Goal: Task Accomplishment & Management: Manage account settings

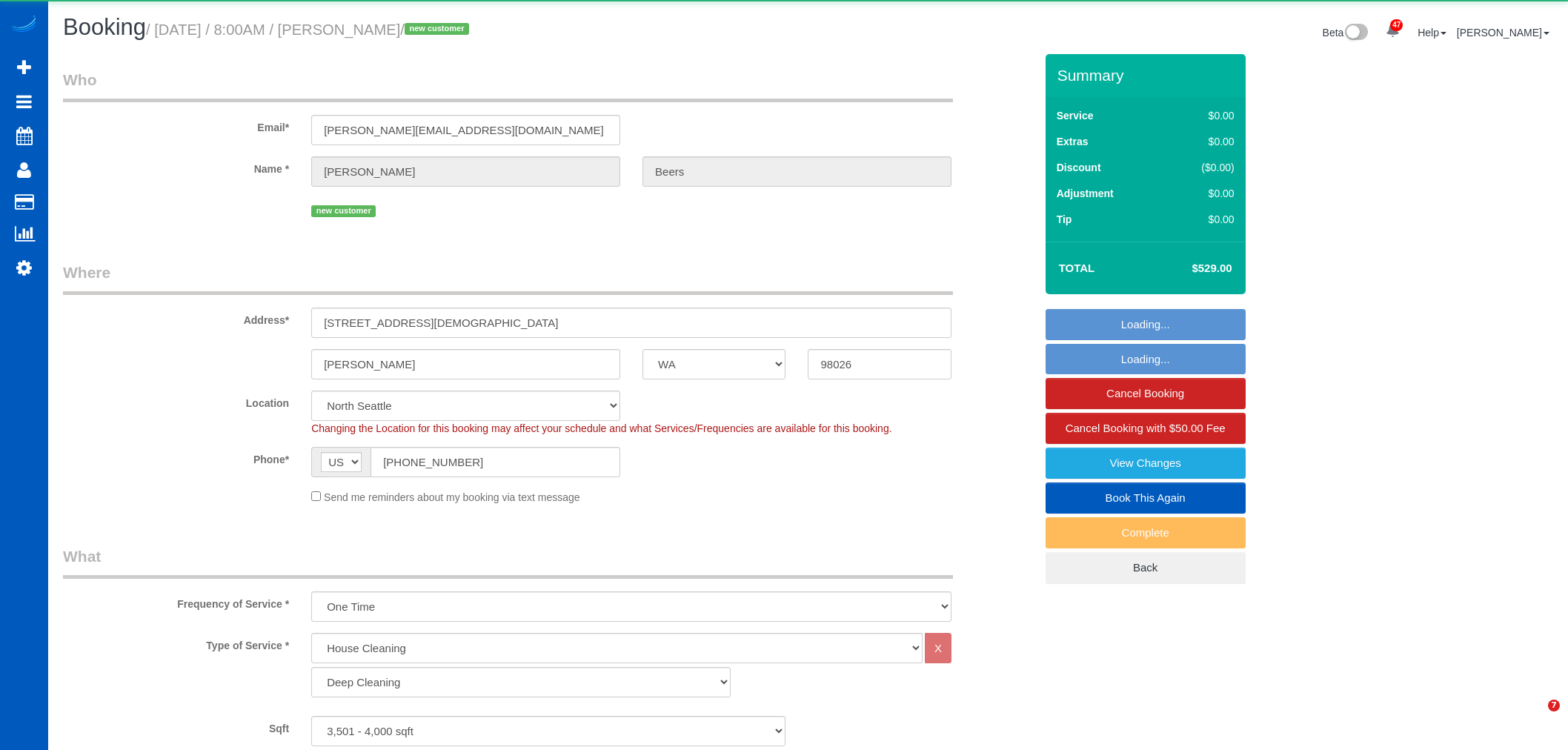
select select "WA"
select select "199"
select select "3501"
select select "4"
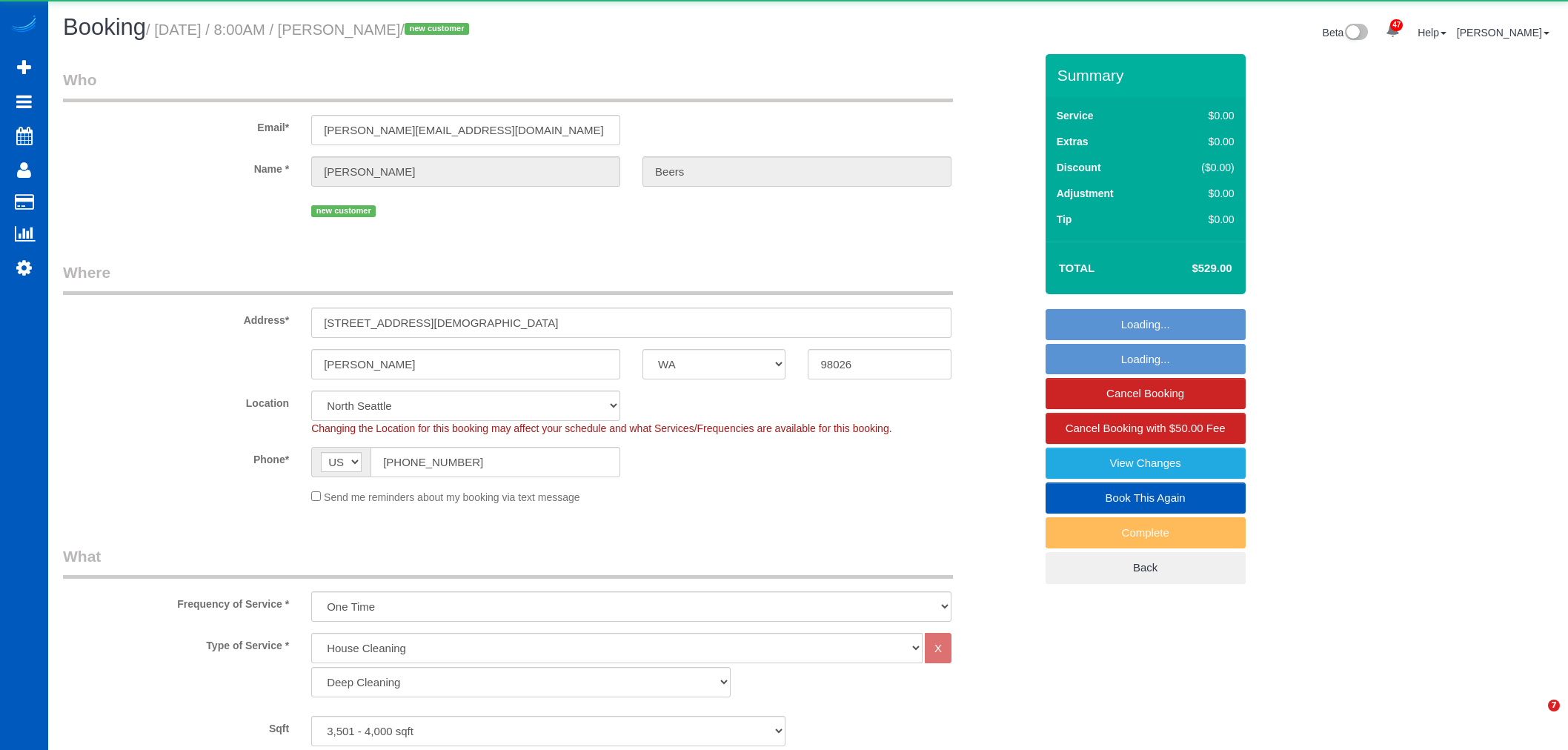
select select "spot199"
select select "number:8"
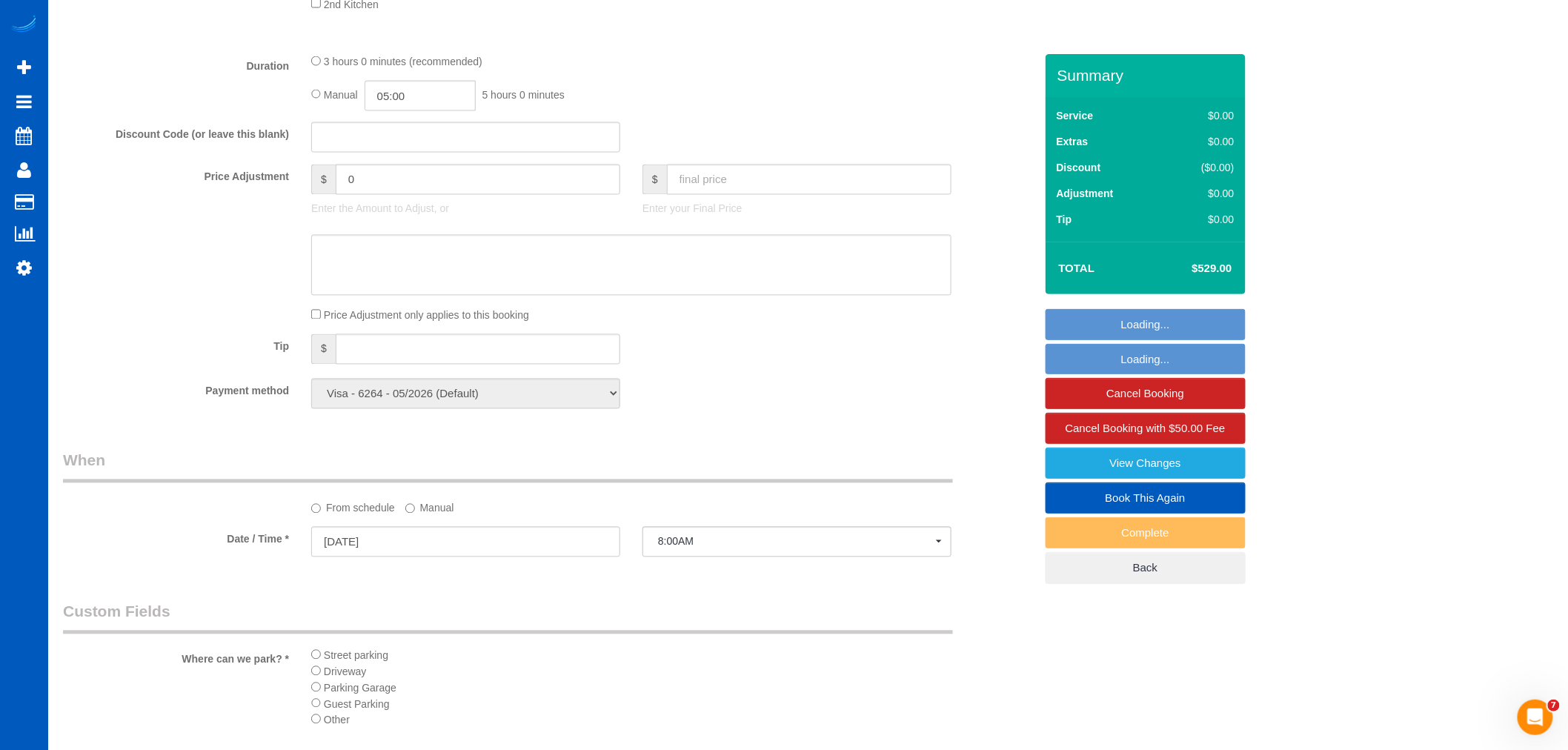
scroll to position [1070, 0]
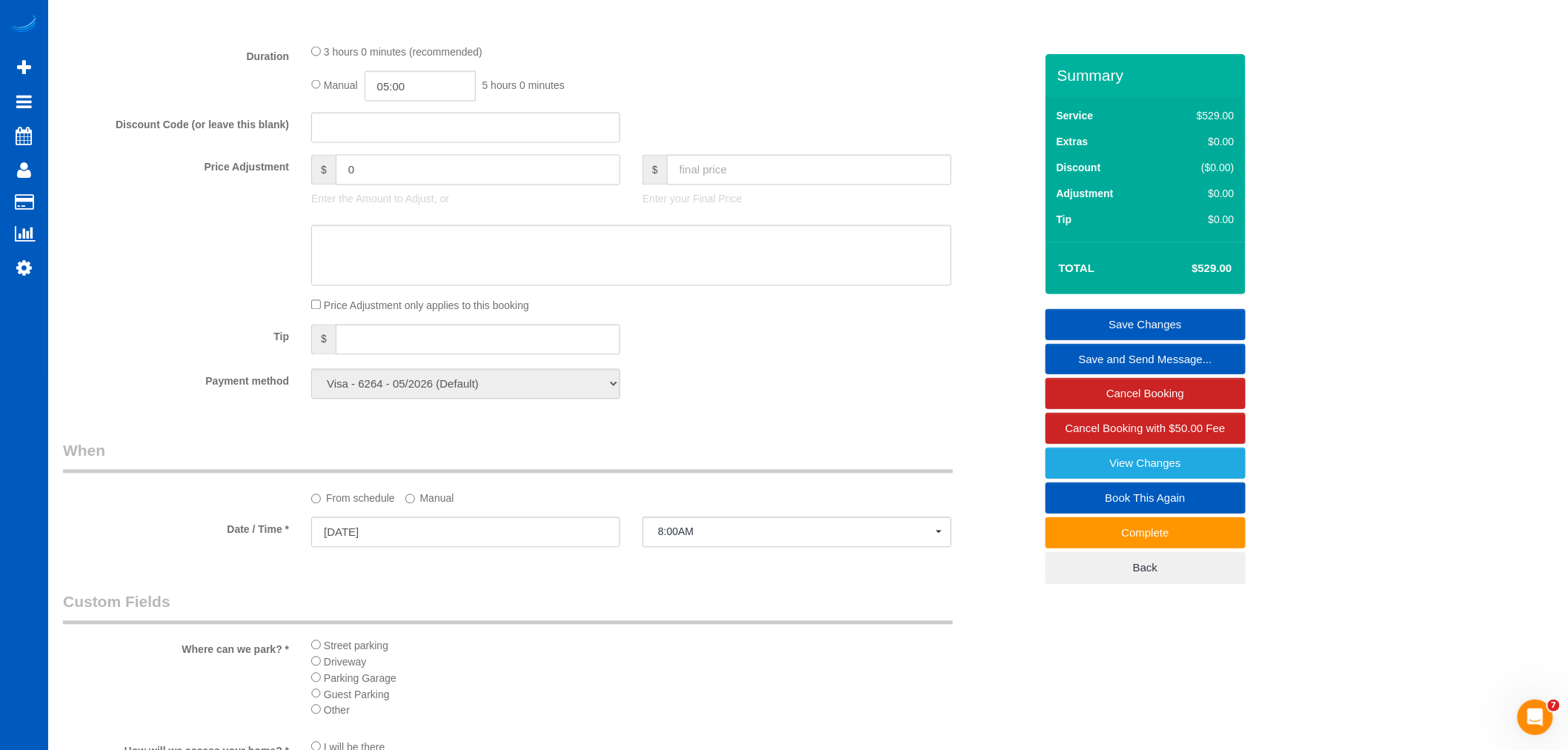
drag, startPoint x: 538, startPoint y: 181, endPoint x: 227, endPoint y: 195, distance: 311.3
click at [227, 195] on div "Price Adjustment $ 0 Enter the Amount to Adjust, or $ Enter your Final Price" at bounding box center [549, 185] width 994 height 59
type input "-100"
click at [818, 426] on div "Who Email* john@windassoc.com Name * John Beers new customer Where Address* 732…" at bounding box center [549, 215] width 994 height 2463
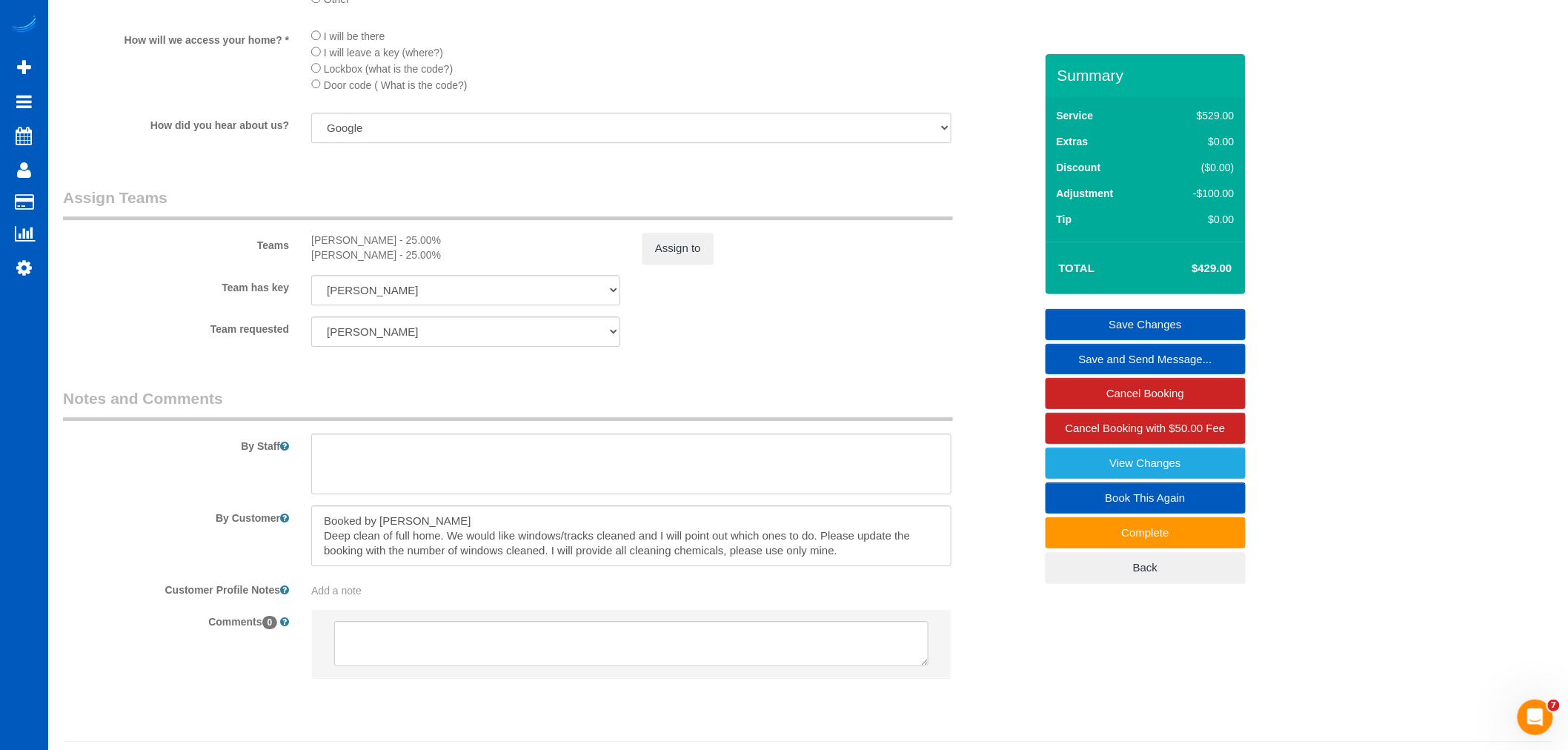
scroll to position [1811, 0]
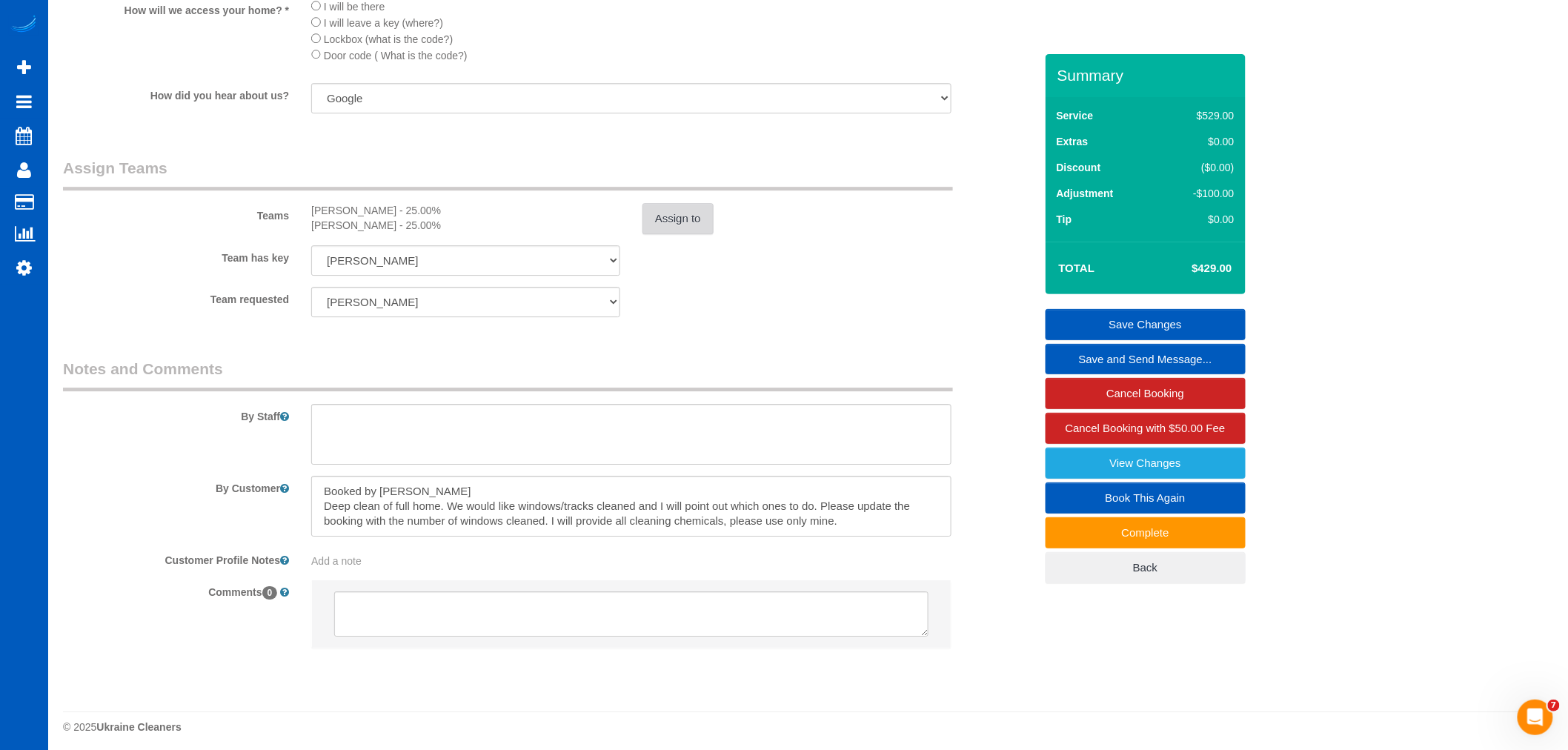
click at [650, 235] on button "Assign to" at bounding box center [678, 219] width 71 height 31
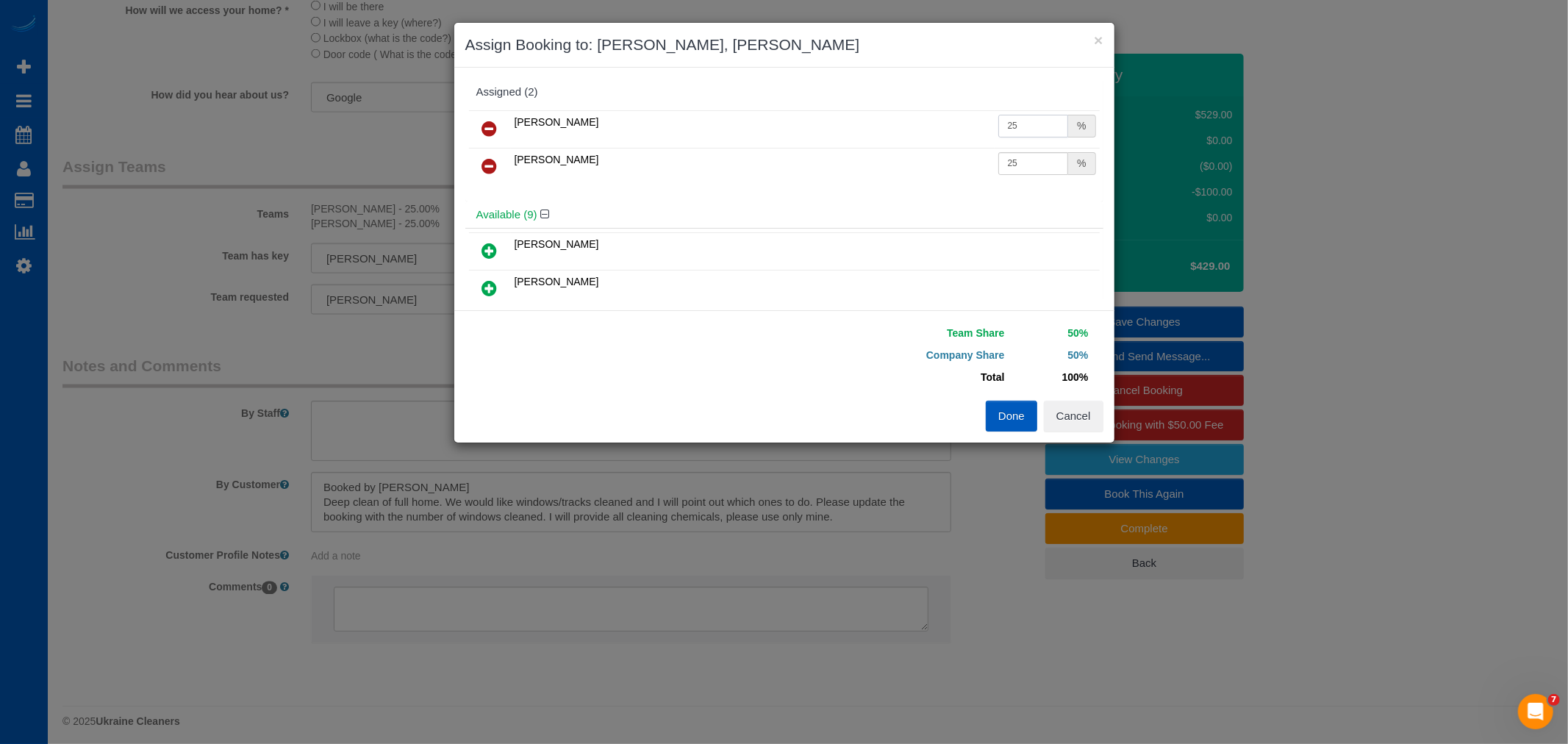
drag, startPoint x: 1002, startPoint y: 126, endPoint x: 1024, endPoint y: 130, distance: 22.4
click at [1024, 130] on input "25" at bounding box center [1034, 126] width 71 height 22
type input "27"
drag, startPoint x: 1000, startPoint y: 164, endPoint x: 1011, endPoint y: 164, distance: 11.0
click at [1011, 164] on input "25" at bounding box center [1034, 164] width 71 height 22
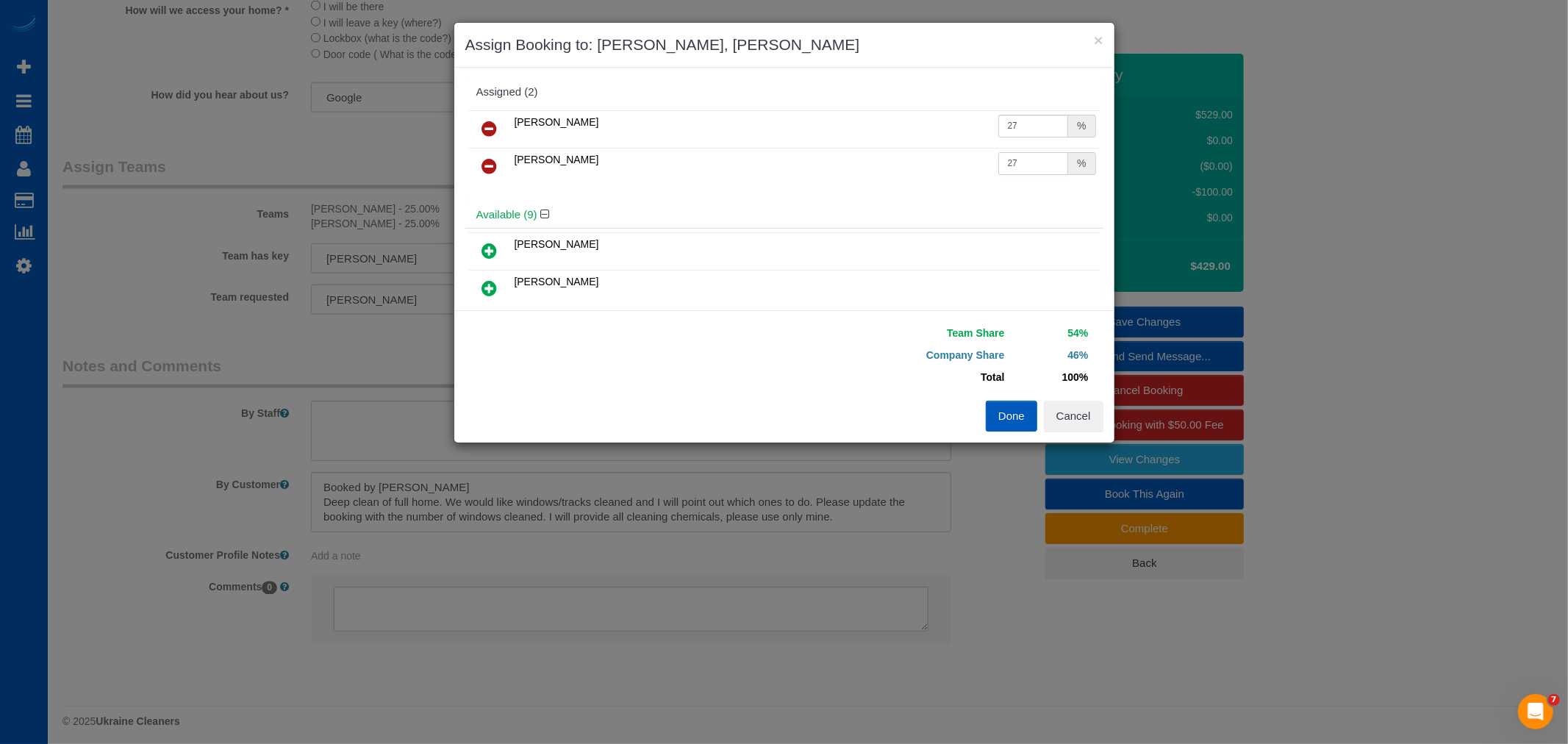
type input "27"
click at [1018, 424] on button "Done" at bounding box center [1012, 416] width 52 height 31
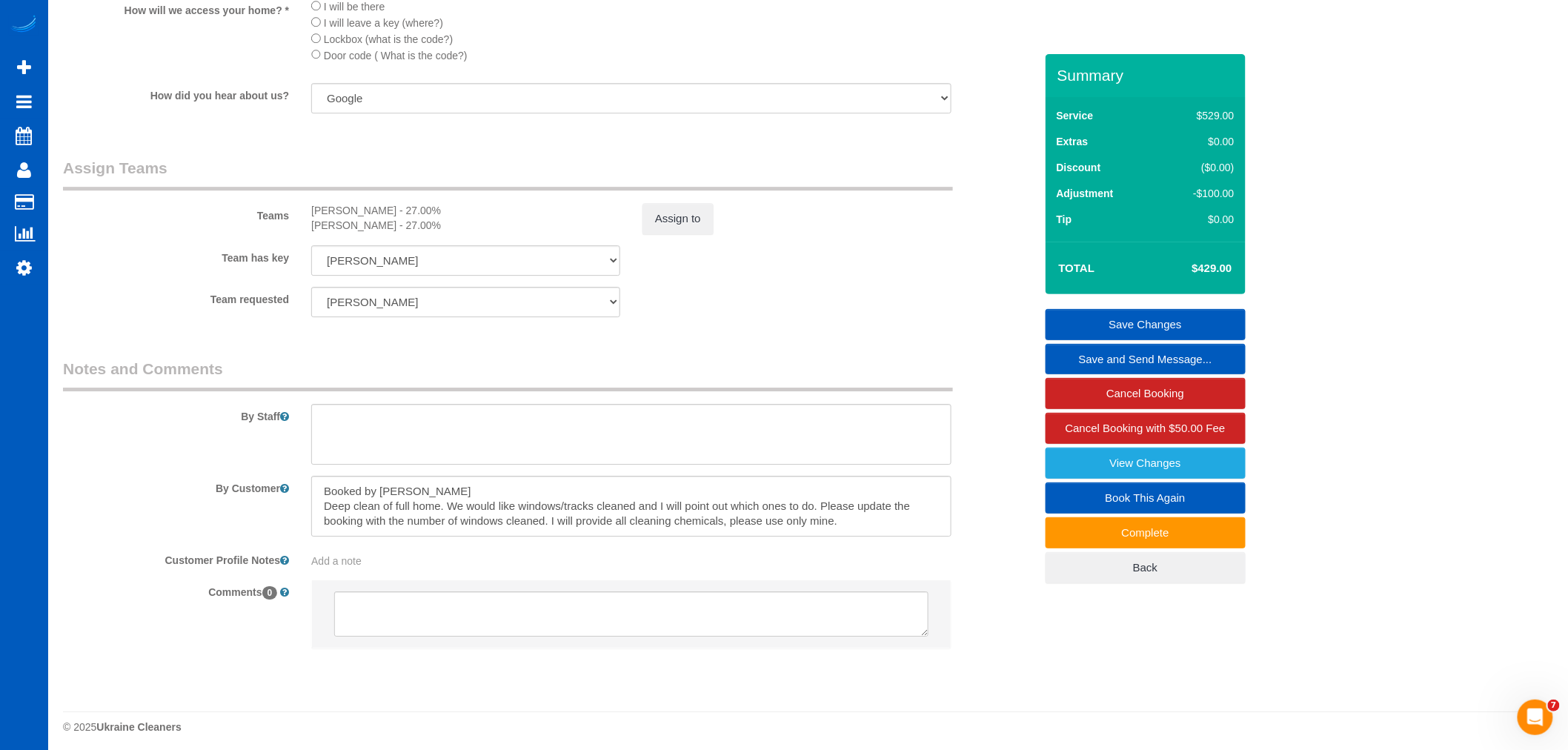
click at [1193, 307] on div "Summary Service $529.00 Extras $0.00 Discount ($0.00) Adjustment -$100.00 Tip $…" at bounding box center [1145, 334] width 200 height 560
click at [1183, 328] on link "Save Changes" at bounding box center [1145, 324] width 200 height 31
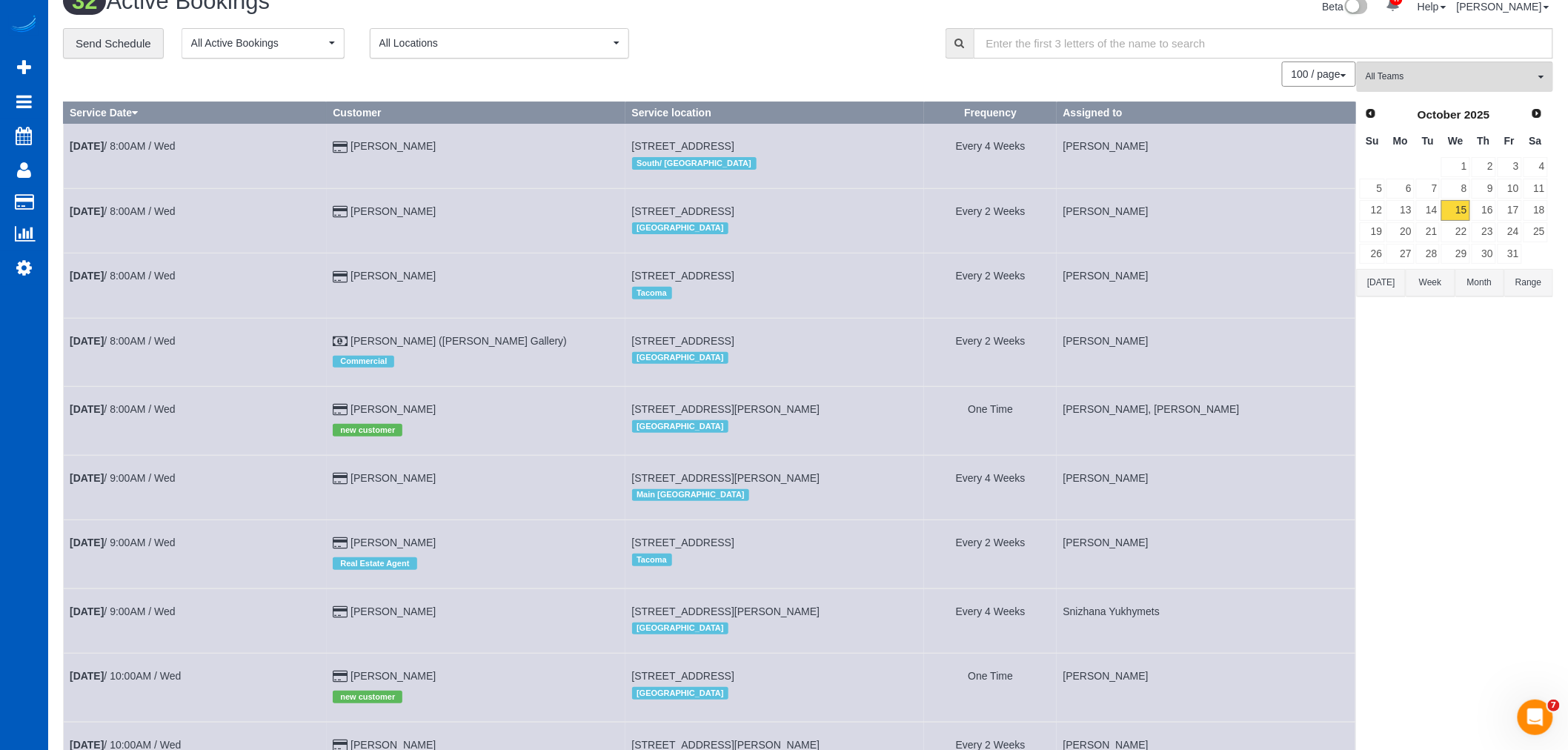
scroll to position [25, 0]
click at [1486, 208] on link "16" at bounding box center [1483, 210] width 24 height 20
click at [1456, 92] on button "All Teams" at bounding box center [1454, 77] width 196 height 31
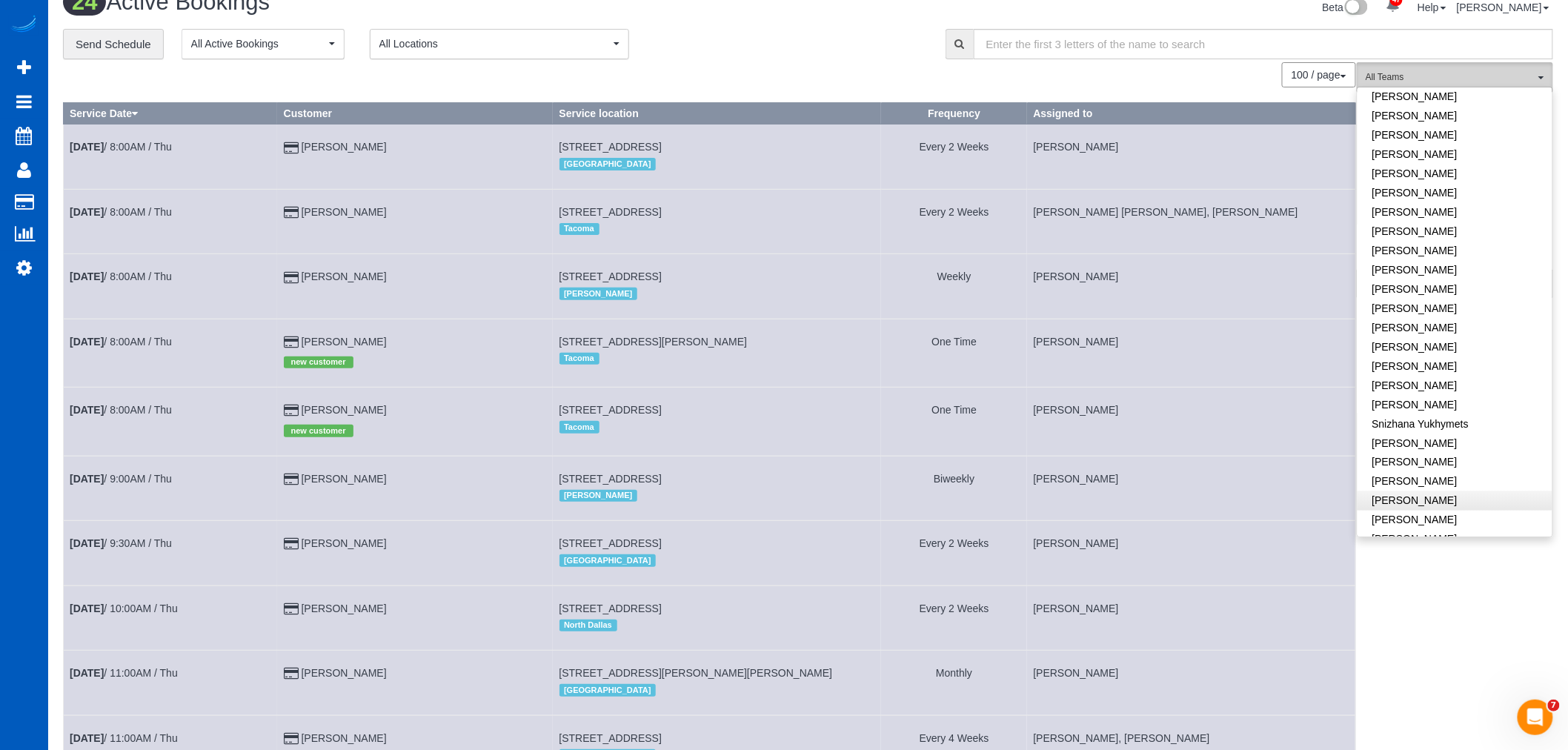
scroll to position [881, 0]
click at [1423, 434] on link "[PERSON_NAME]" at bounding box center [1455, 444] width 195 height 19
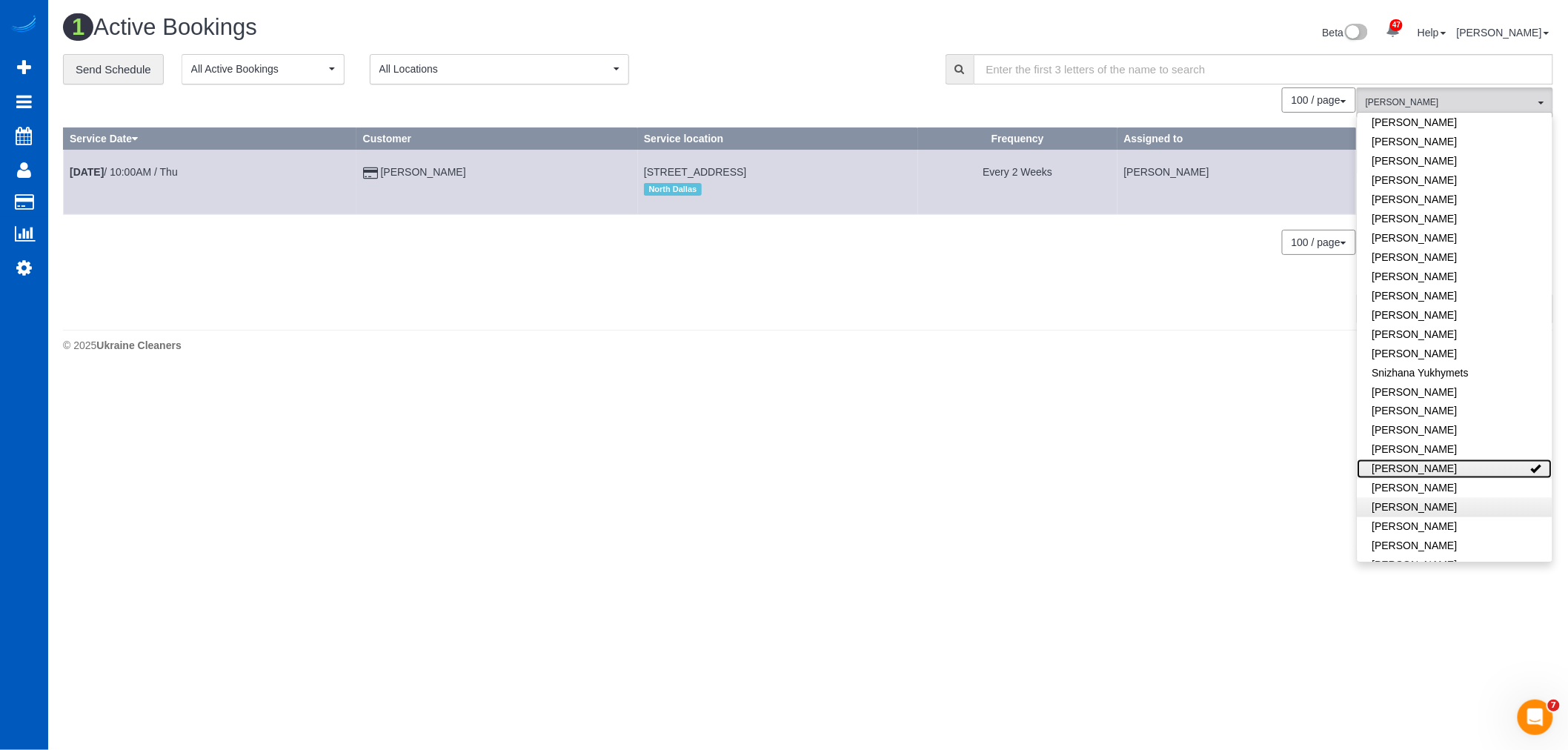
scroll to position [0, 0]
click at [1410, 460] on link "[PERSON_NAME]" at bounding box center [1468, 469] width 195 height 19
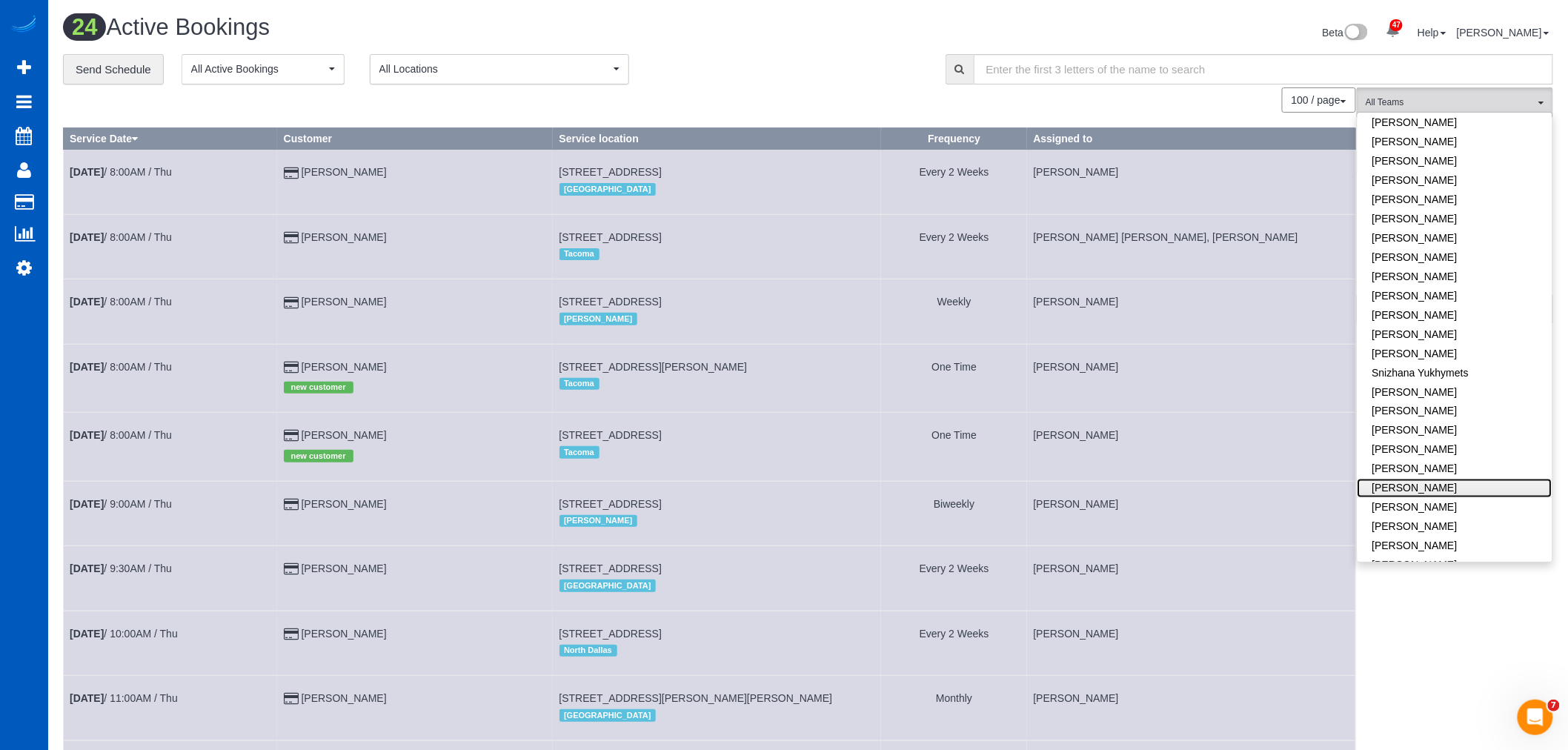
click at [1413, 479] on link "[PERSON_NAME]" at bounding box center [1455, 488] width 195 height 19
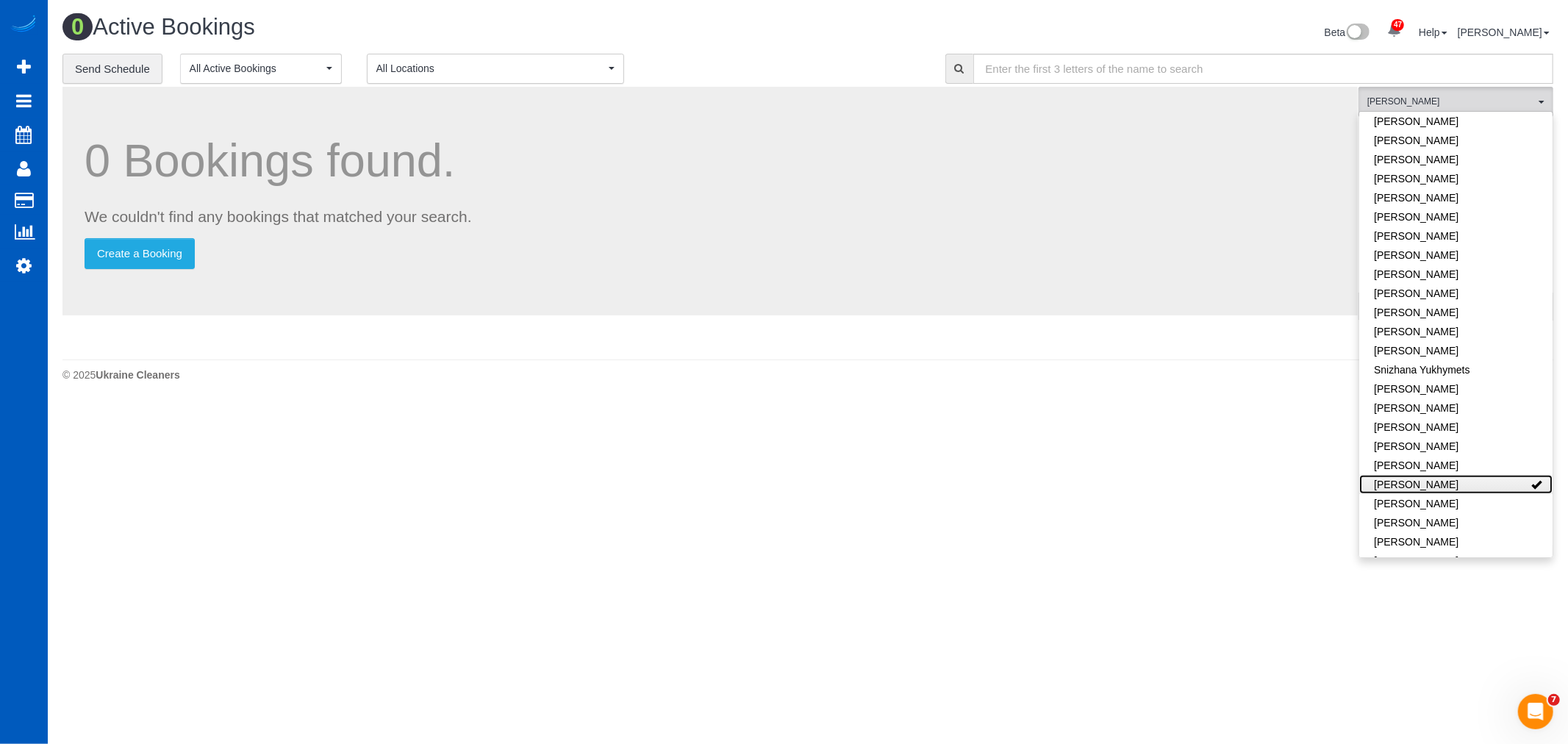
click at [1413, 475] on link "[PERSON_NAME]" at bounding box center [1456, 484] width 194 height 19
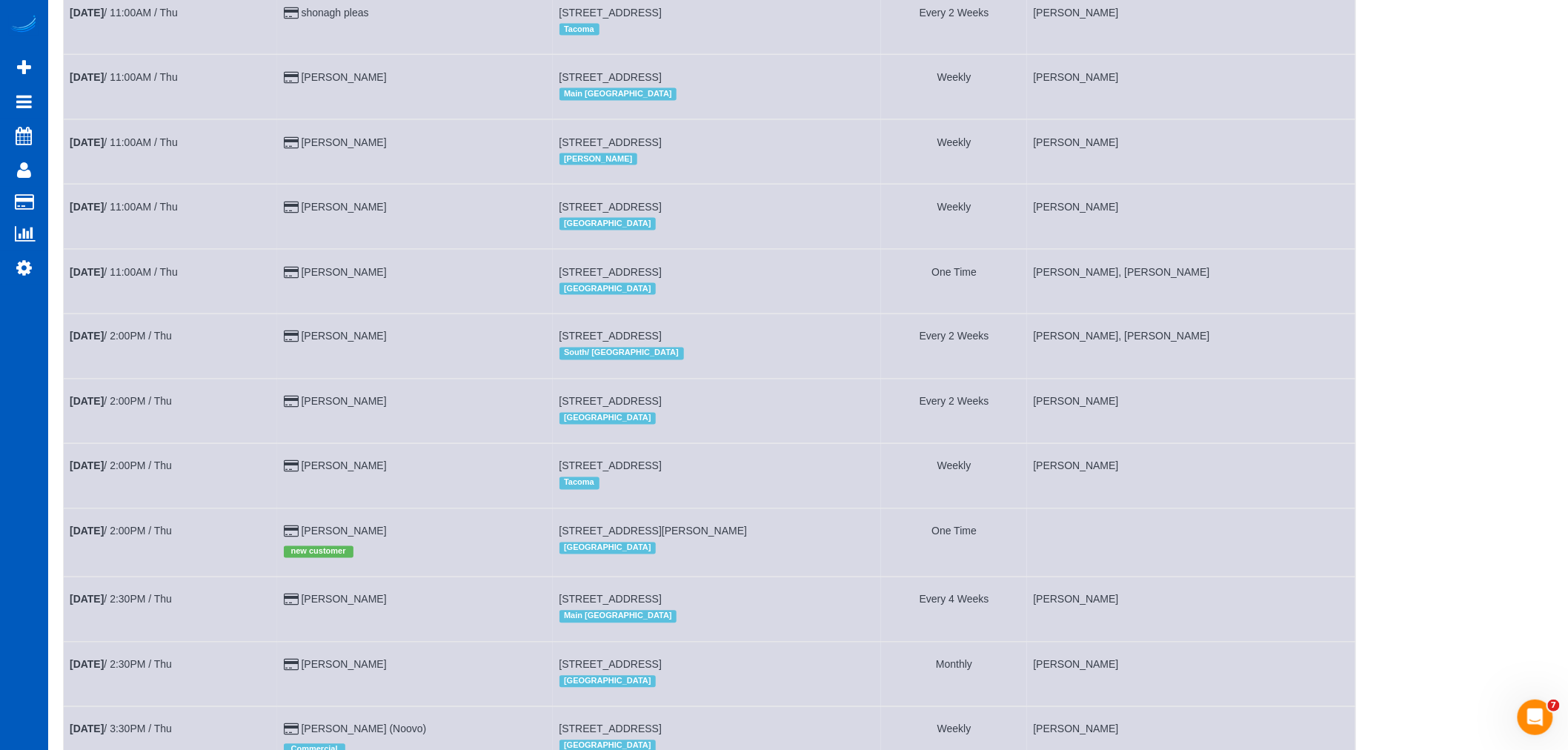
scroll to position [906, 0]
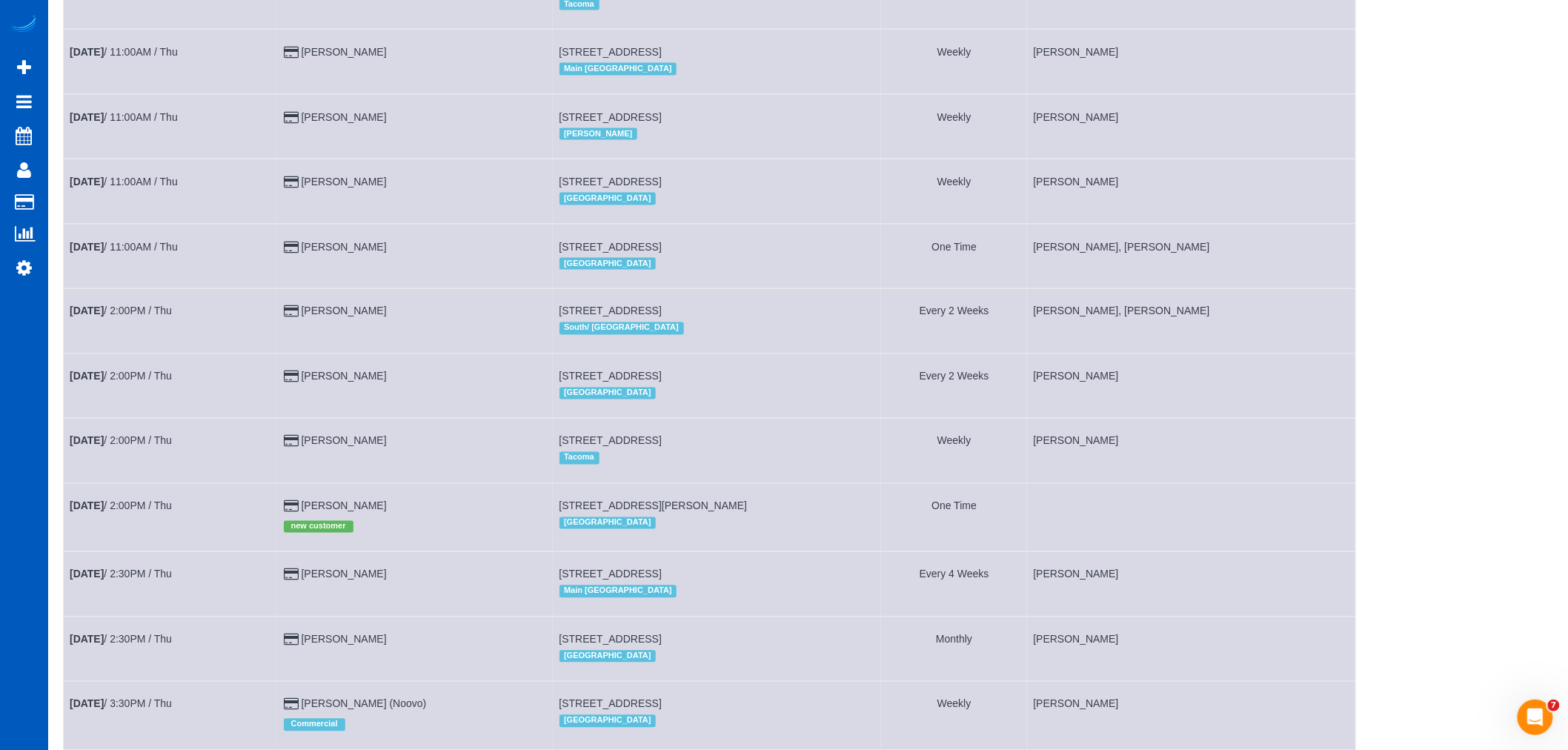
click at [139, 276] on td "Oct 16th / 11:00AM / Thu" at bounding box center [171, 256] width 214 height 65
click at [134, 253] on link "Oct 16th / 11:00AM / Thu" at bounding box center [124, 247] width 108 height 12
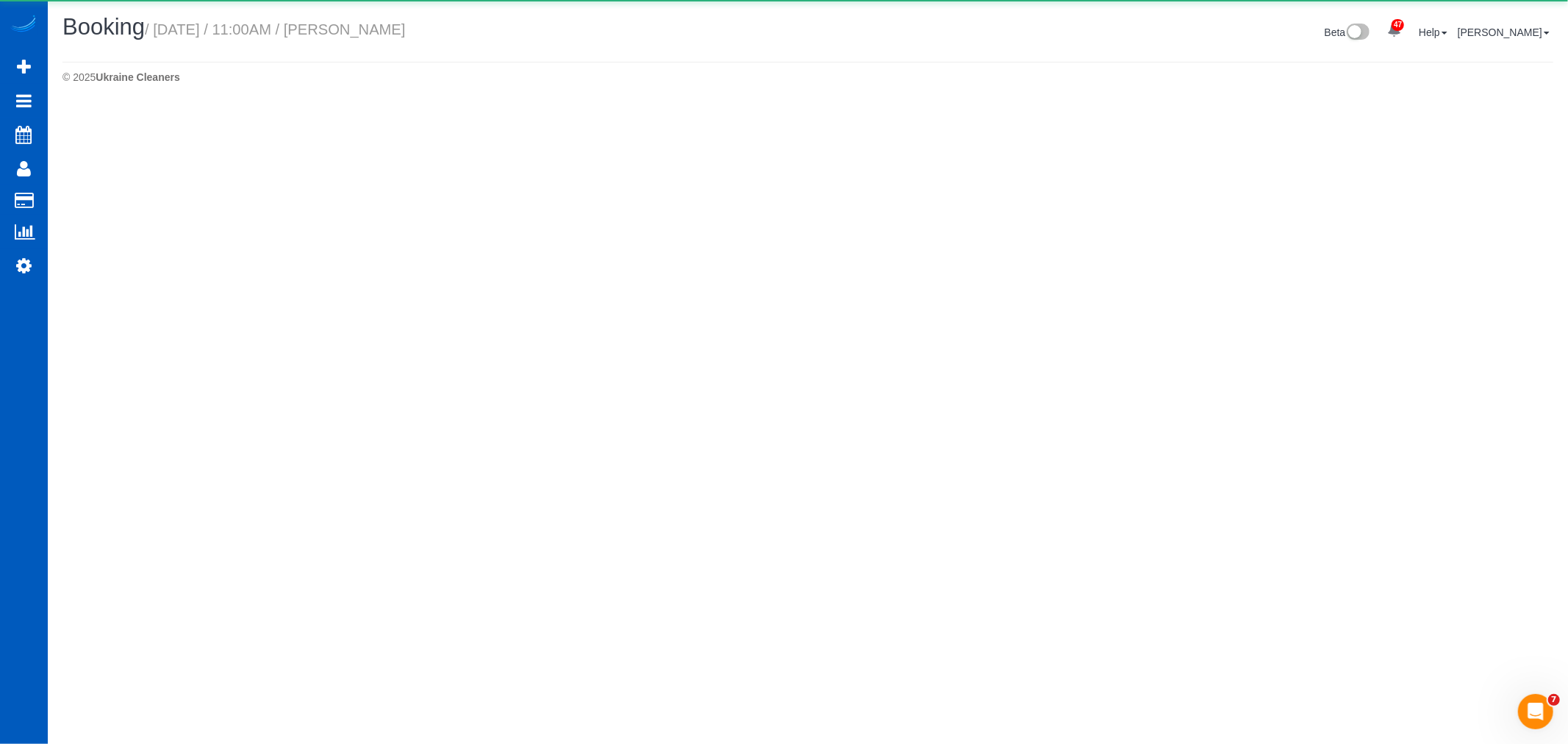
select select "WA"
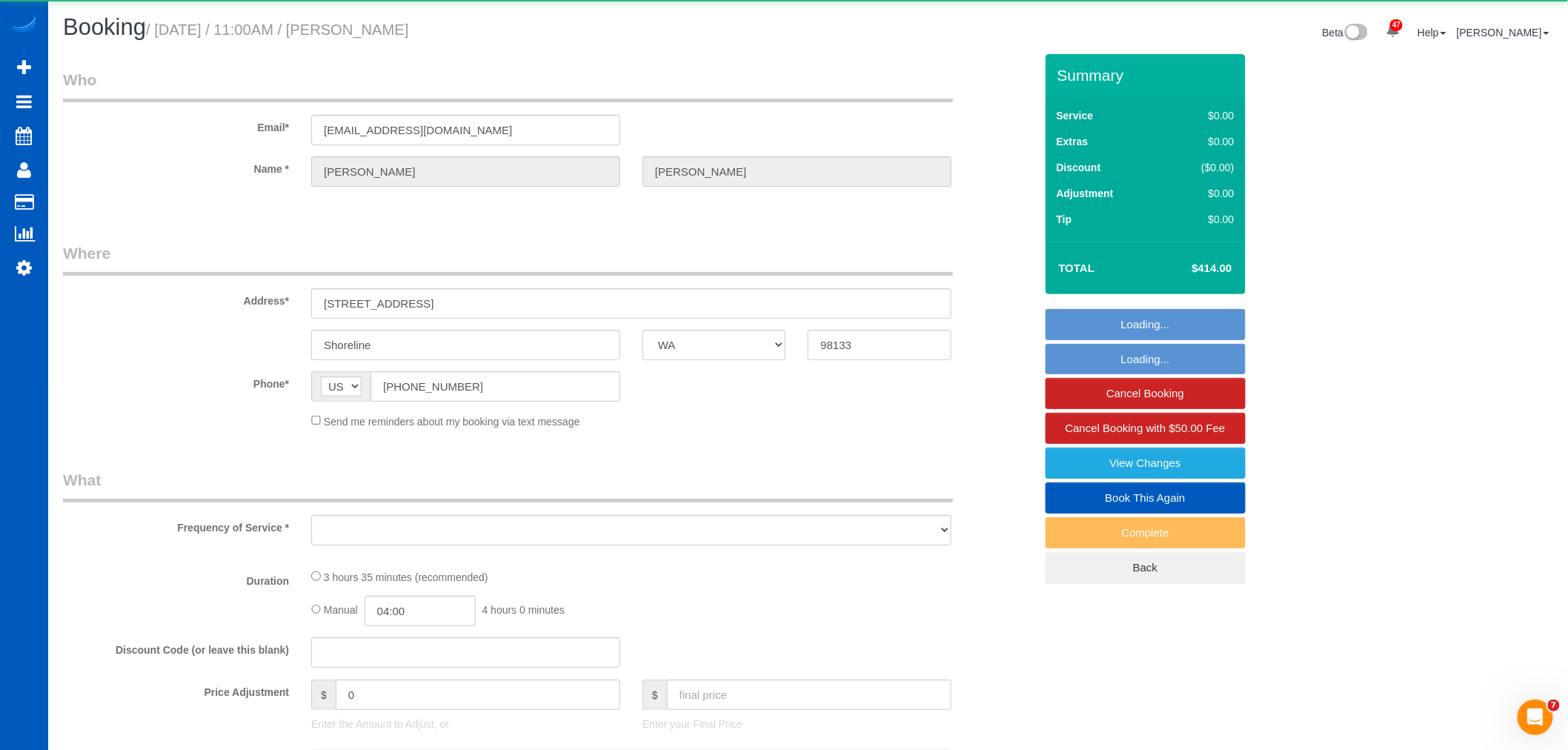
select select "object:60268"
select select "string:fspay-ad81852b-1cac-4f46-aae3-418a703ee7ee"
select select "199"
select select "1001"
select select "3"
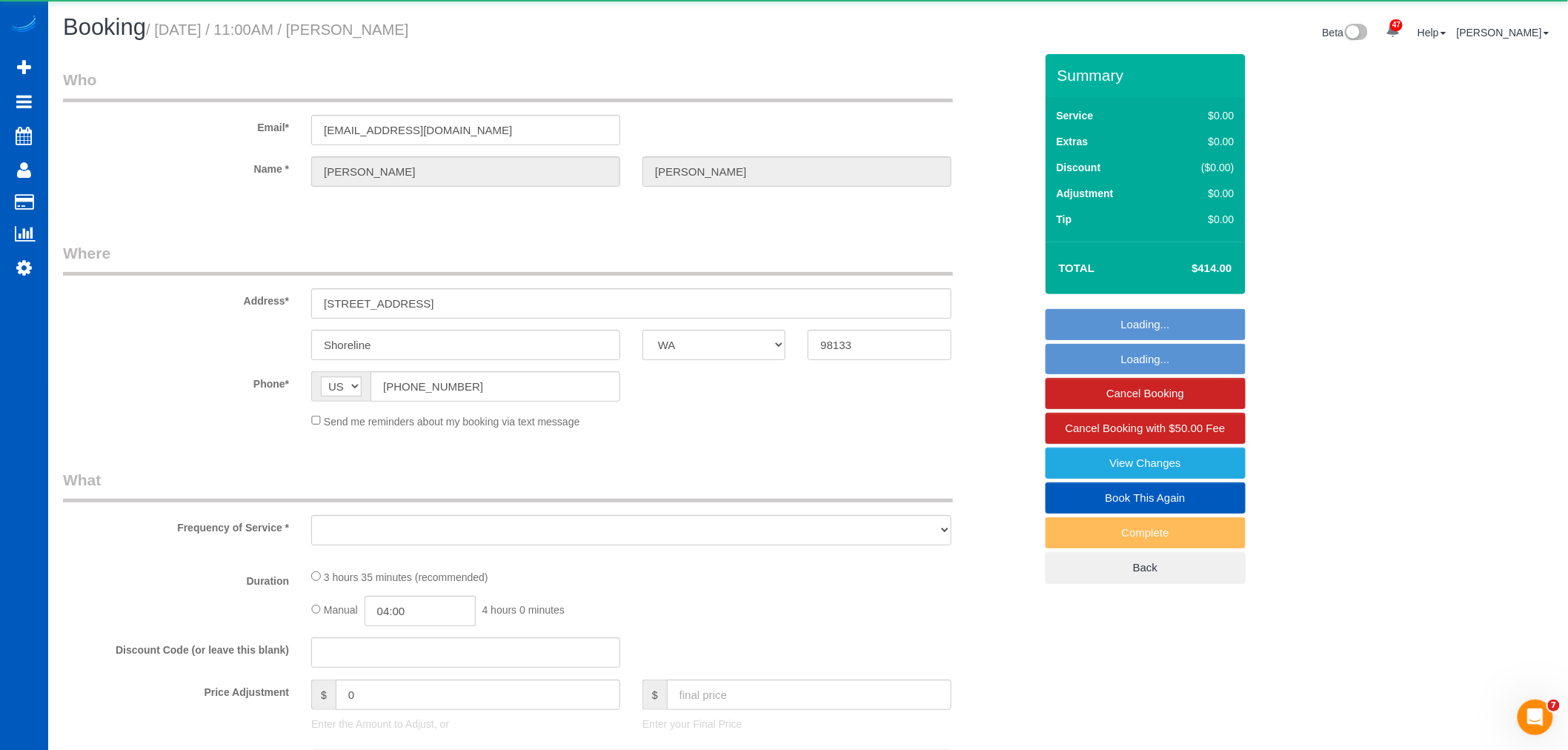
select select "2"
select select "spot210"
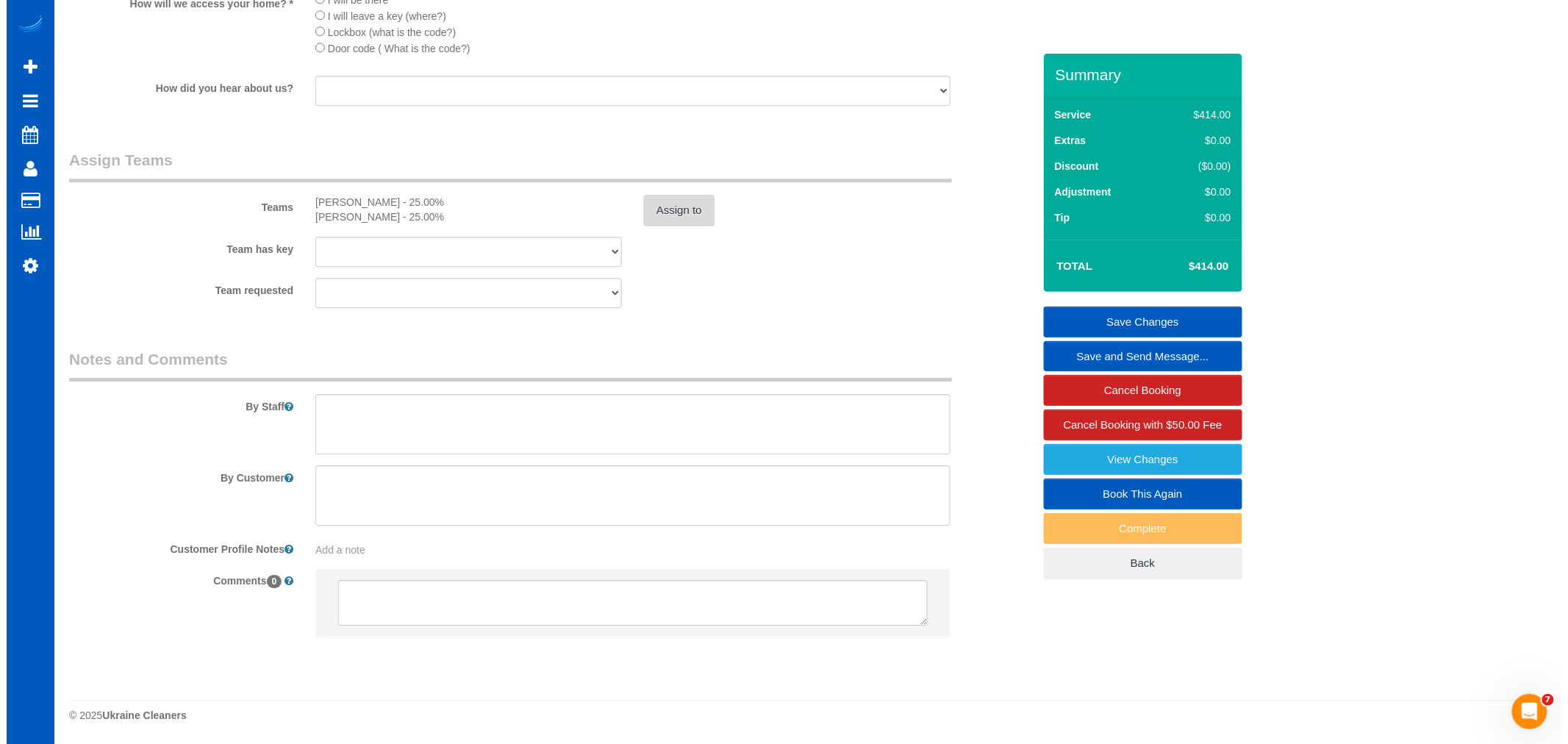
scroll to position [1765, 0]
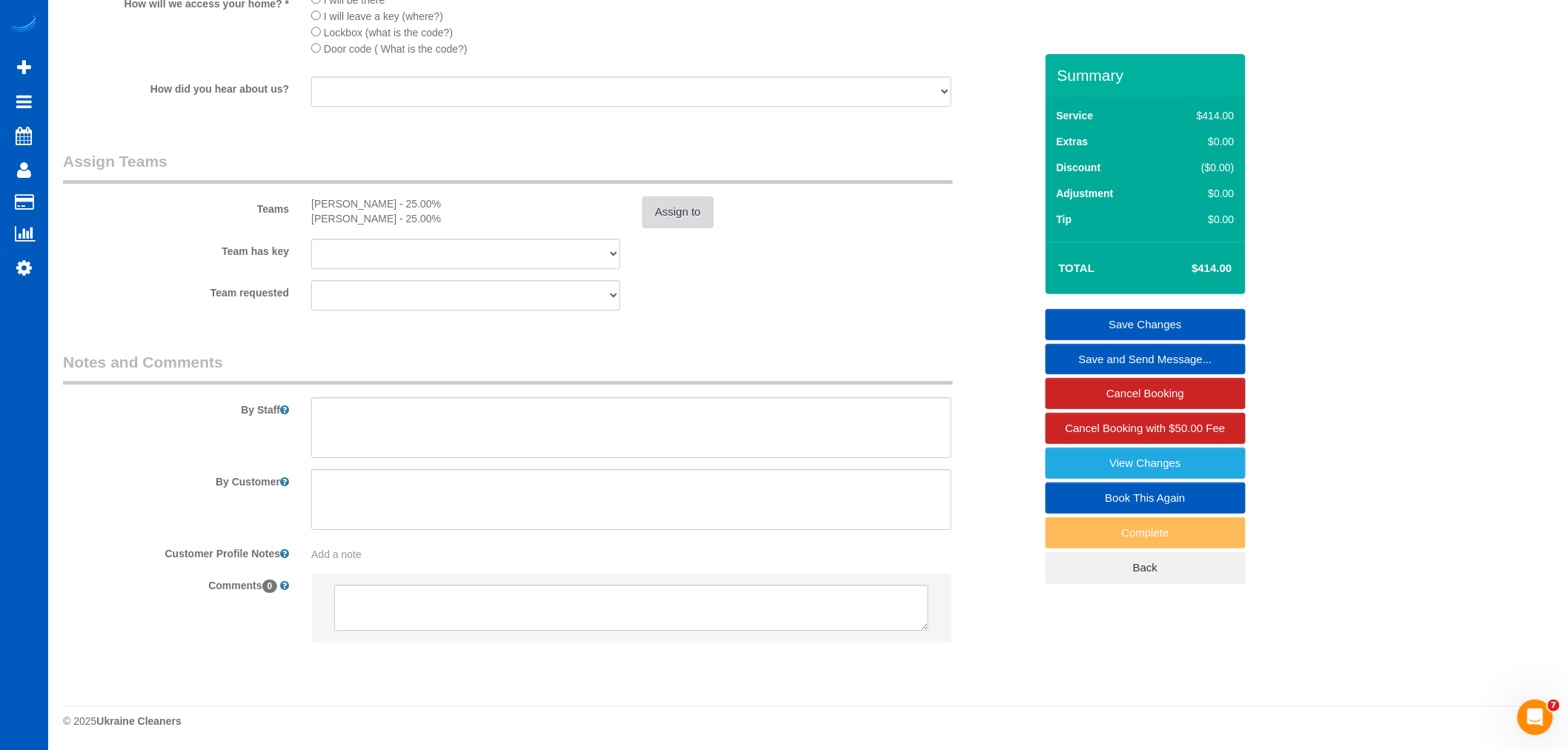
click at [692, 213] on button "Assign to" at bounding box center [678, 212] width 71 height 31
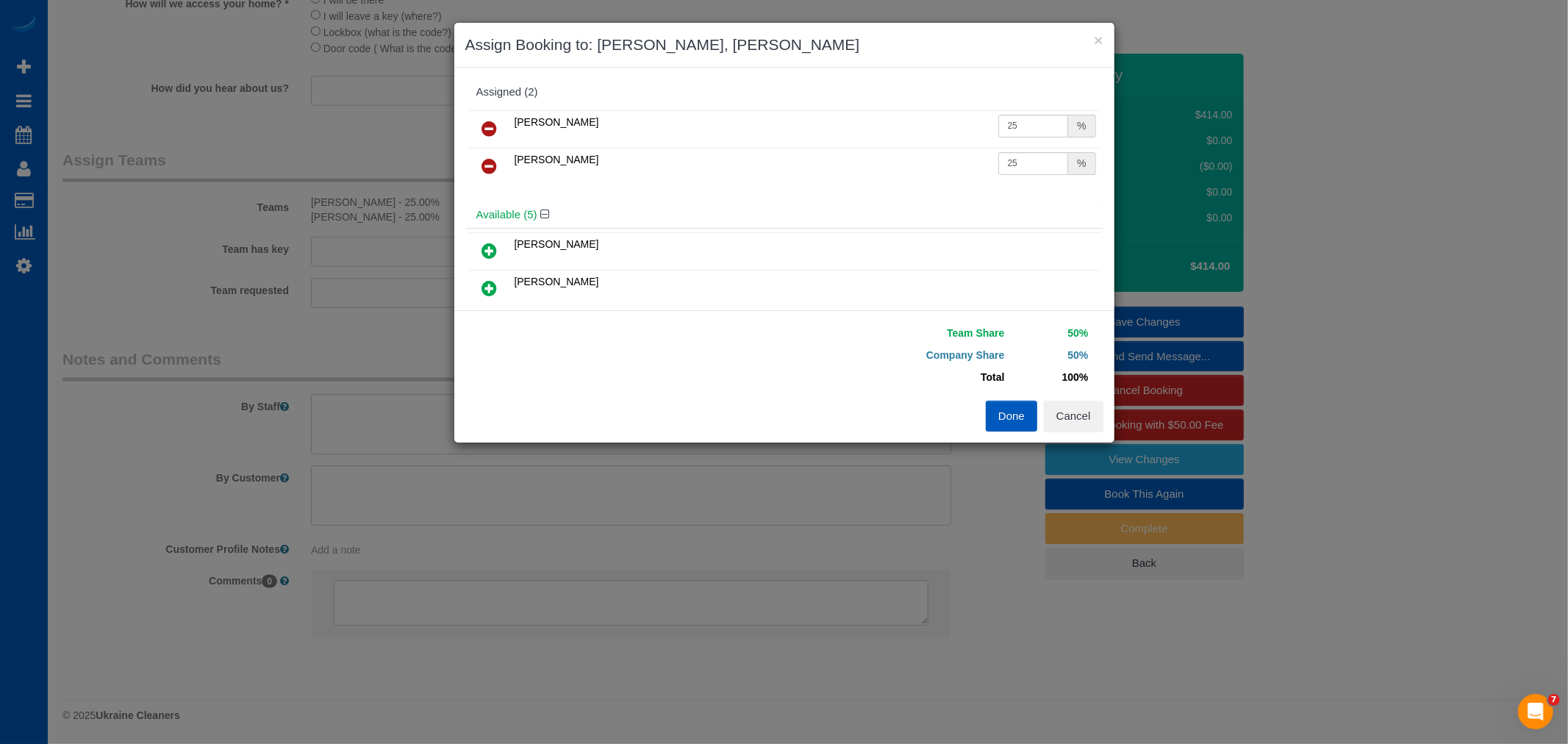
click at [483, 159] on icon at bounding box center [490, 166] width 16 height 17
click at [477, 130] on link at bounding box center [490, 130] width 35 height 29
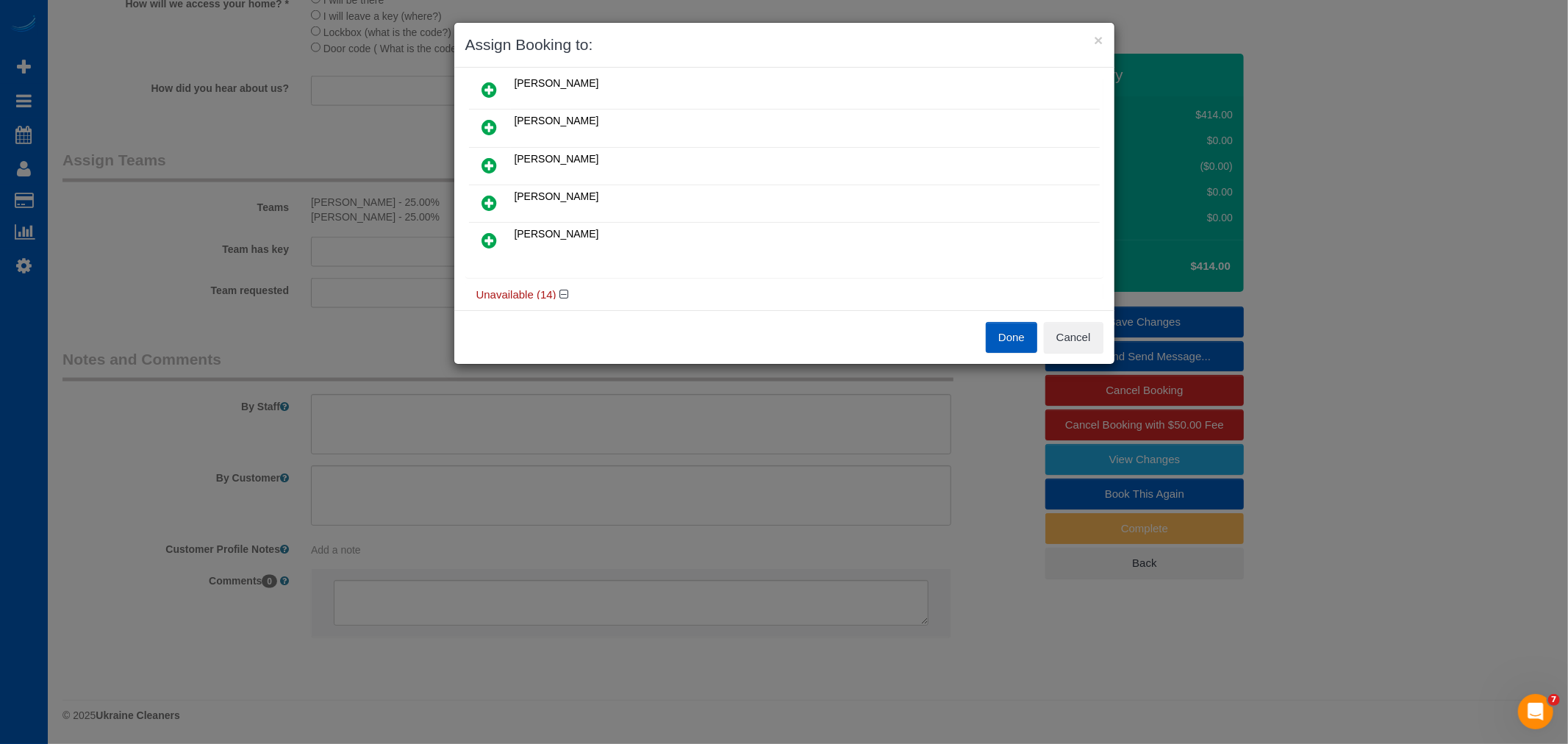
click at [490, 238] on icon at bounding box center [490, 241] width 16 height 17
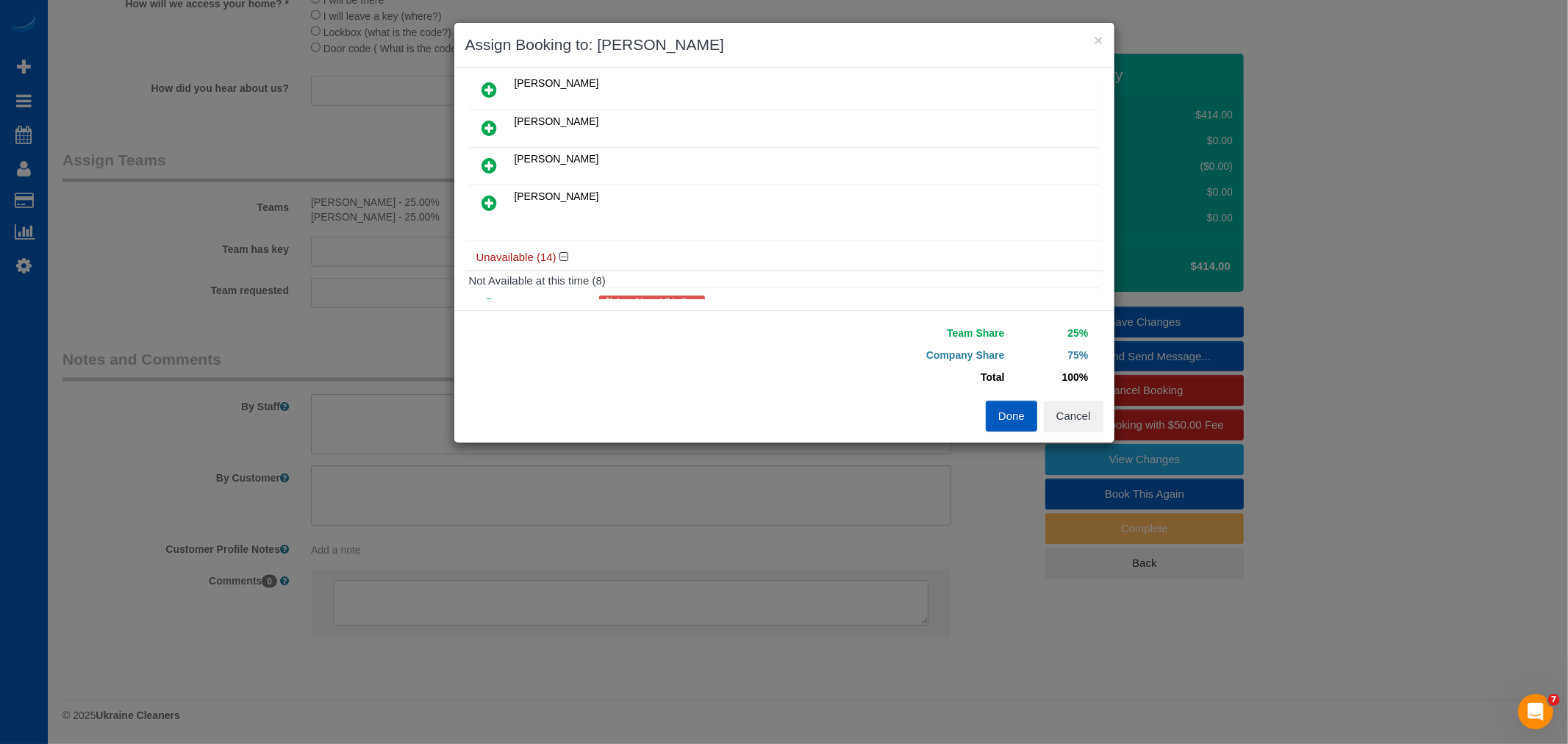
click at [486, 202] on icon at bounding box center [490, 202] width 16 height 17
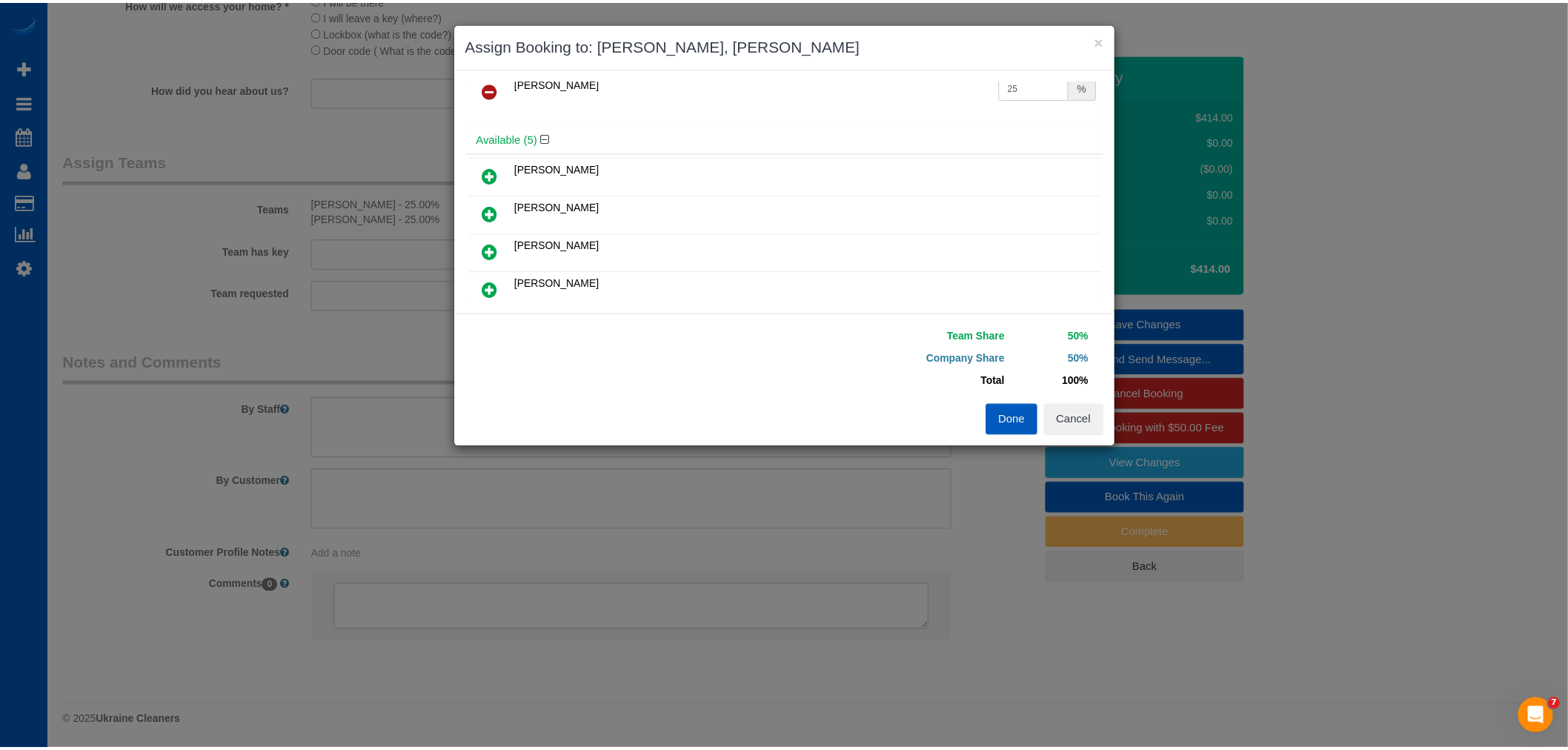
scroll to position [0, 0]
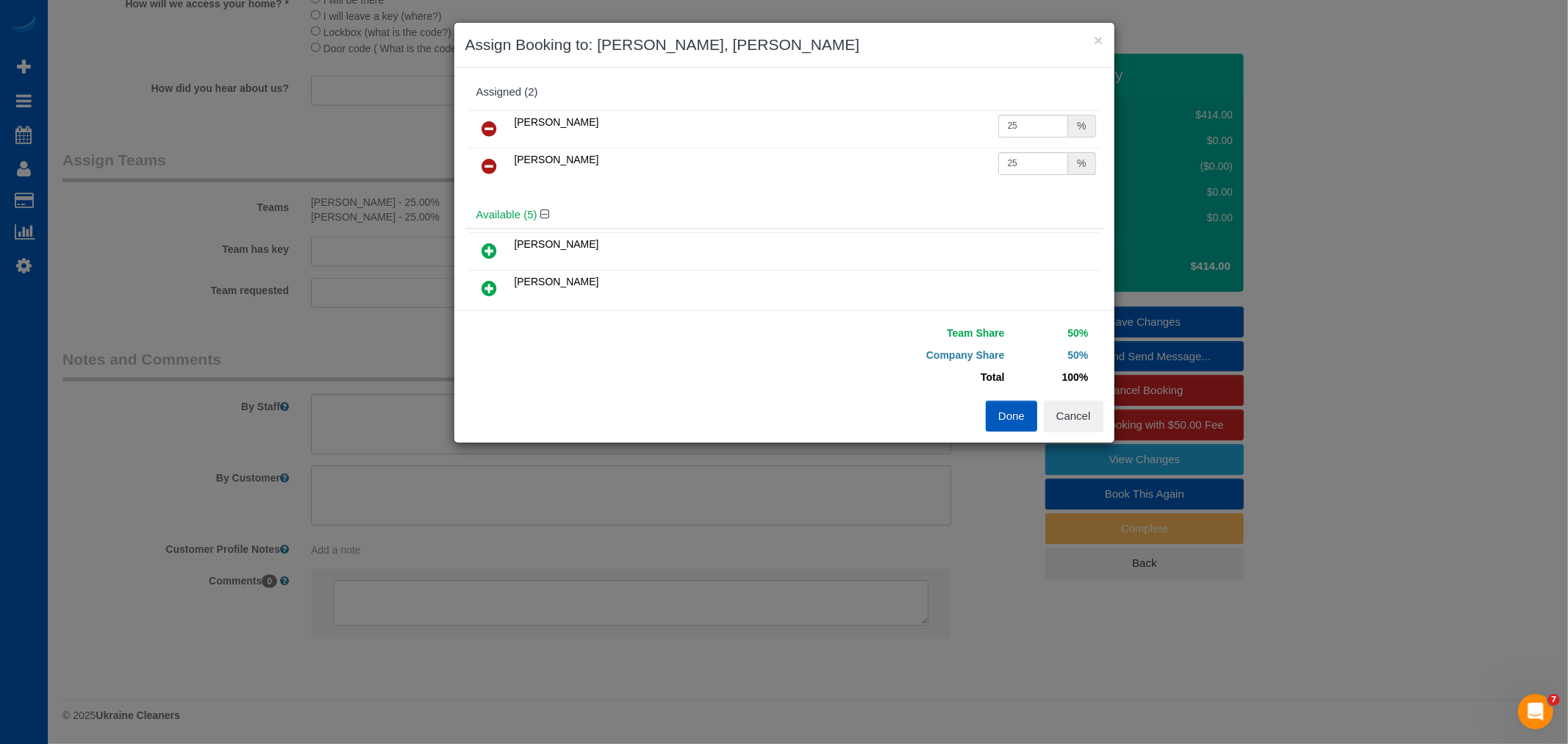
click at [998, 422] on button "Done" at bounding box center [1012, 416] width 52 height 31
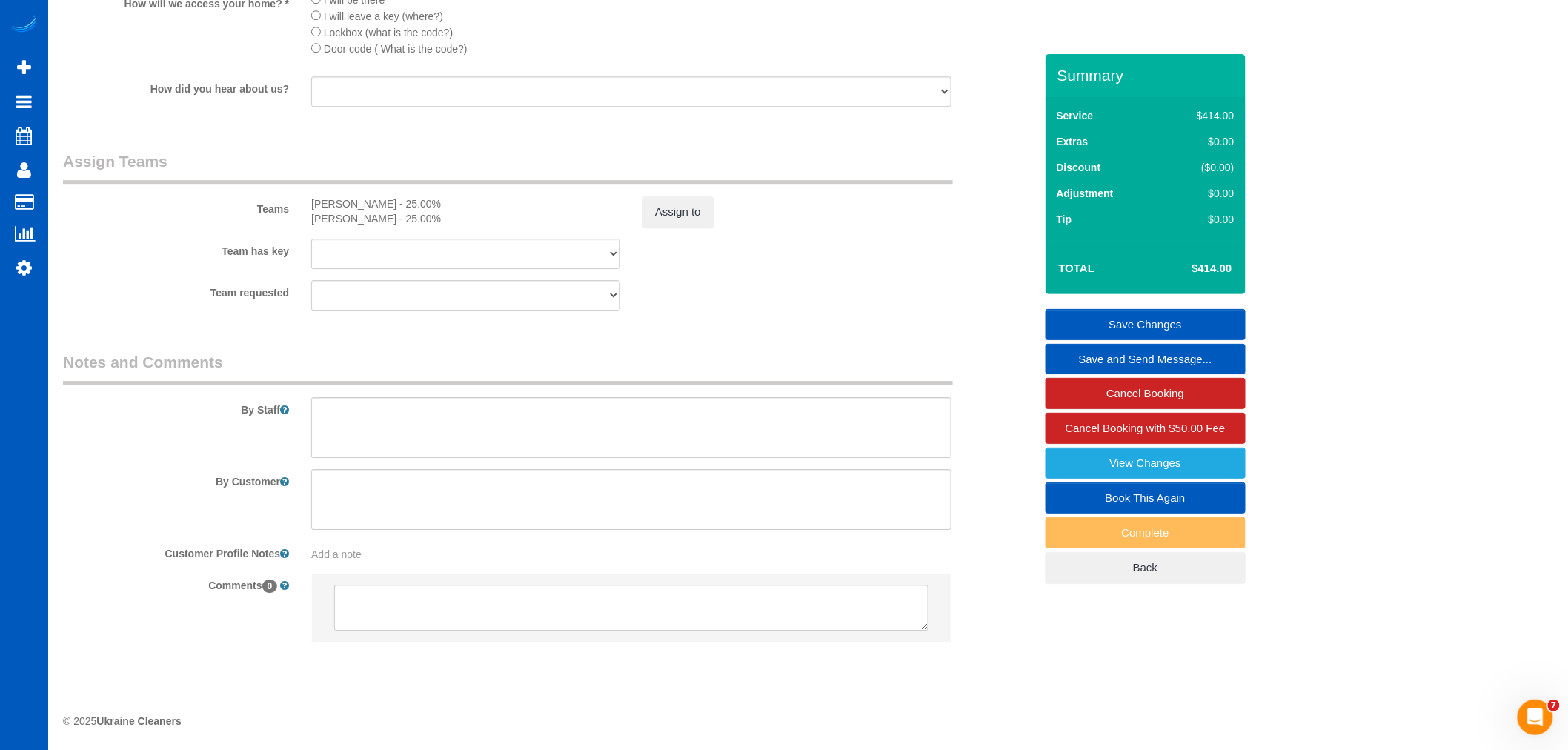
click at [1144, 316] on link "Save Changes" at bounding box center [1145, 324] width 200 height 31
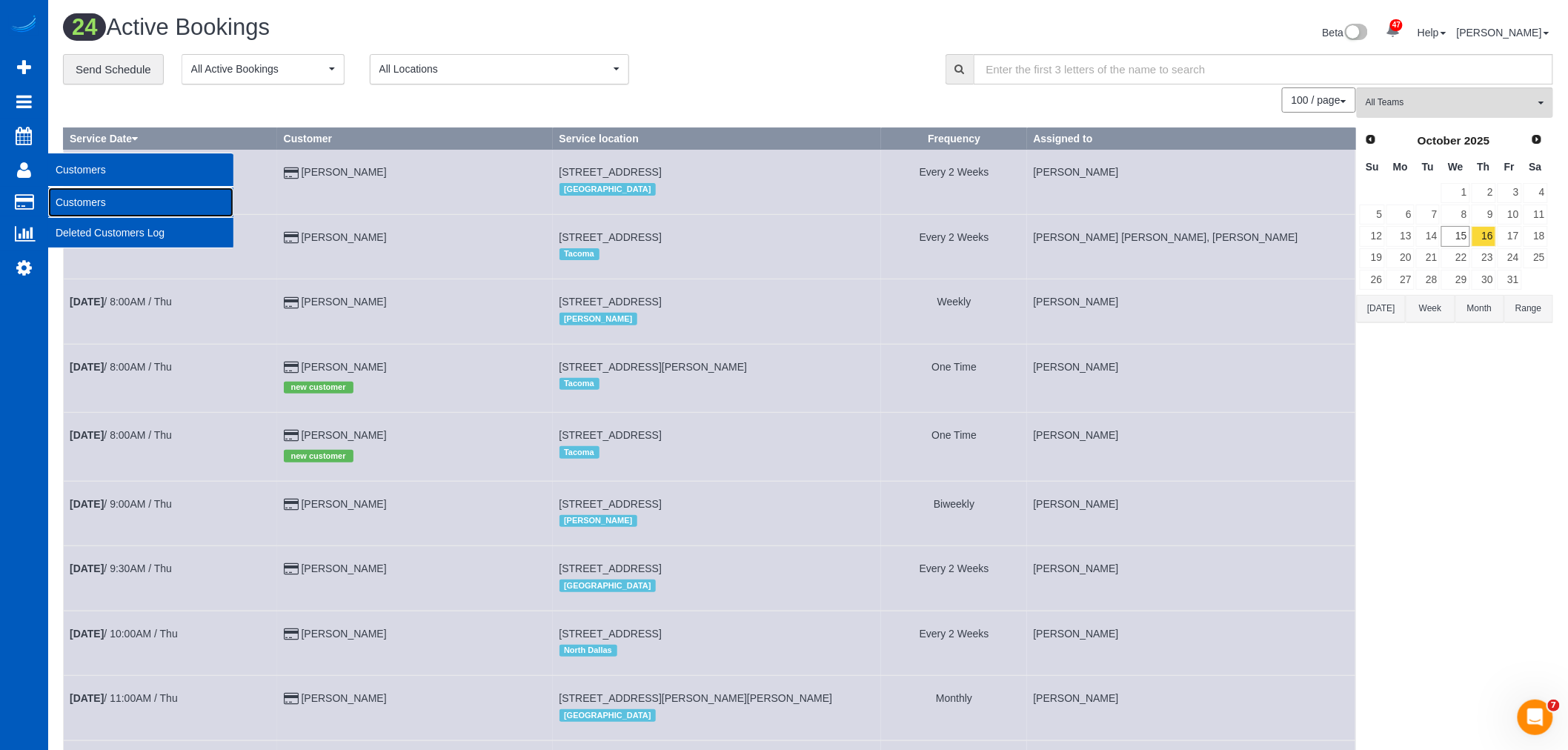
drag, startPoint x: 84, startPoint y: 199, endPoint x: 242, endPoint y: 148, distance: 166.0
click at [84, 201] on link "Customers" at bounding box center [140, 202] width 186 height 30
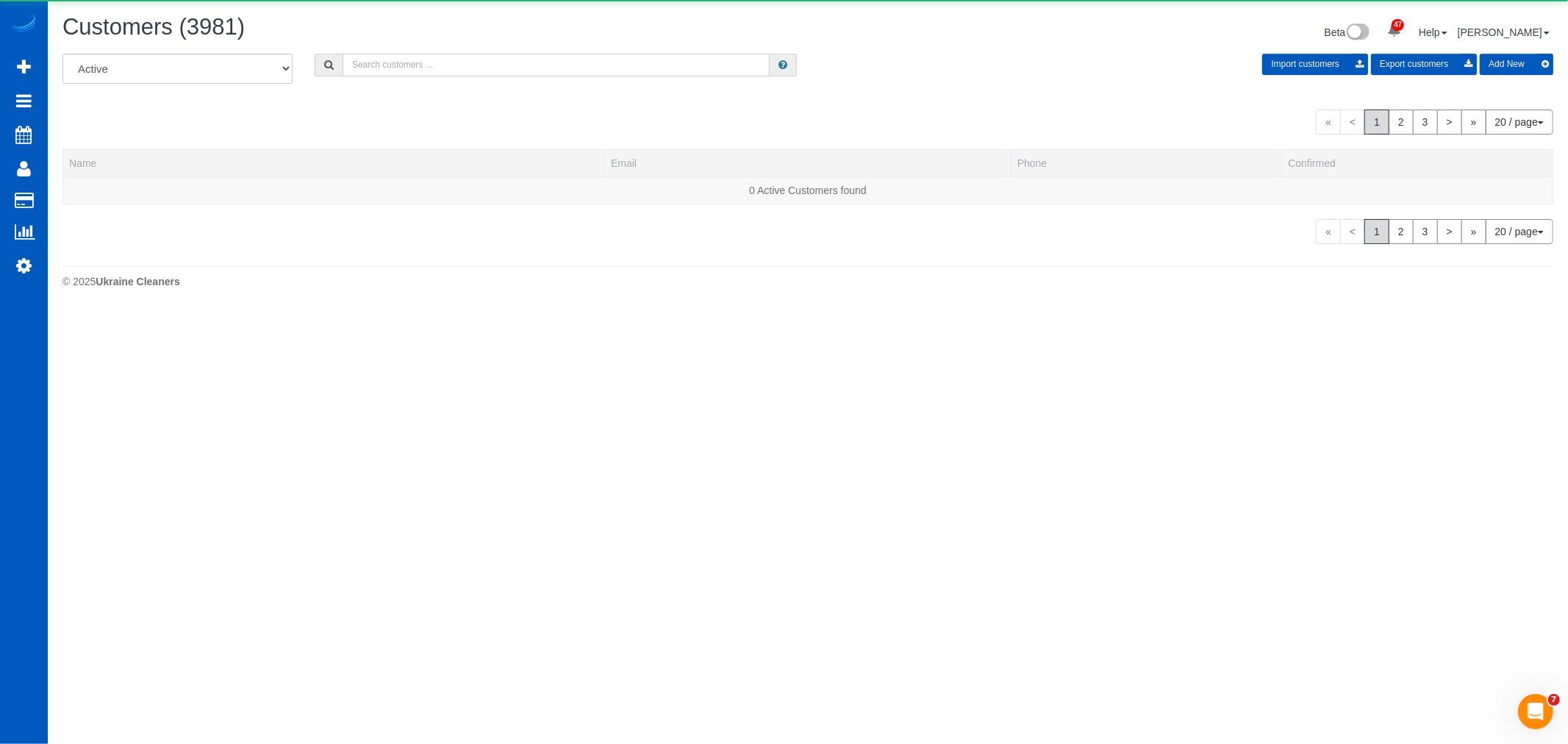
drag, startPoint x: 240, startPoint y: 147, endPoint x: 456, endPoint y: 74, distance: 228.0
click at [456, 74] on input "text" at bounding box center [556, 65] width 427 height 22
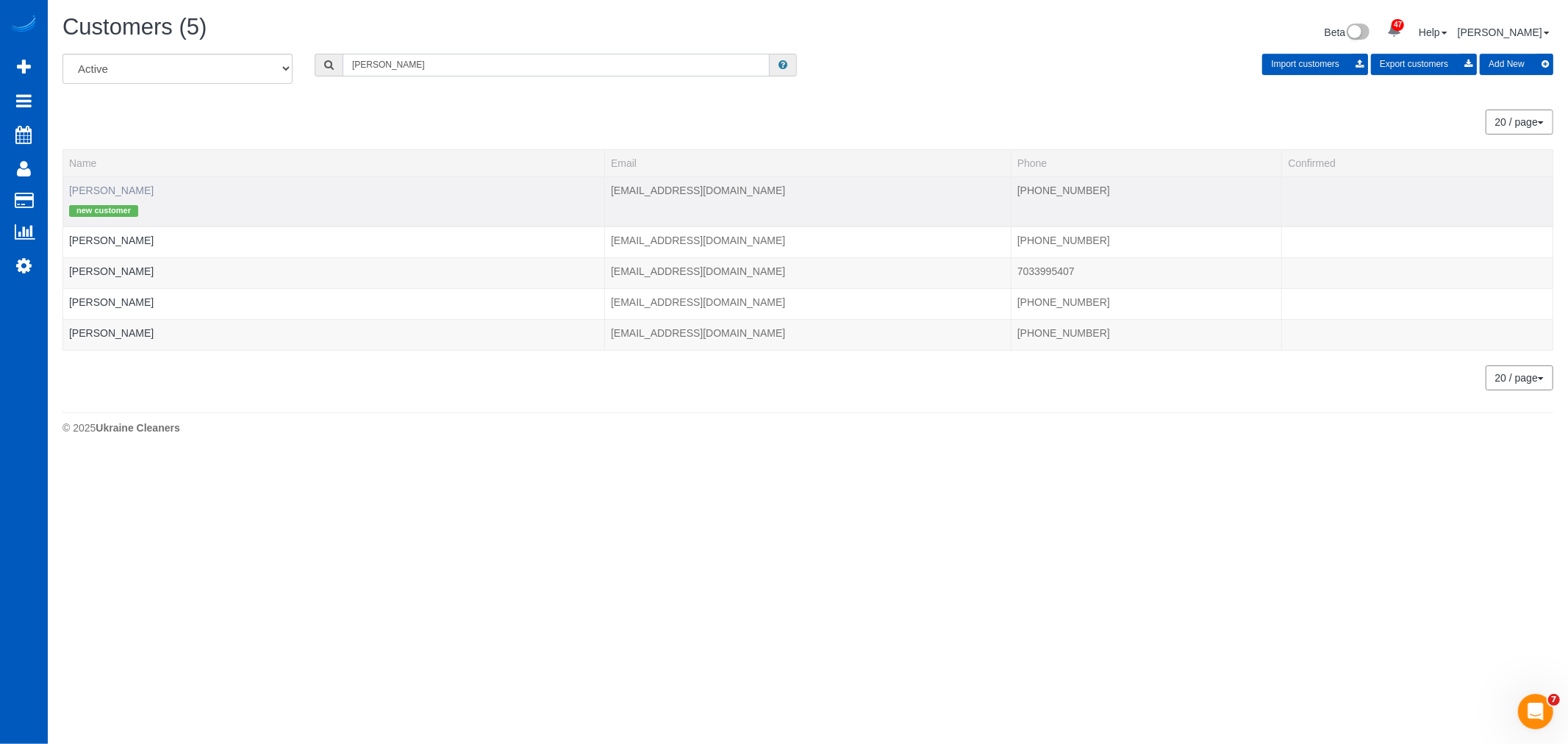
type input "cheryl"
click at [120, 189] on link "Cheryl Fantozzi" at bounding box center [112, 190] width 85 height 12
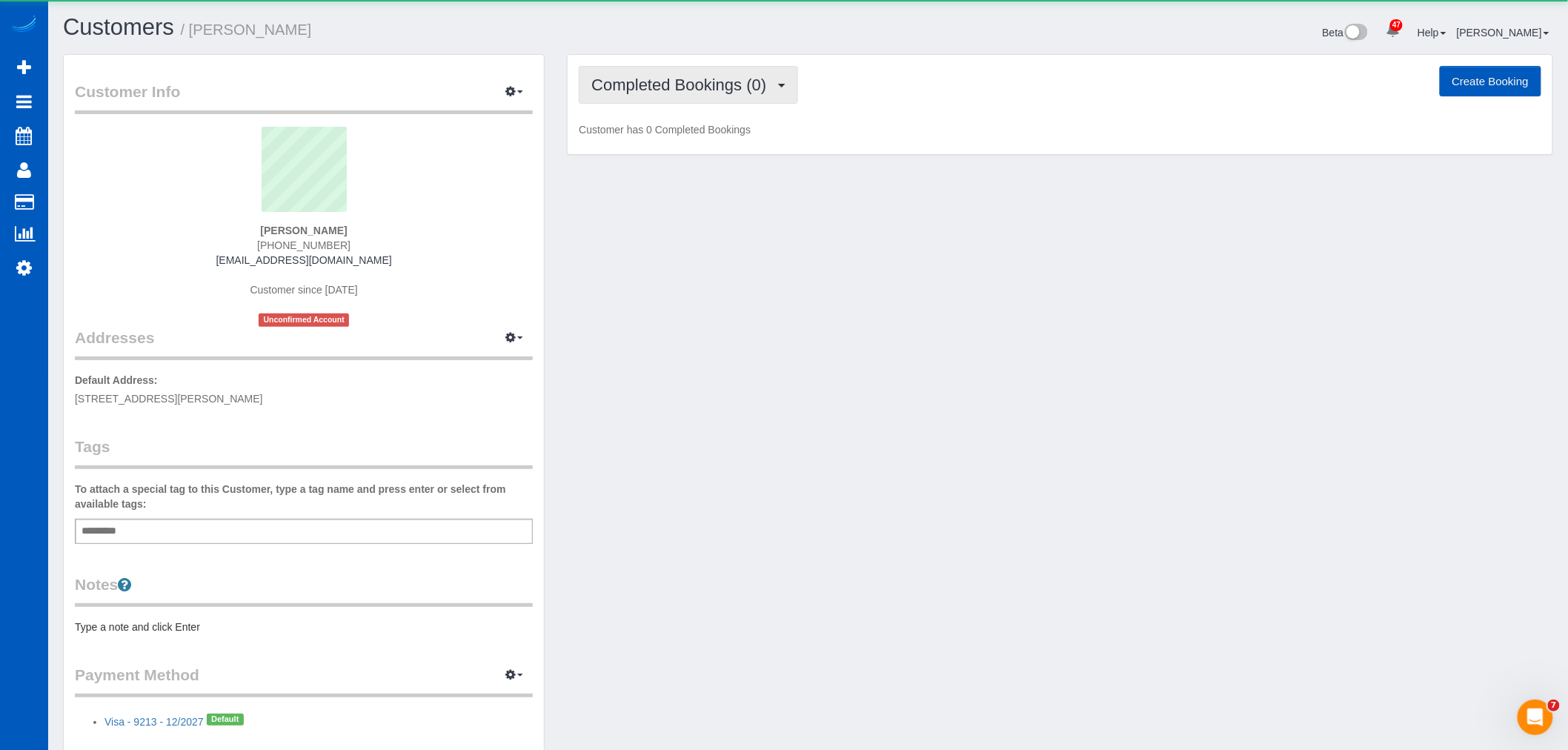
click at [696, 83] on span "Completed Bookings (0)" at bounding box center [682, 85] width 182 height 18
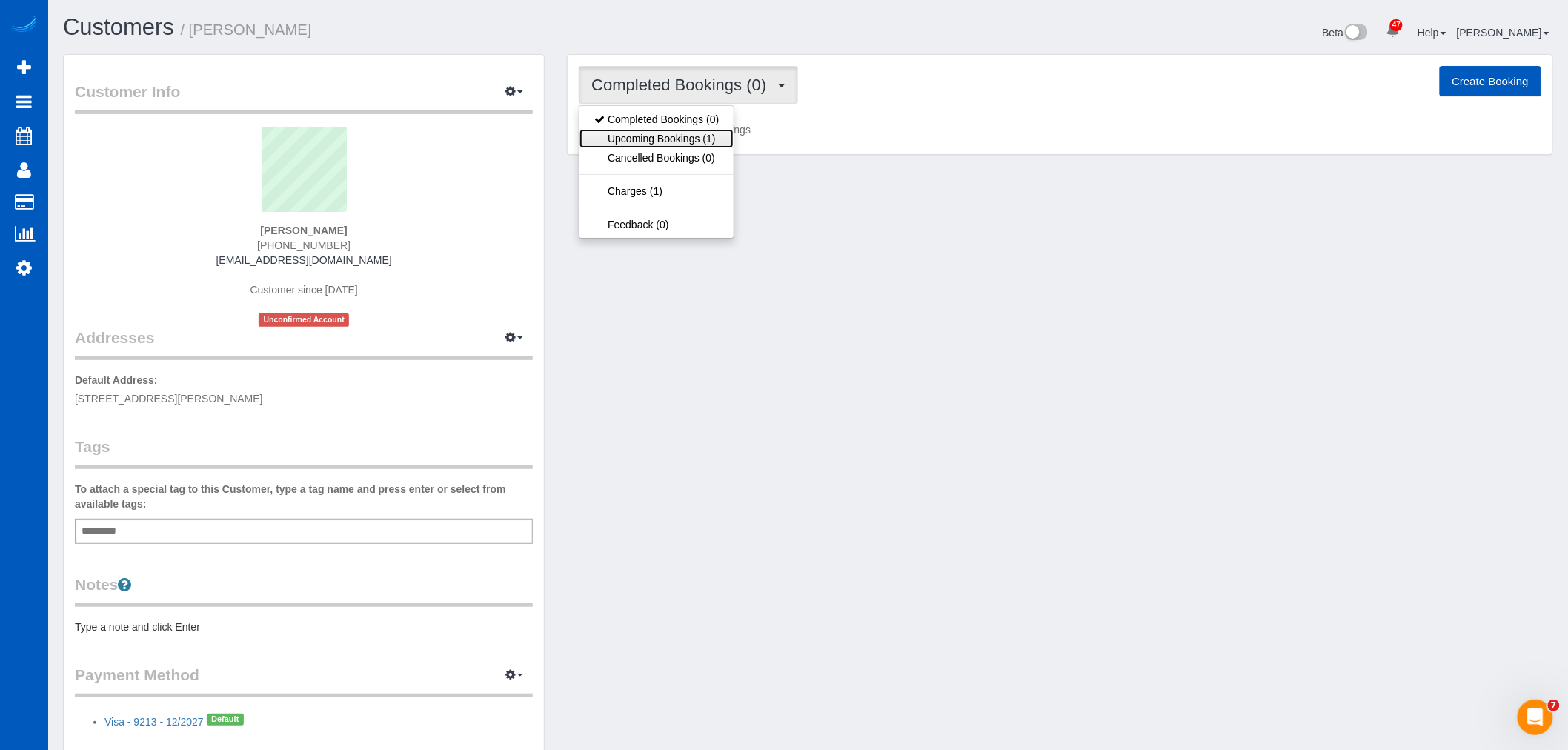
click at [672, 136] on link "Upcoming Bookings (1)" at bounding box center [656, 139] width 154 height 19
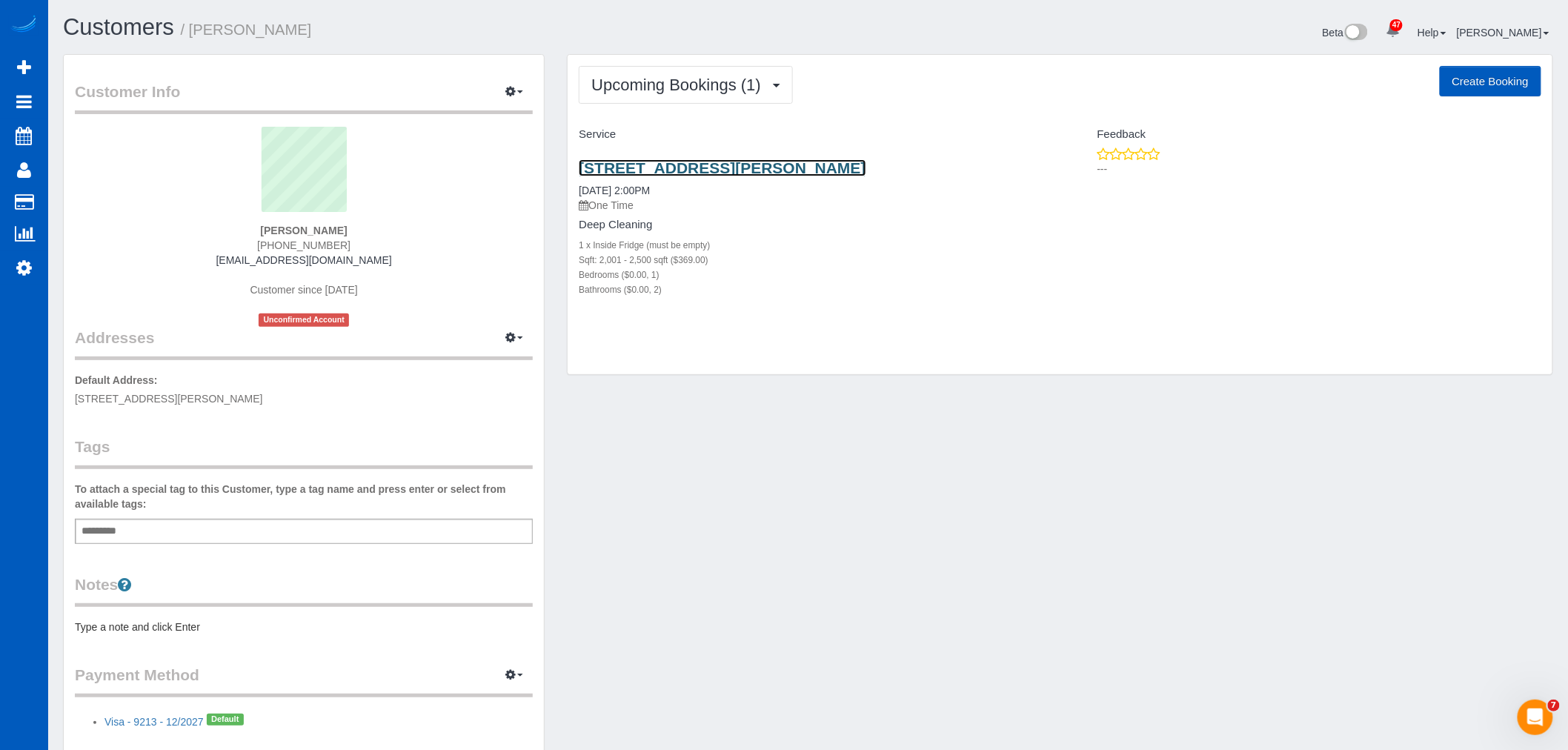
click at [665, 161] on link "4327 E 95th Dr, Thornton, CO 80229" at bounding box center [722, 168] width 287 height 17
click at [1018, 540] on div "Customer Info Edit Contact Info Send Message Email Preferences Special Sales Ta…" at bounding box center [808, 419] width 1512 height 732
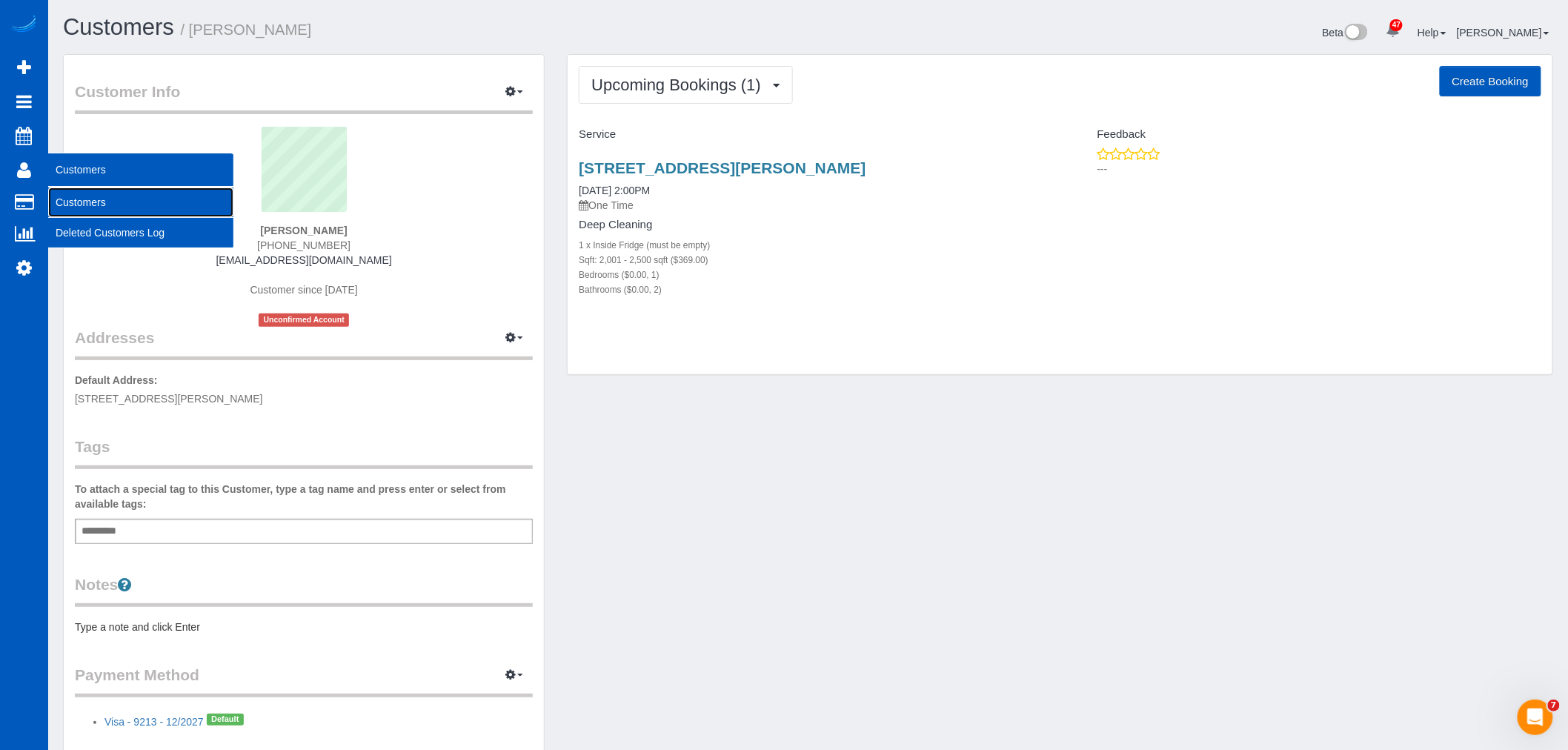
click at [74, 206] on link "Customers" at bounding box center [140, 202] width 186 height 30
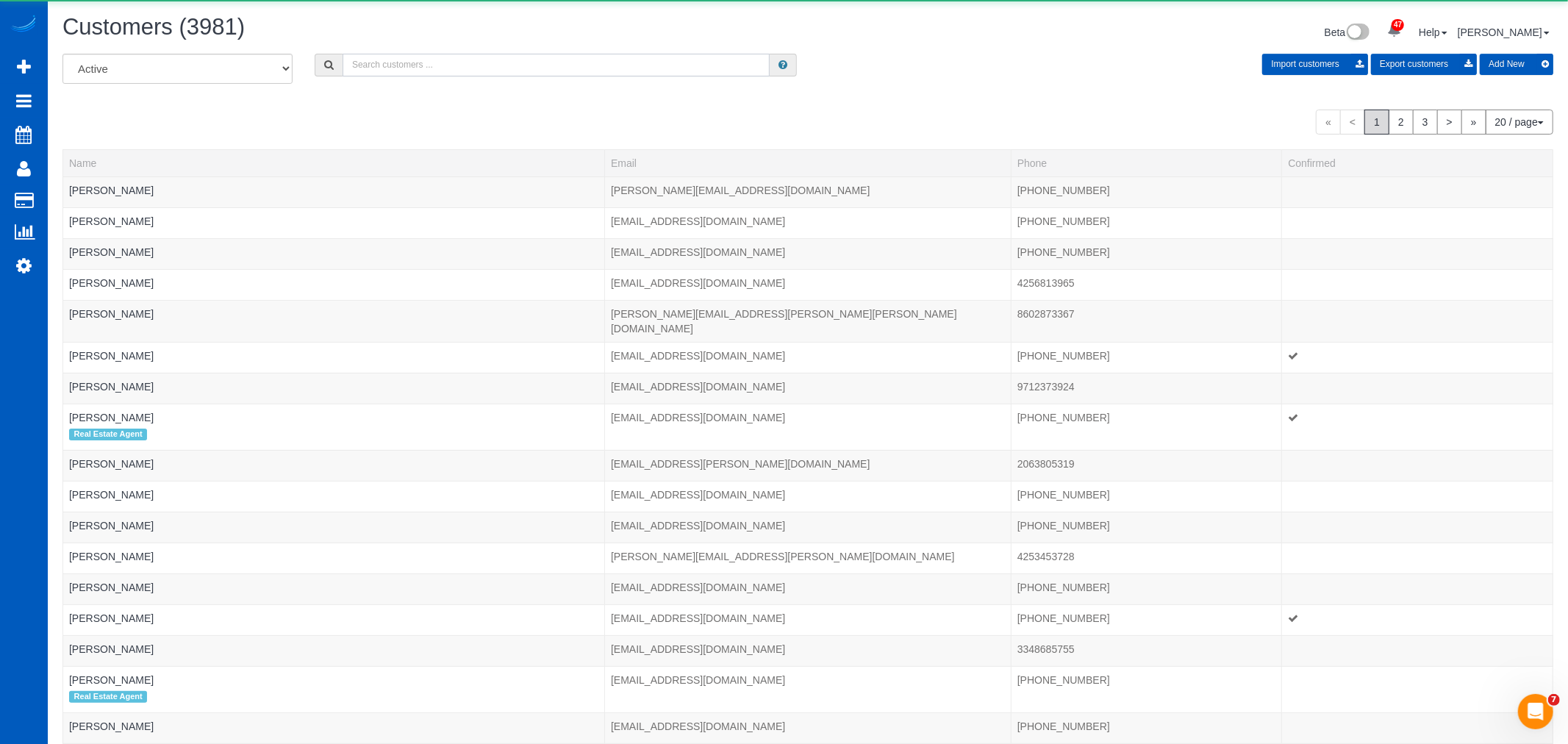
click at [403, 64] on input "text" at bounding box center [556, 65] width 427 height 22
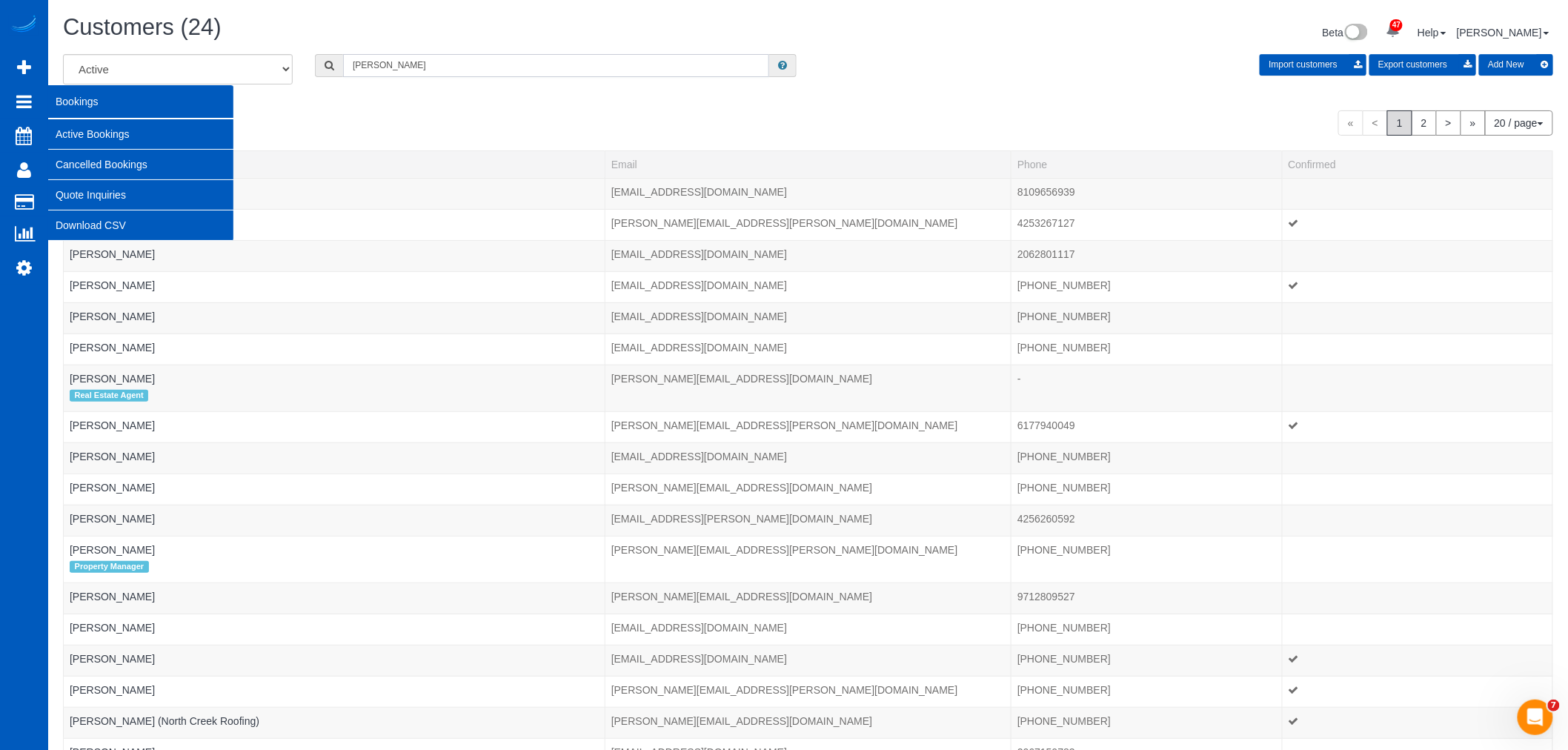
type input "andrew"
click at [101, 123] on link "Active Bookings" at bounding box center [140, 134] width 186 height 30
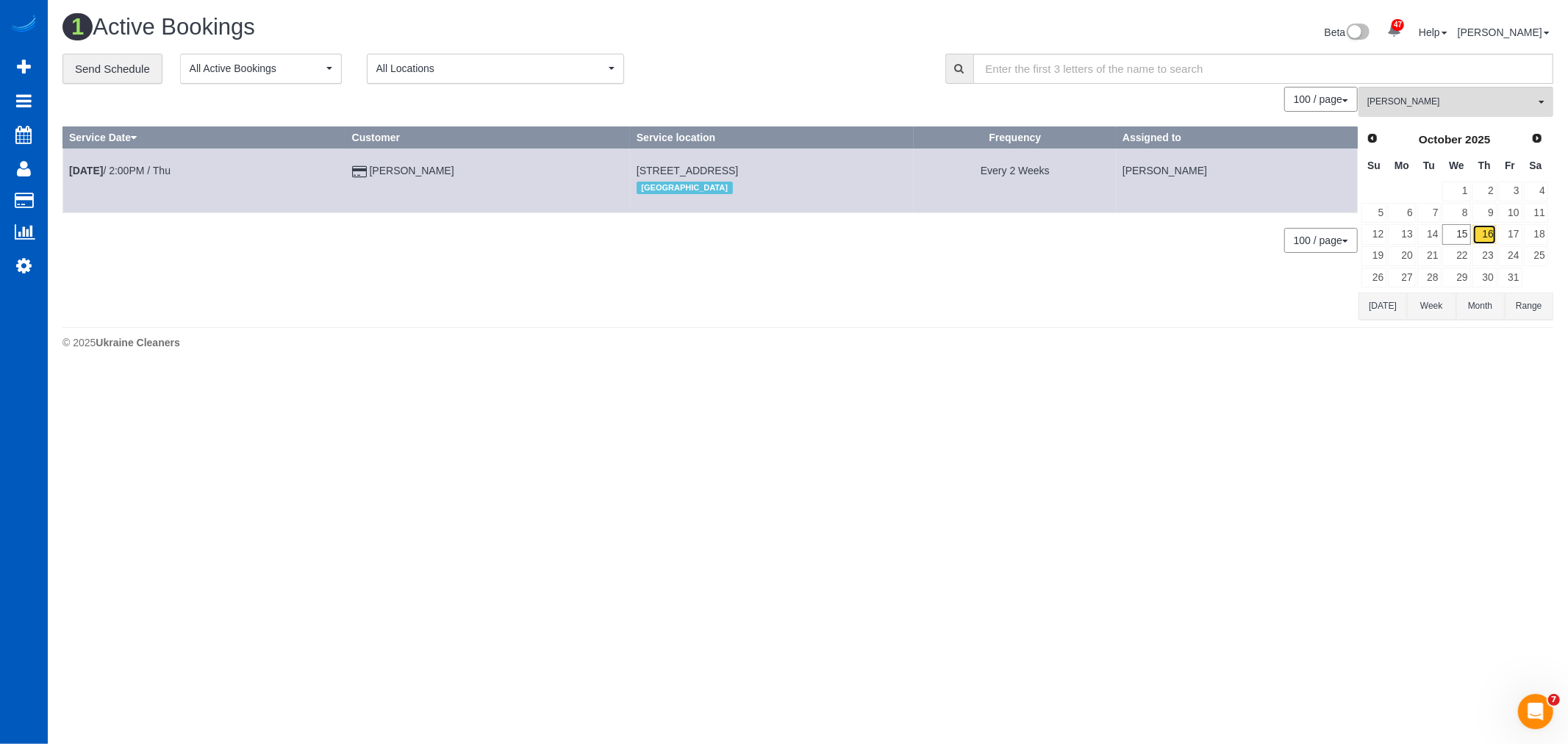
click at [1491, 233] on link "16" at bounding box center [1485, 234] width 24 height 20
click at [1463, 112] on button "[PERSON_NAME] All Teams" at bounding box center [1456, 101] width 195 height 30
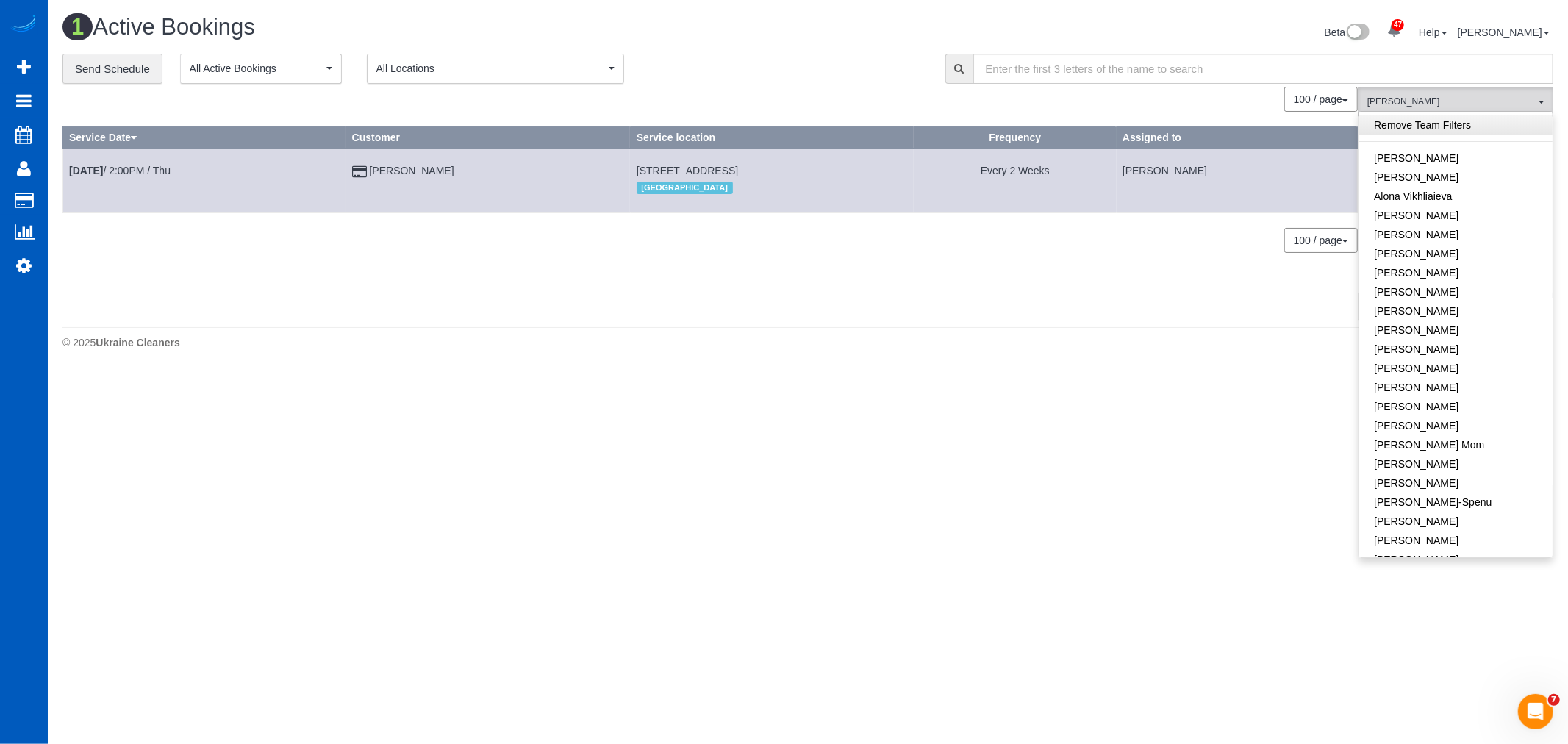
click at [1439, 124] on link "Remove Team Filters" at bounding box center [1456, 125] width 194 height 19
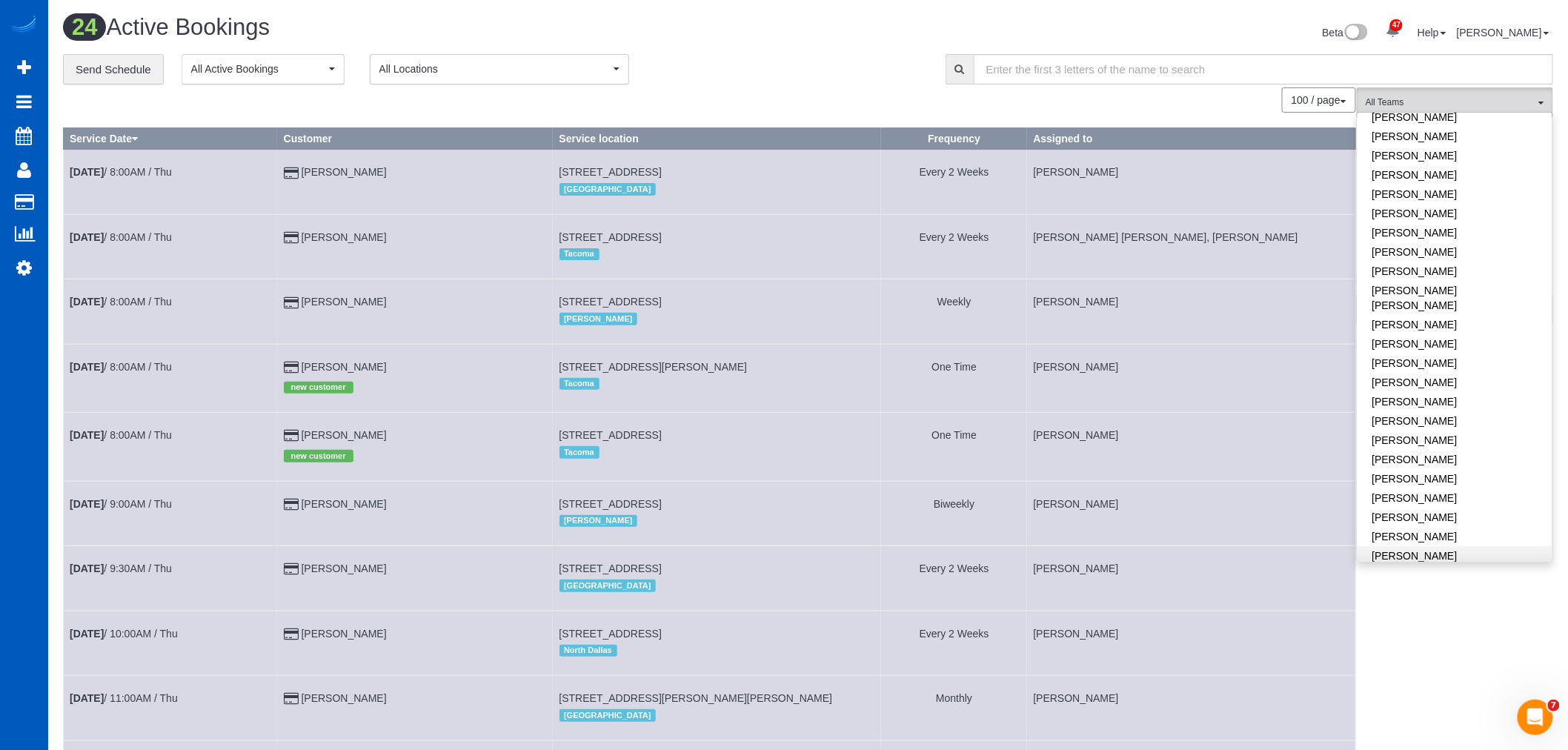
scroll to position [576, 0]
click at [1460, 494] on link "[PERSON_NAME]" at bounding box center [1455, 504] width 195 height 19
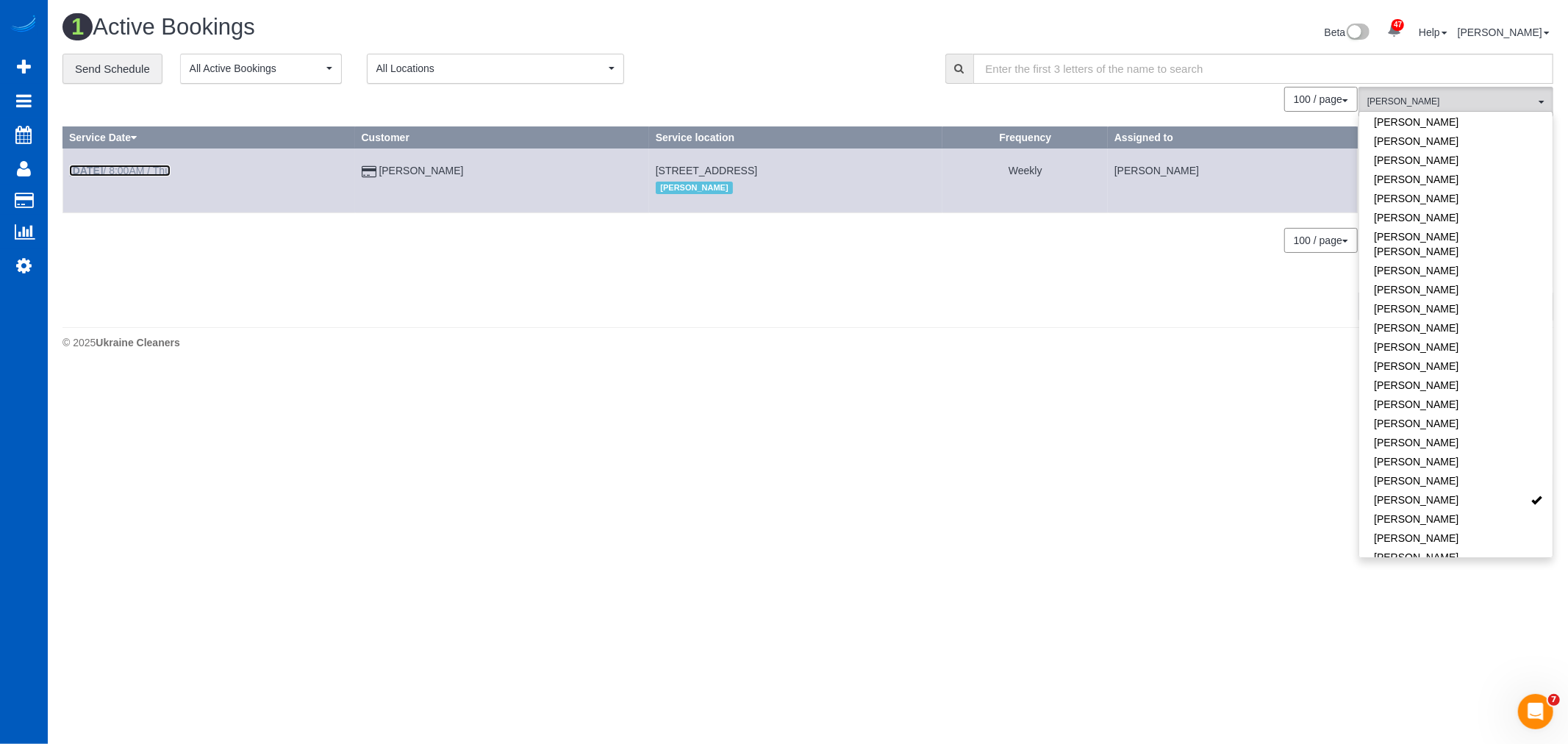
click at [114, 175] on link "[DATE] 8:00AM / Thu" at bounding box center [119, 170] width 101 height 12
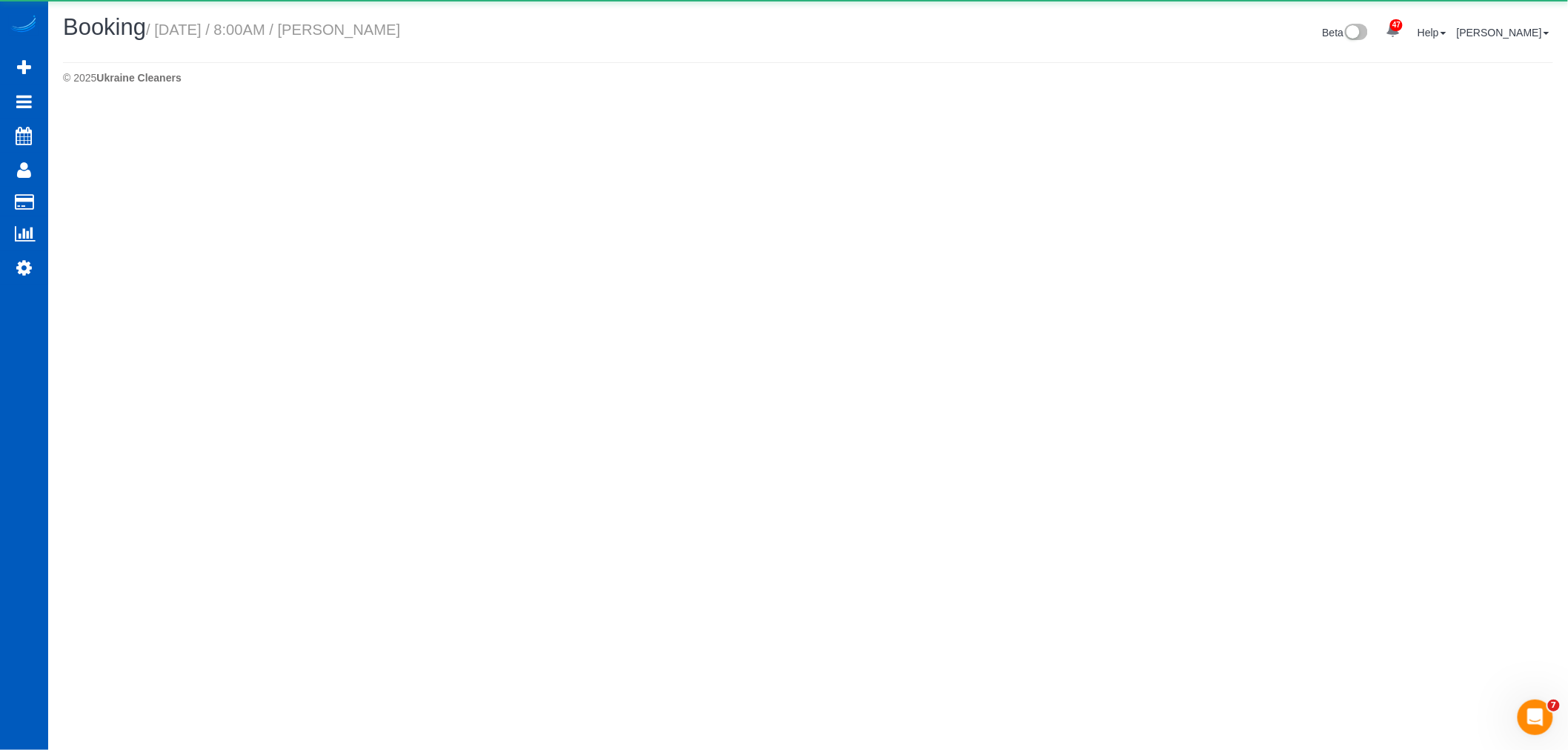
select select "WA"
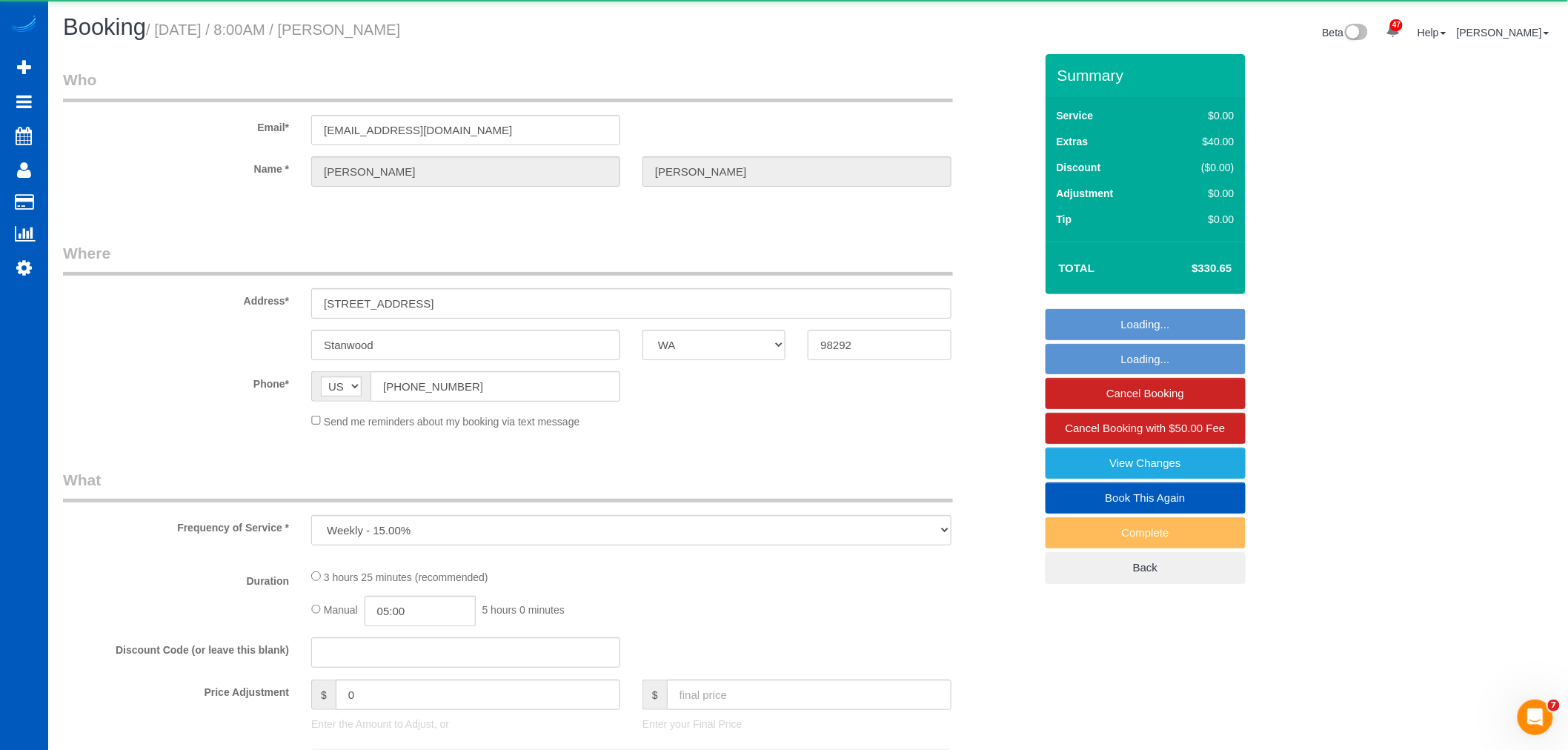
select select "string:fspay-d4812899-1657-4504-80d9-9d49ab2c9f18"
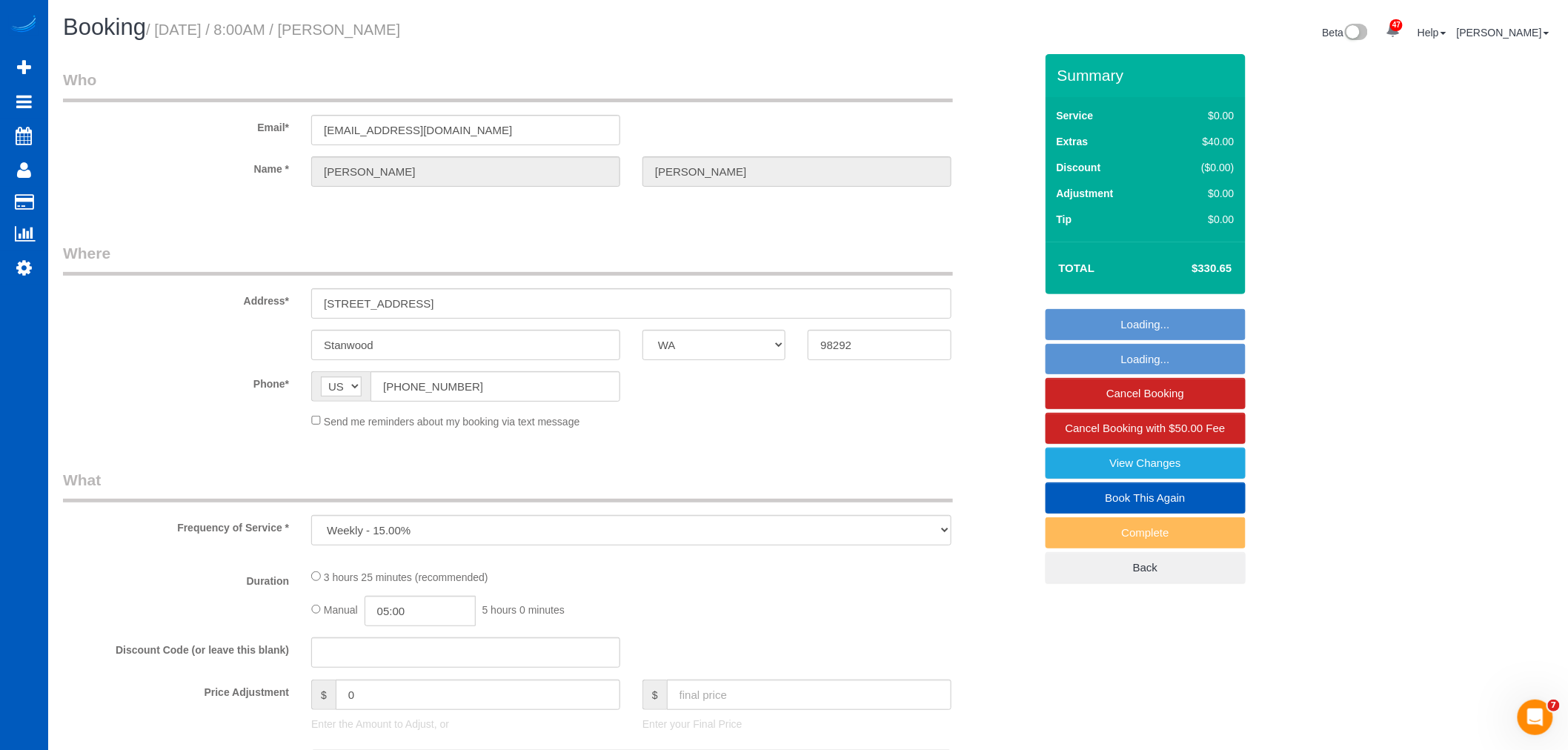
select select "199"
select select "3001"
select select "4"
select select "spot225"
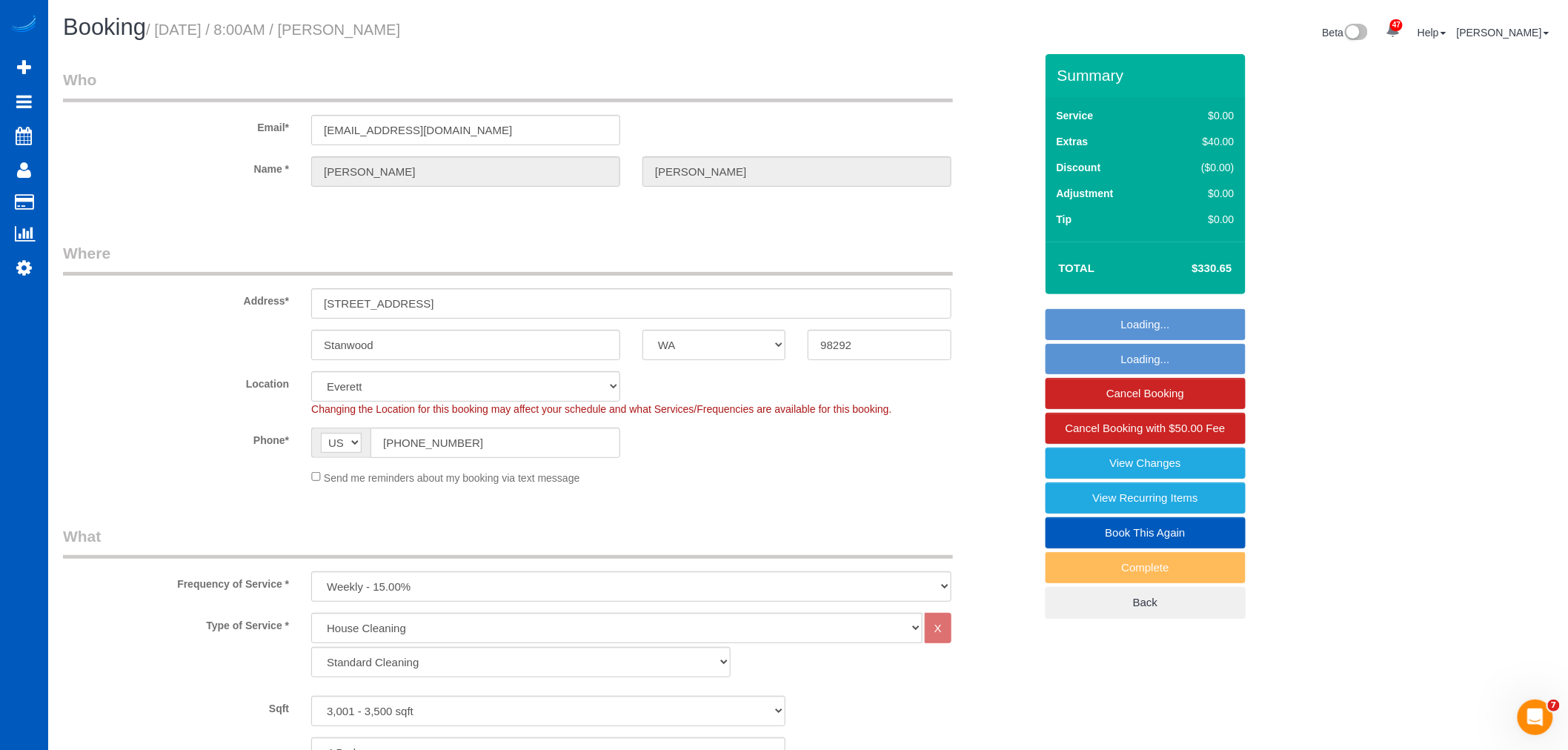
select select "object:63532"
select select "spot239"
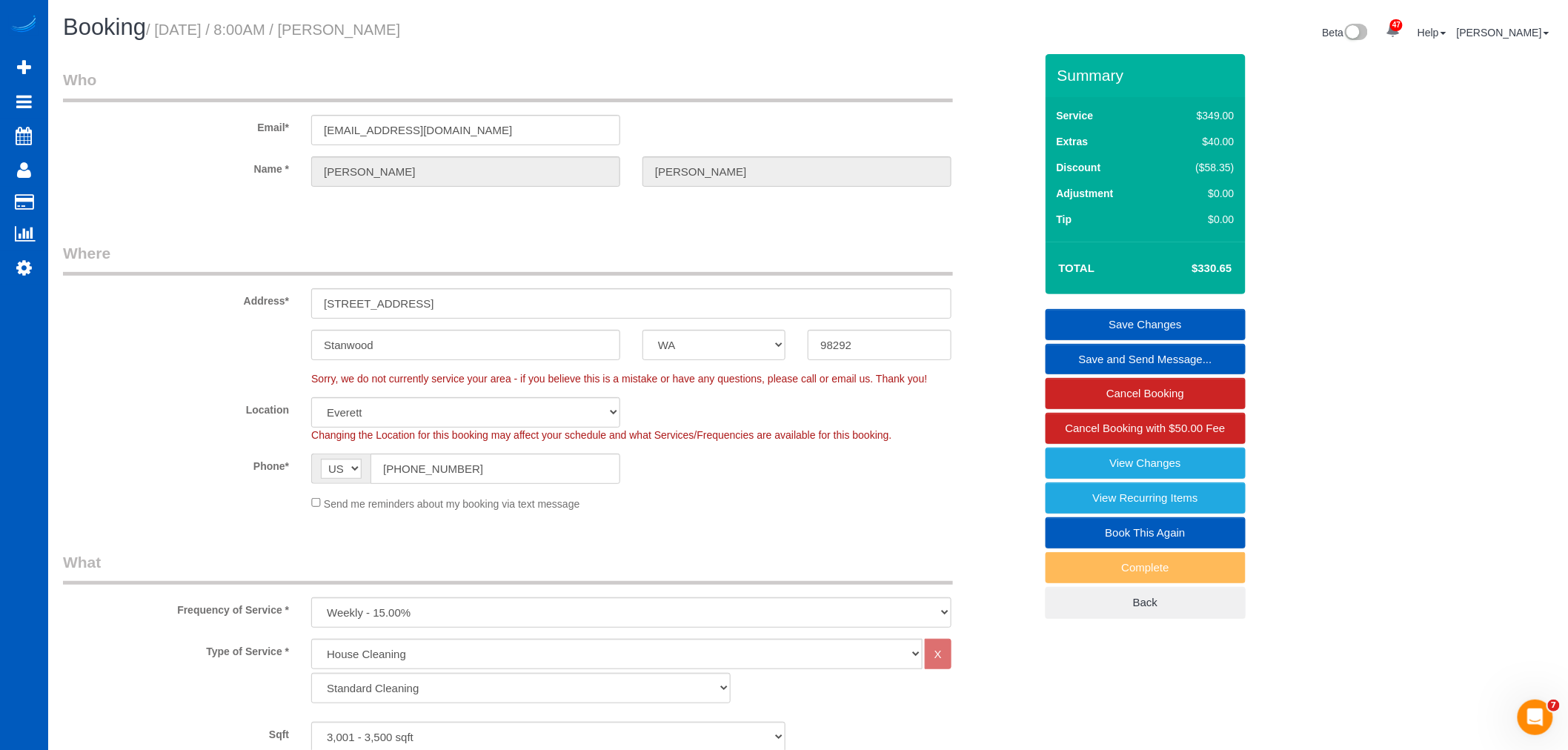
drag, startPoint x: 115, startPoint y: 176, endPoint x: 702, endPoint y: 220, distance: 588.6
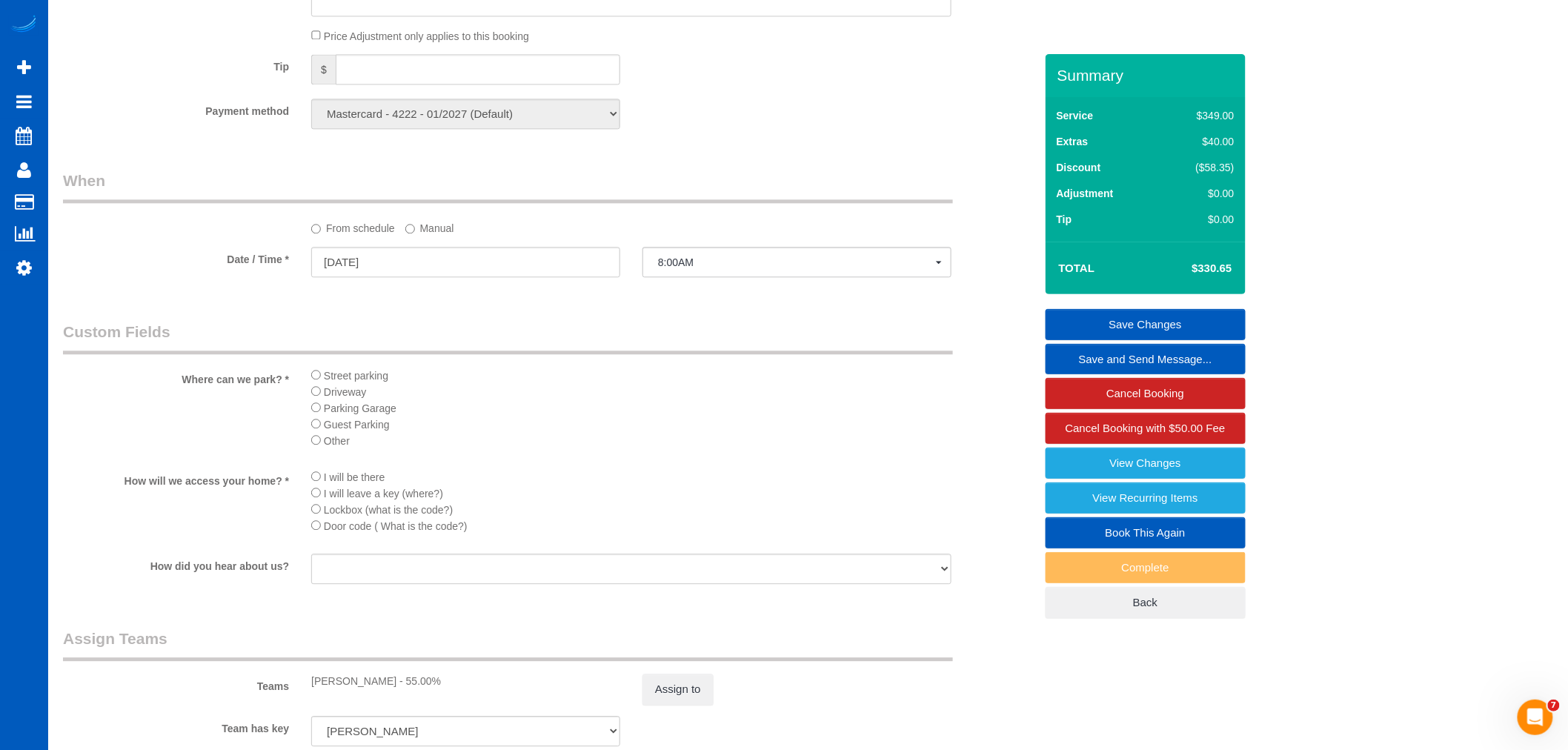
scroll to position [938, 0]
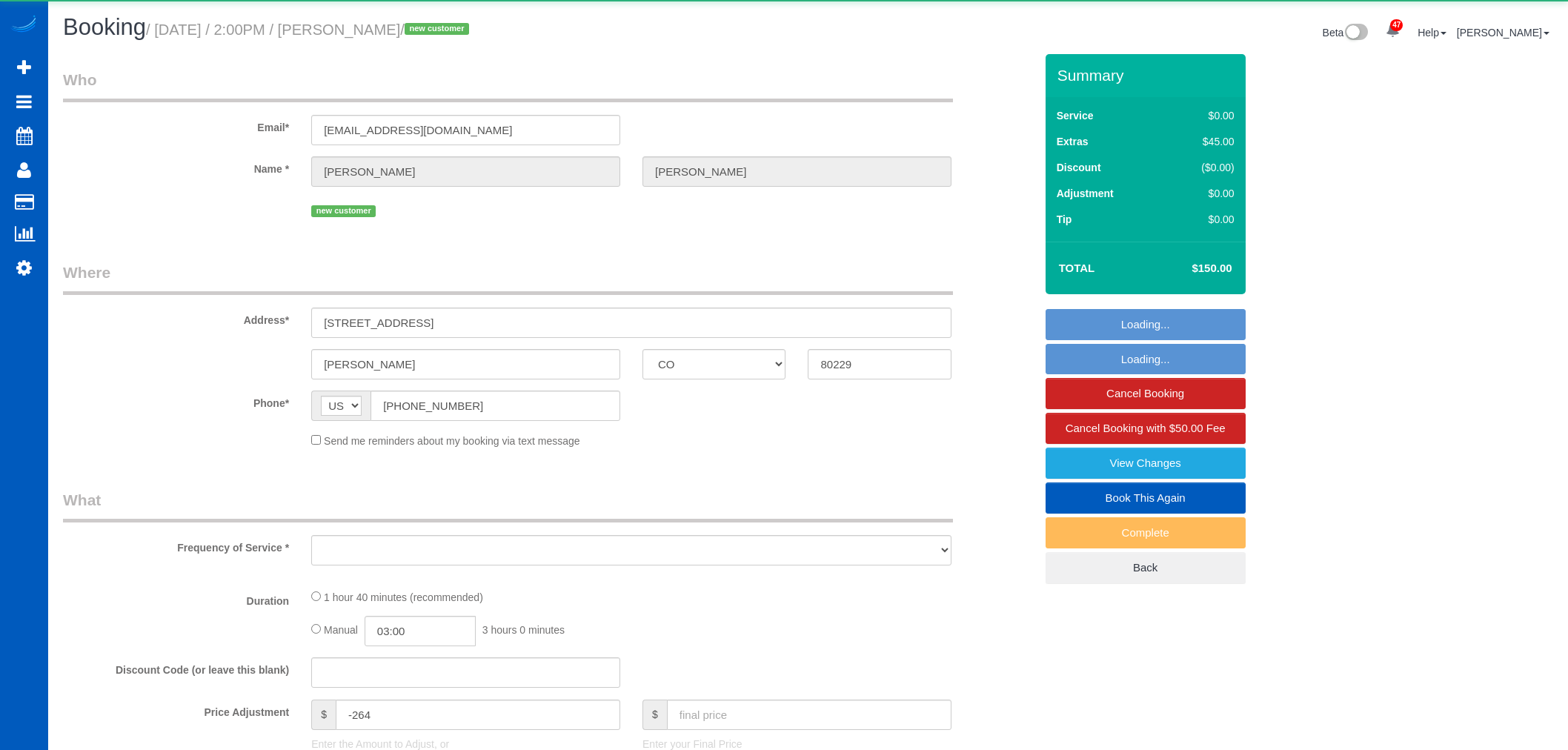
select select "CO"
select select "object:1086"
select select "199"
select select "2001"
select select "2"
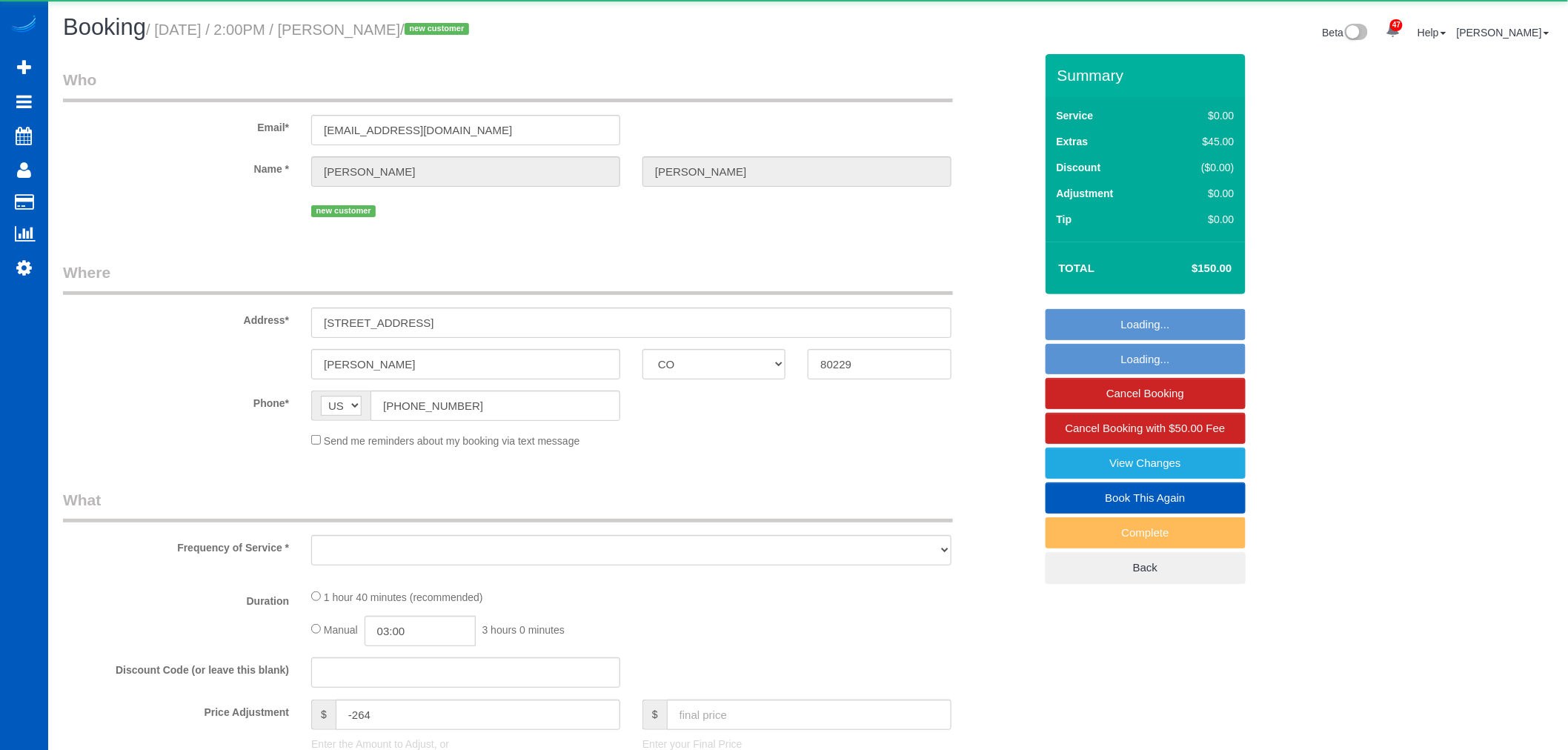
select select "spot1"
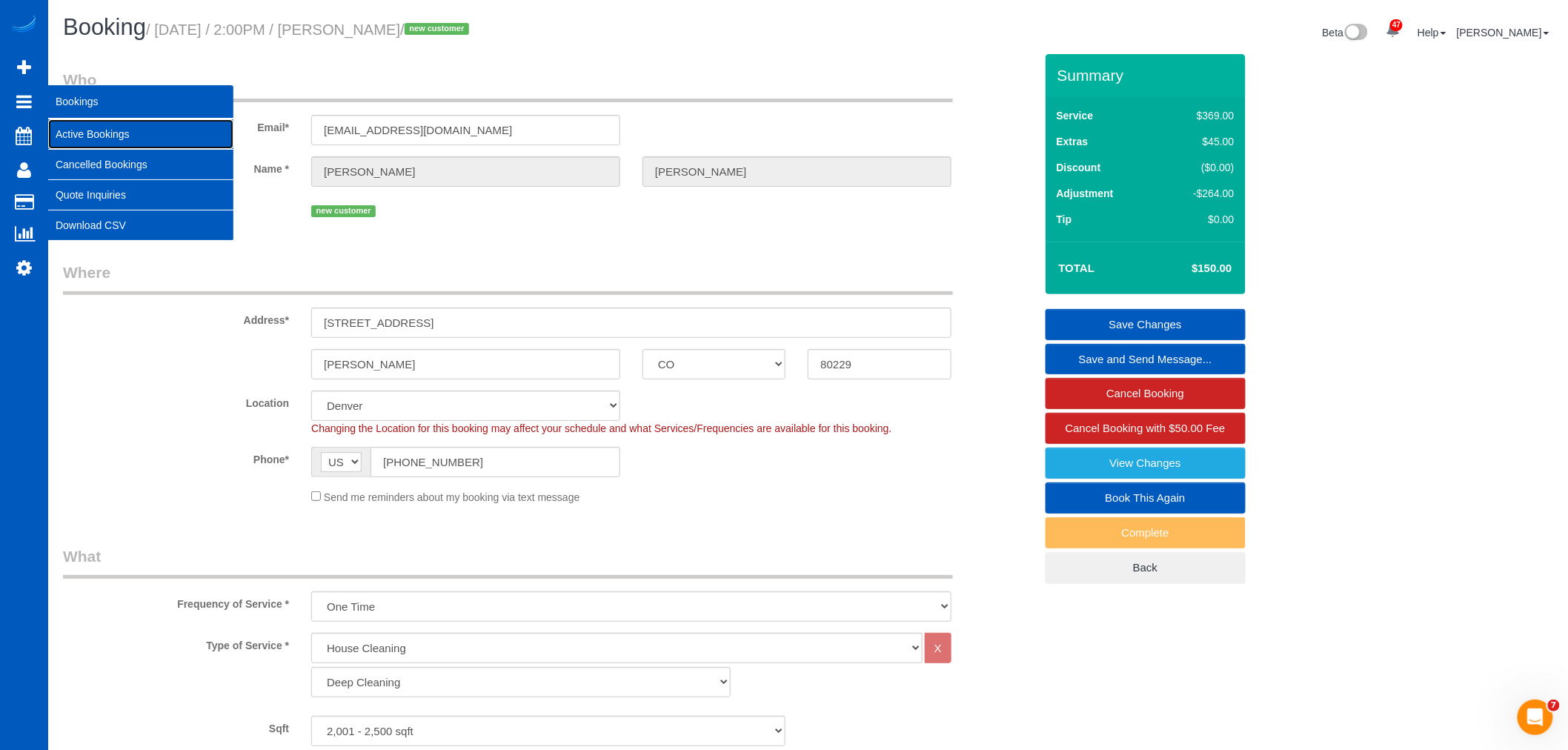
click at [112, 134] on link "Active Bookings" at bounding box center [140, 134] width 186 height 30
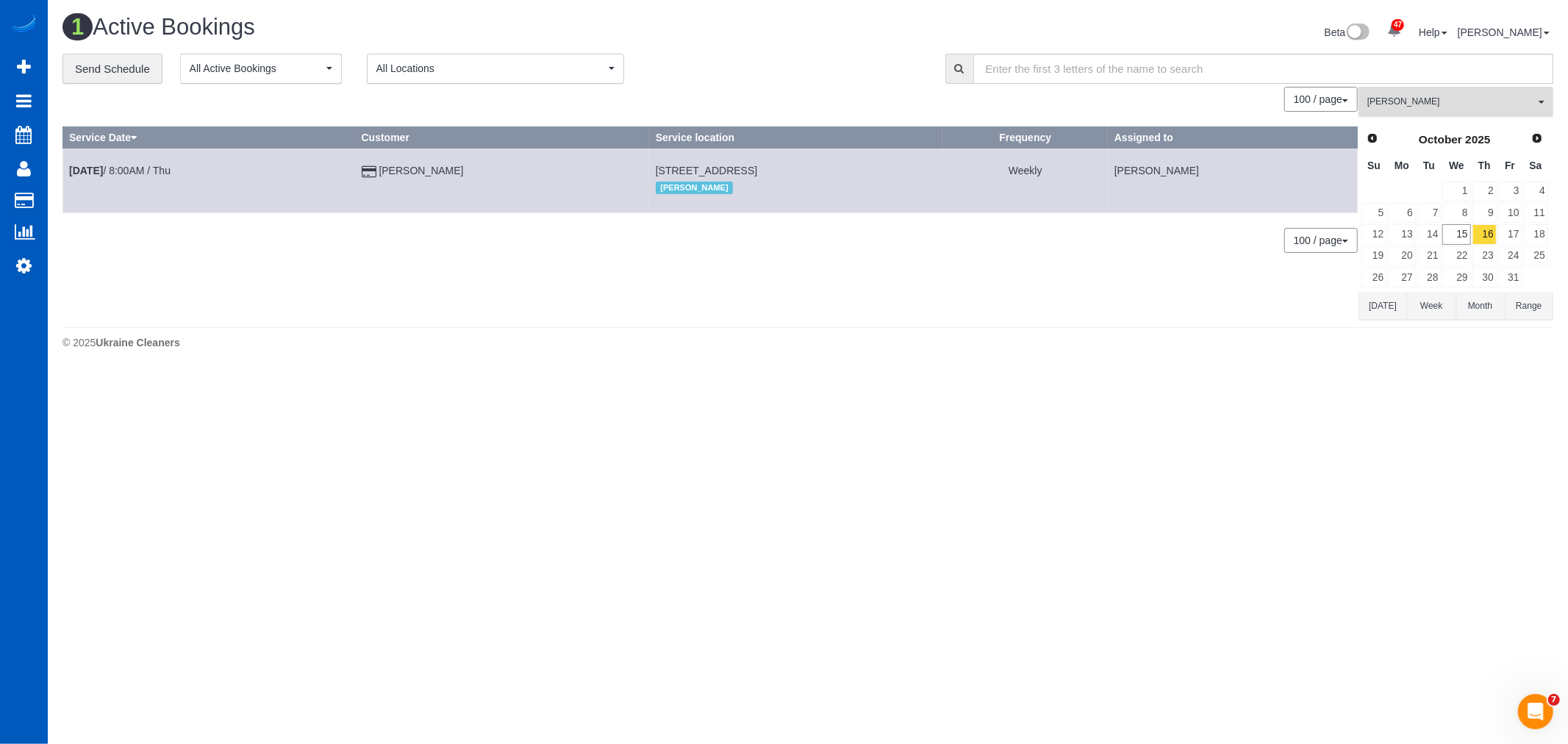
click at [1420, 111] on button "Olesia Bezkrovna All Teams" at bounding box center [1456, 101] width 195 height 30
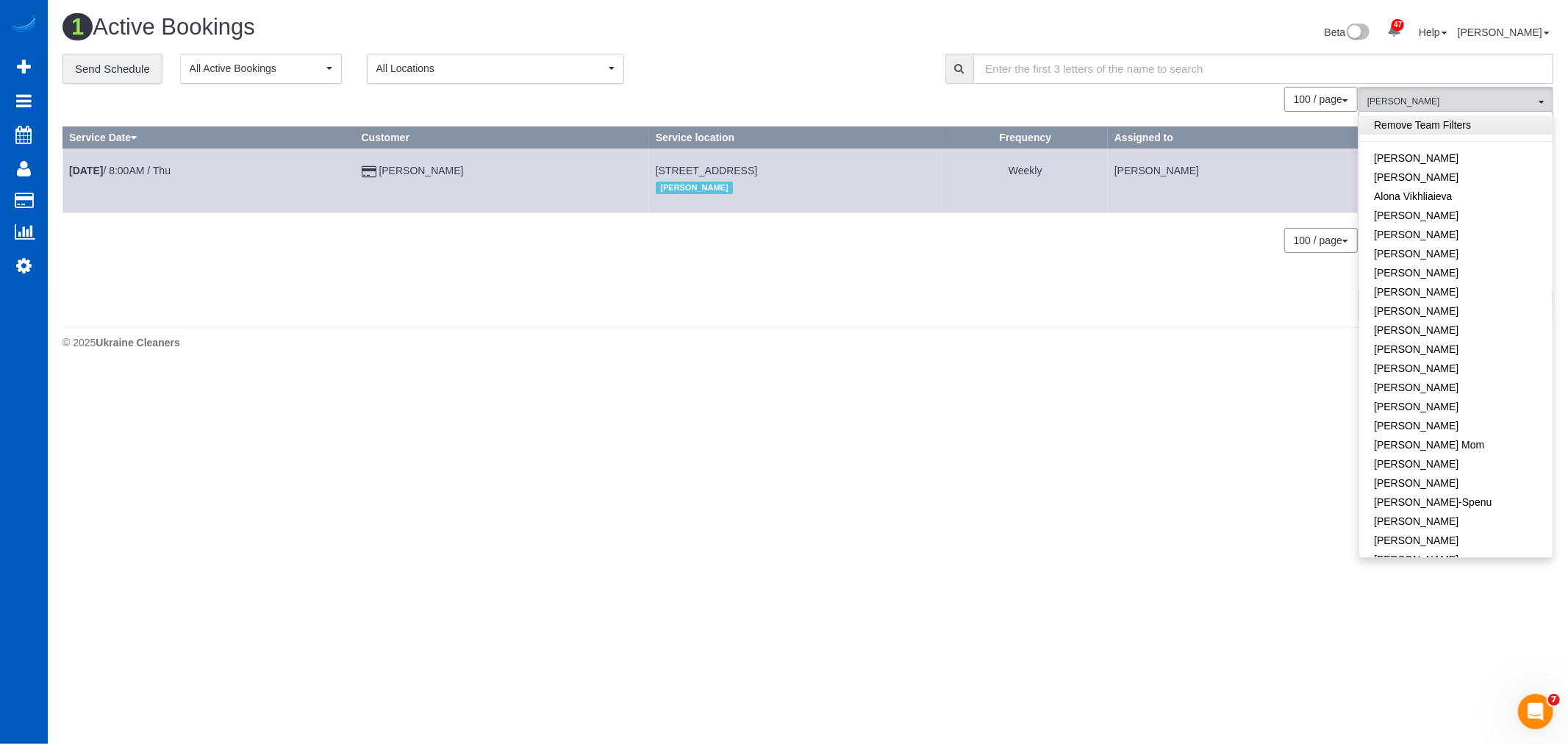
click at [1442, 130] on link "Remove Team Filters" at bounding box center [1456, 125] width 194 height 19
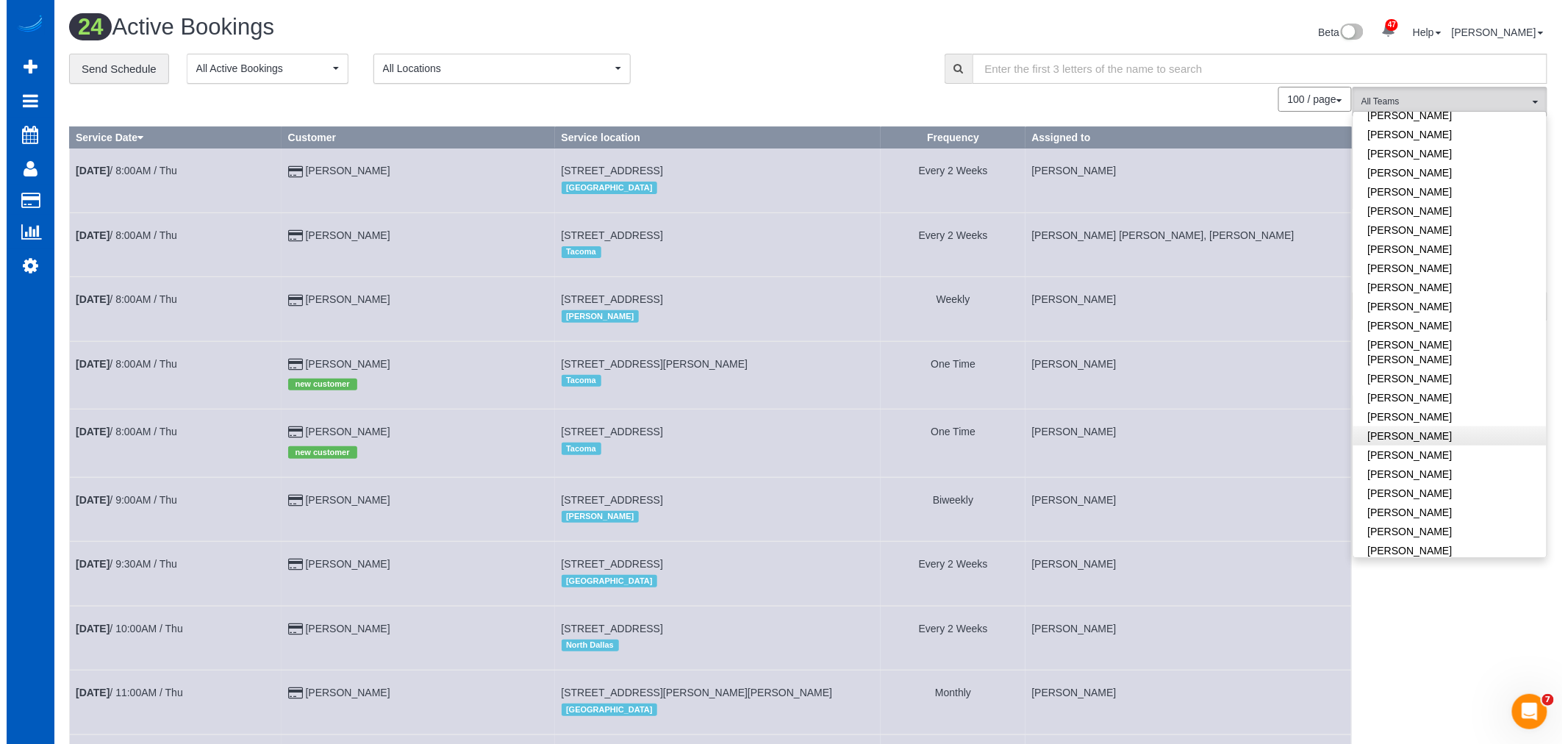
scroll to position [490, 0]
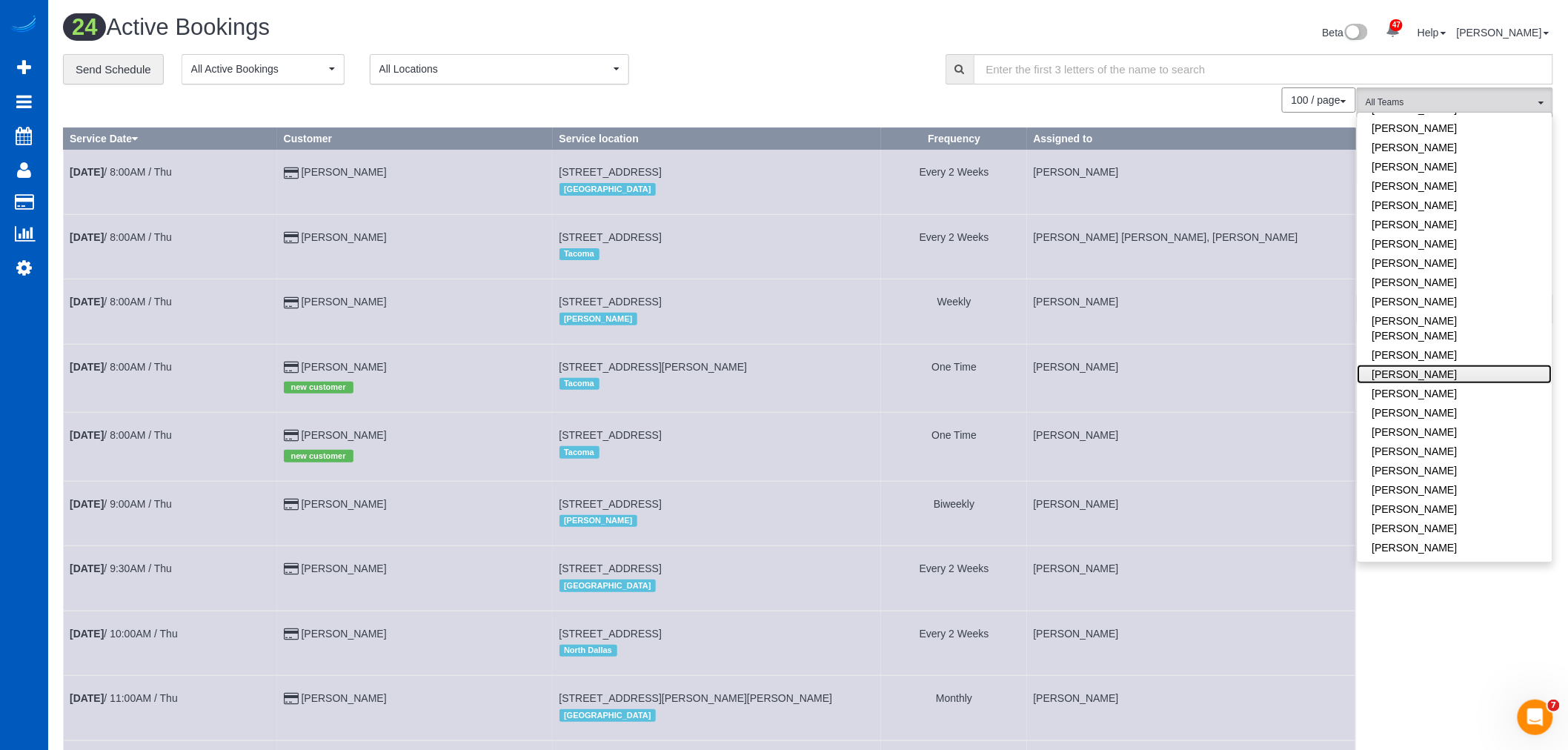
click at [1440, 365] on link "[PERSON_NAME]" at bounding box center [1455, 374] width 195 height 19
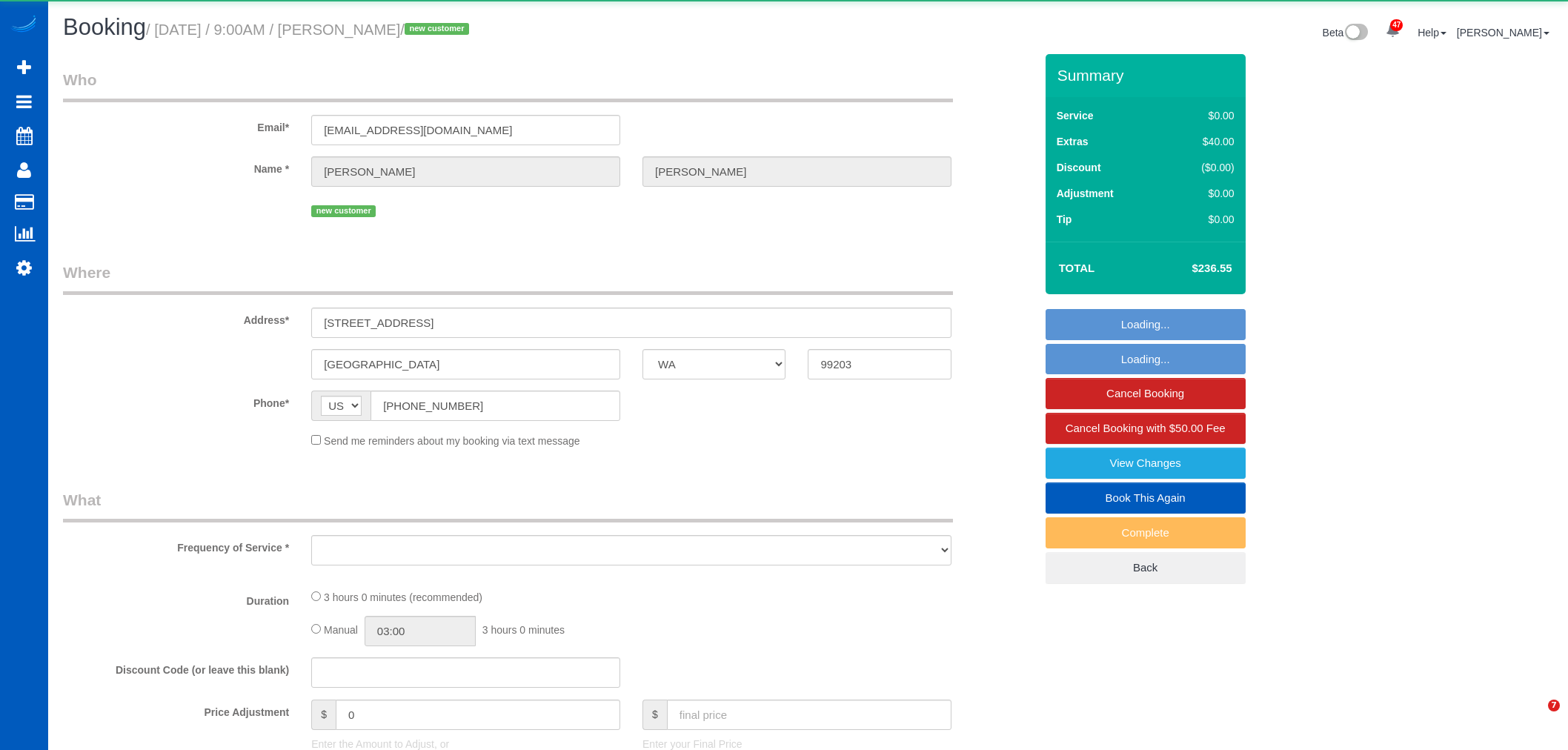
select select "WA"
select select "object:7250"
select select "199"
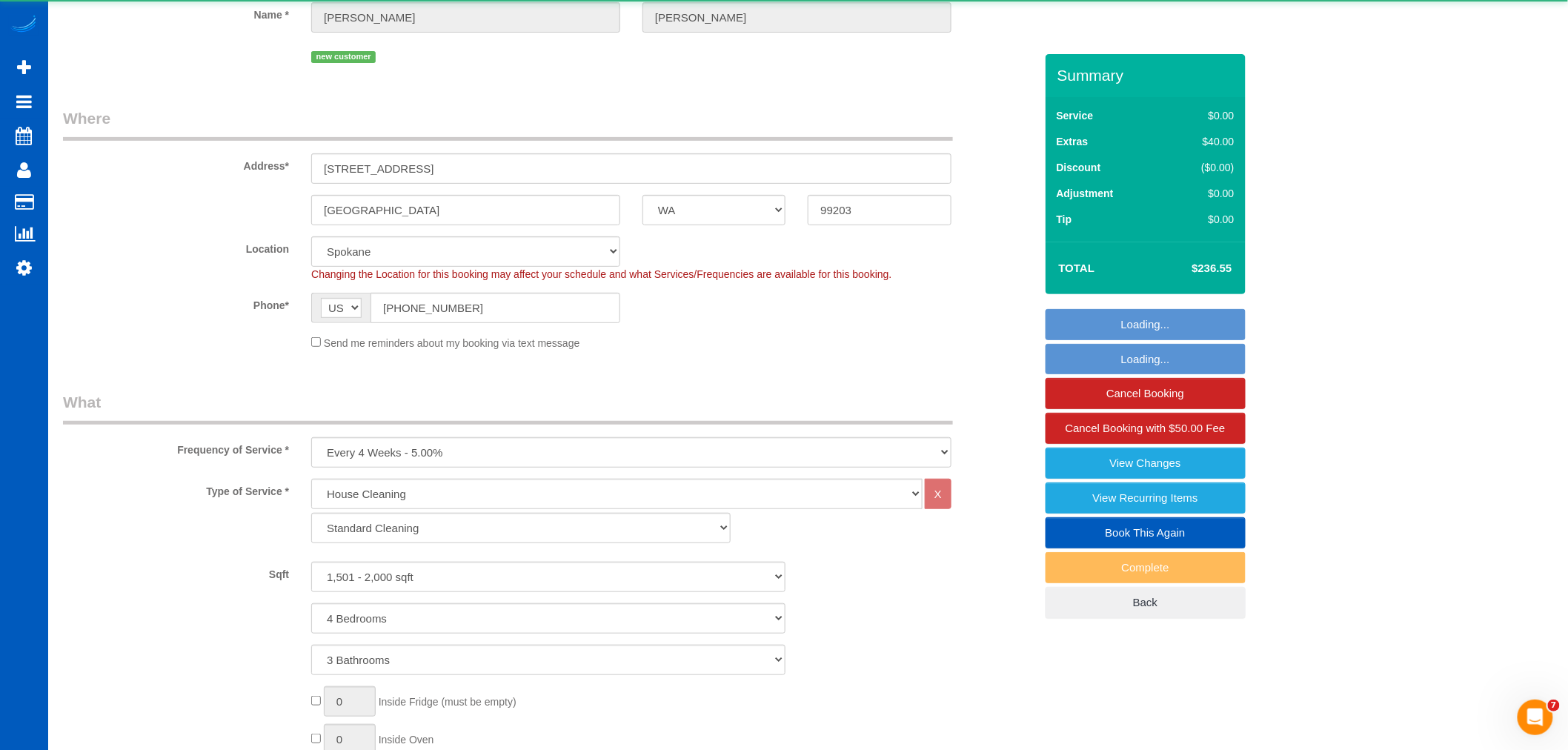
select select "1501"
select select "4"
select select "3"
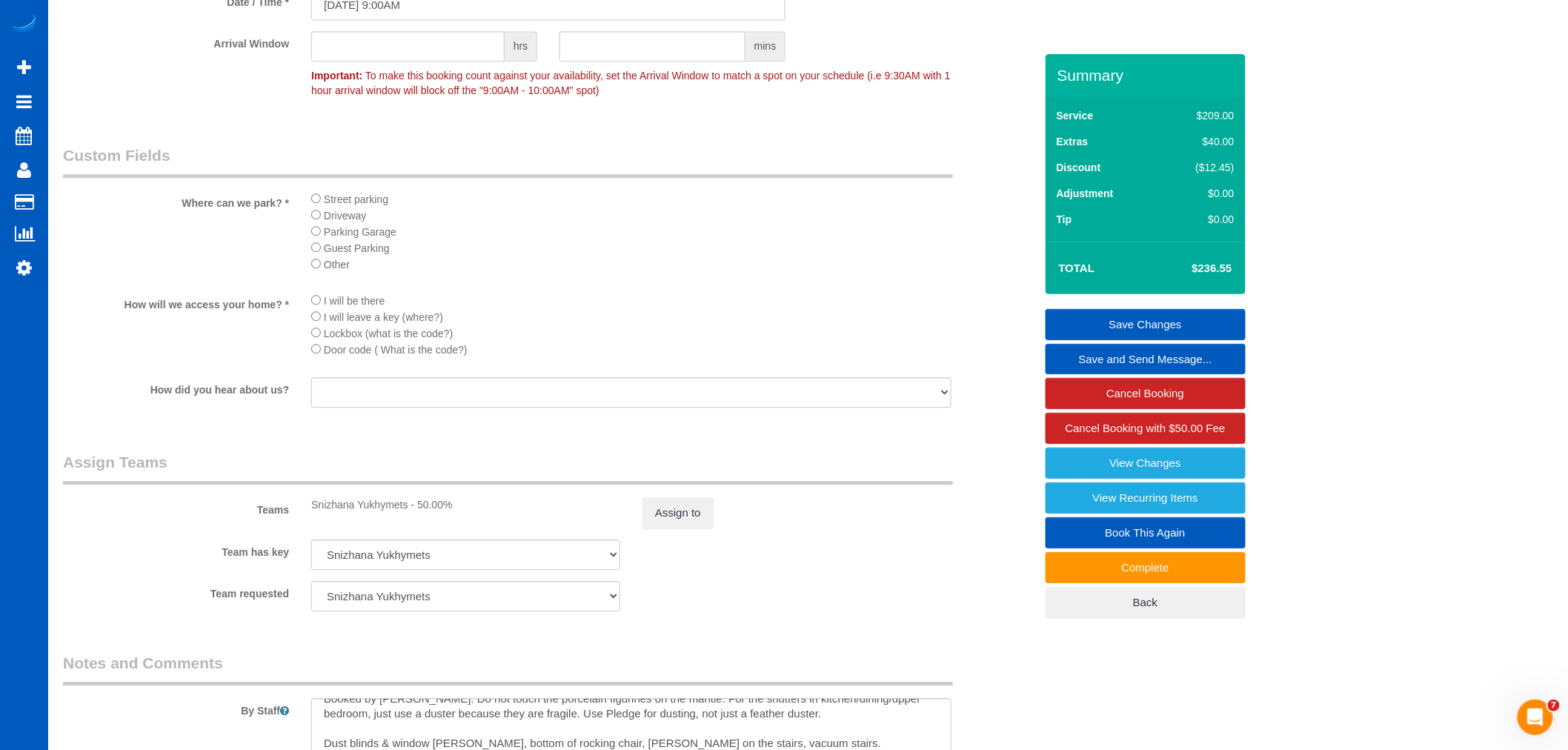
scroll to position [1592, 0]
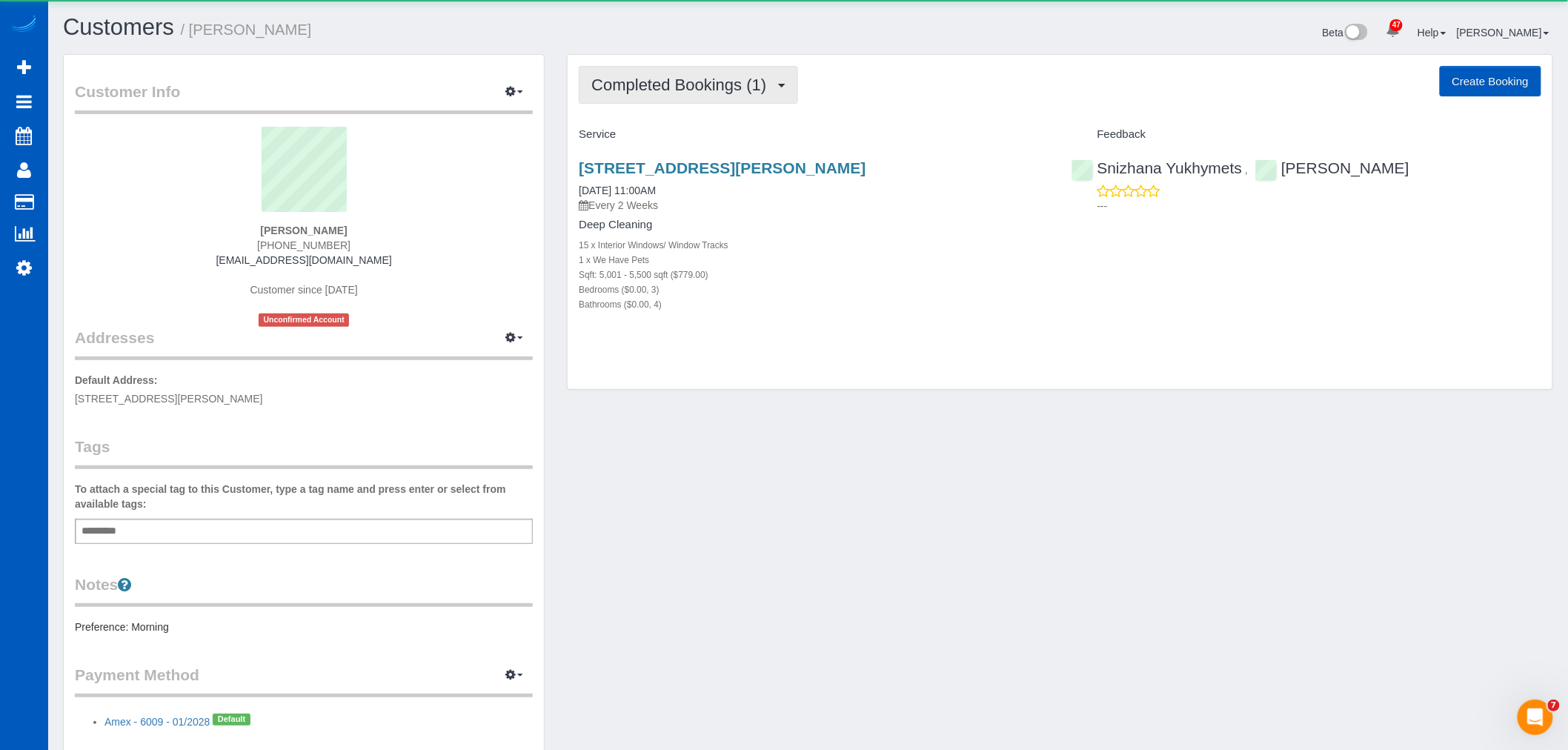
drag, startPoint x: 749, startPoint y: 90, endPoint x: 702, endPoint y: 137, distance: 66.5
click at [749, 90] on span "Completed Bookings (1)" at bounding box center [682, 85] width 182 height 18
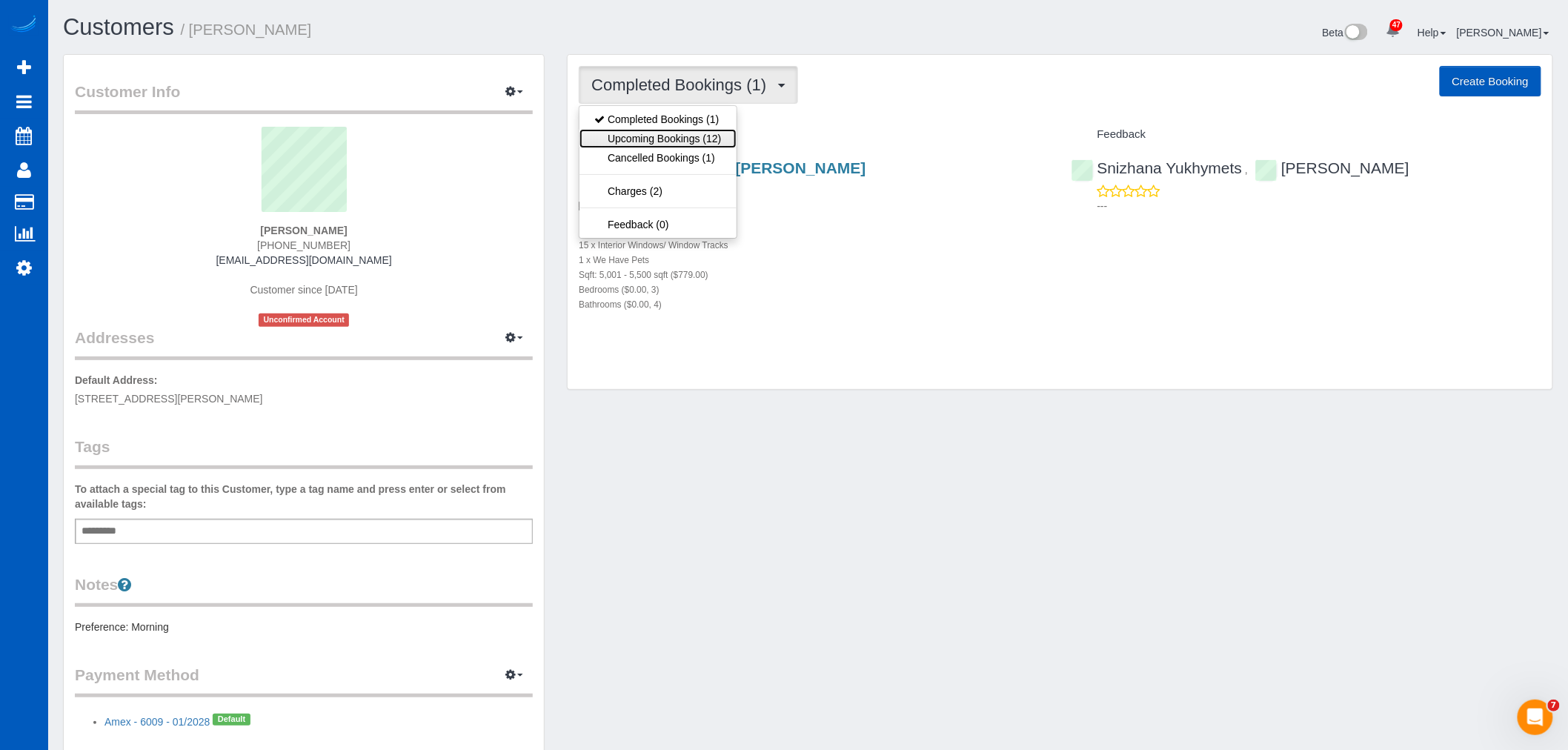
click at [690, 143] on link "Upcoming Bookings (12)" at bounding box center [657, 139] width 156 height 19
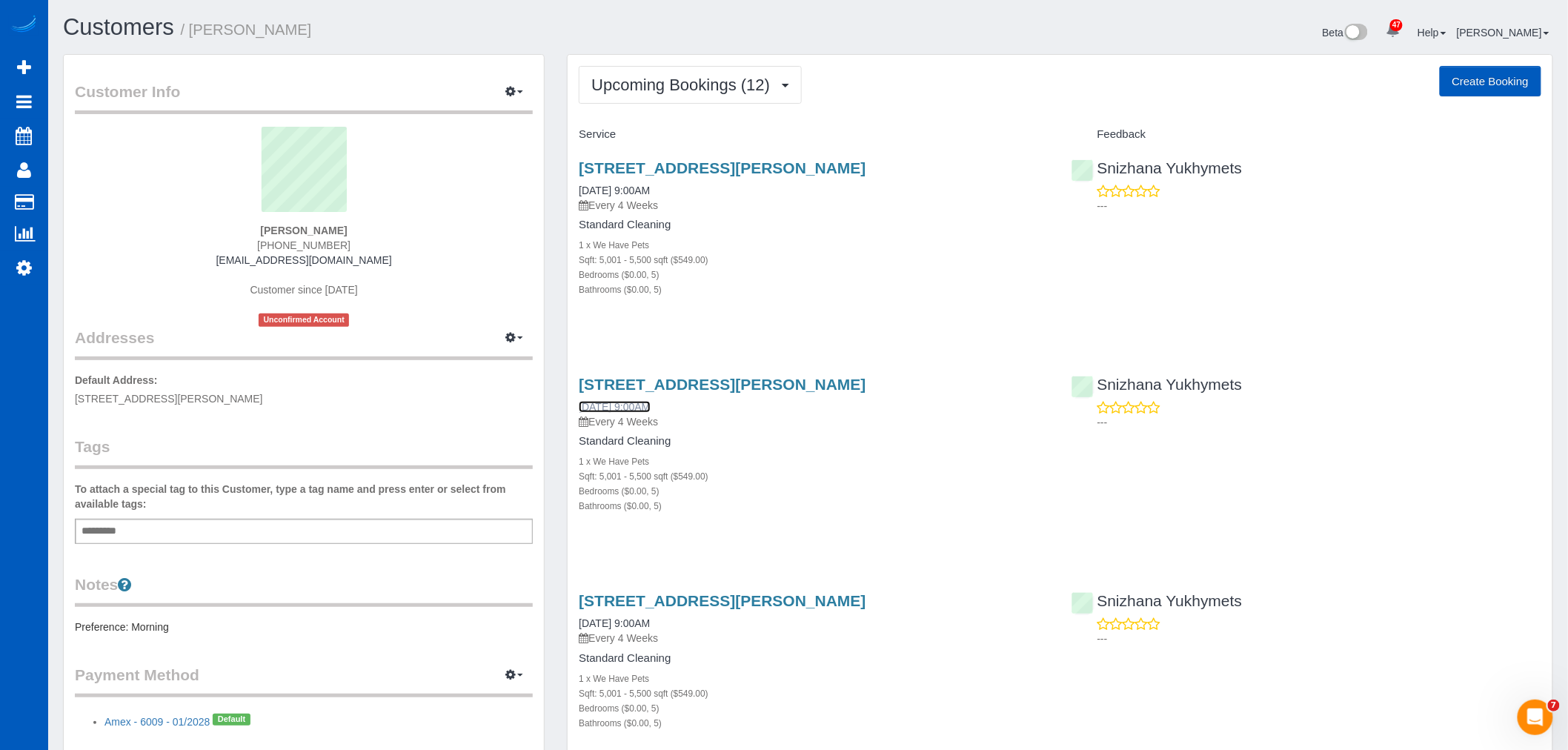
click at [649, 401] on link "11/12/2025 9:00AM" at bounding box center [614, 407] width 71 height 12
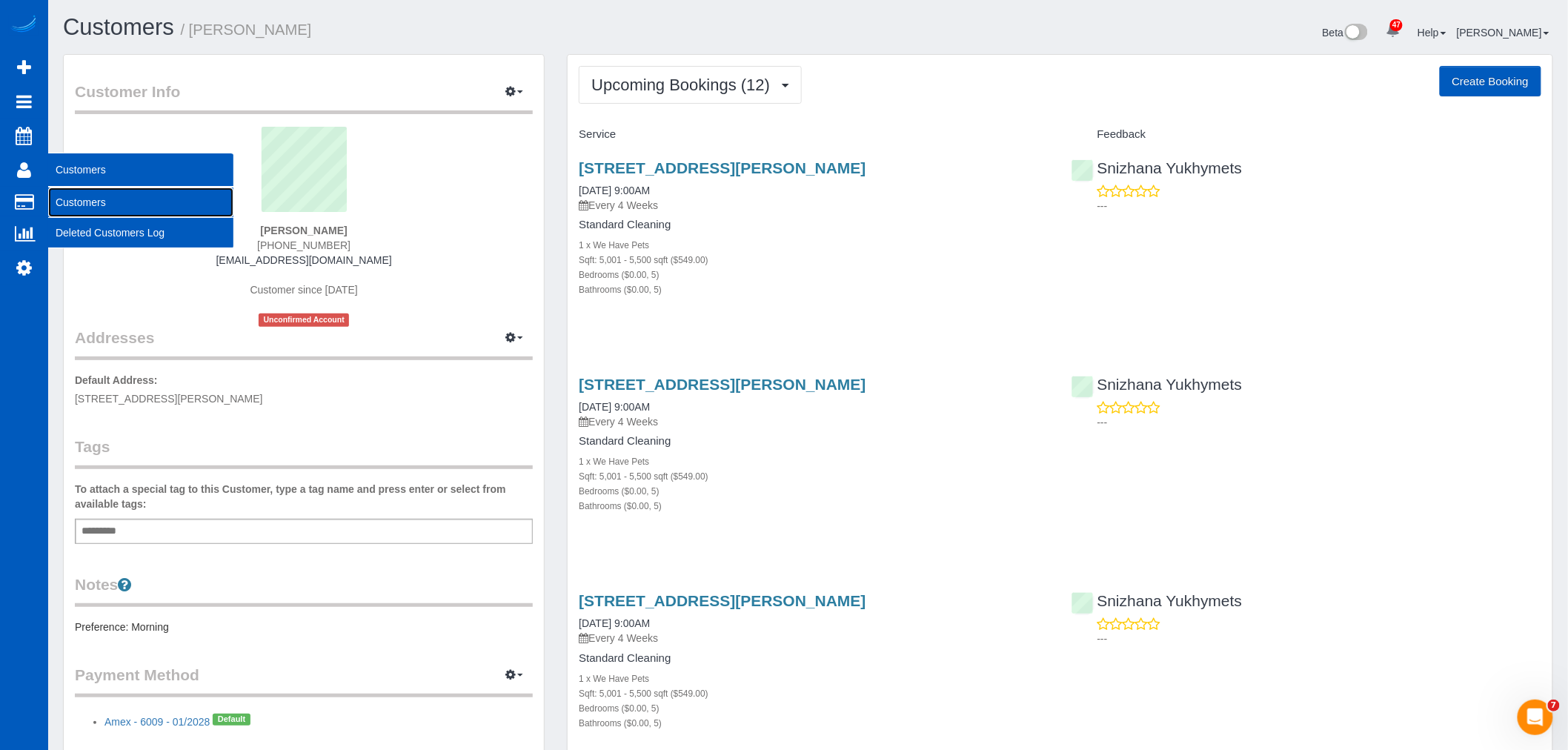
click at [74, 201] on link "Customers" at bounding box center [140, 202] width 186 height 30
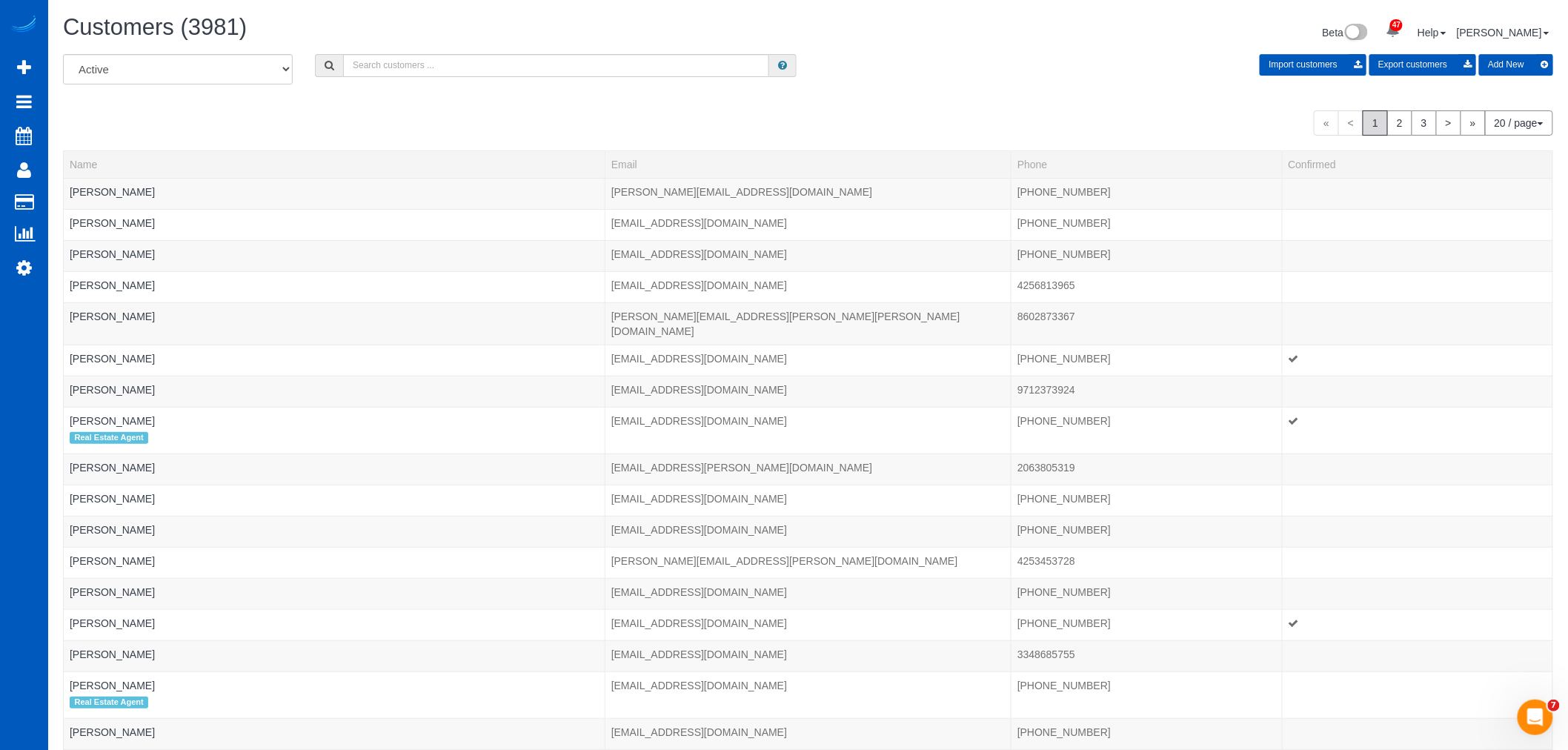
click at [410, 78] on div "All Active Archived Import customers Export customers Add New" at bounding box center [808, 75] width 1512 height 42
click at [413, 76] on input "text" at bounding box center [556, 65] width 426 height 23
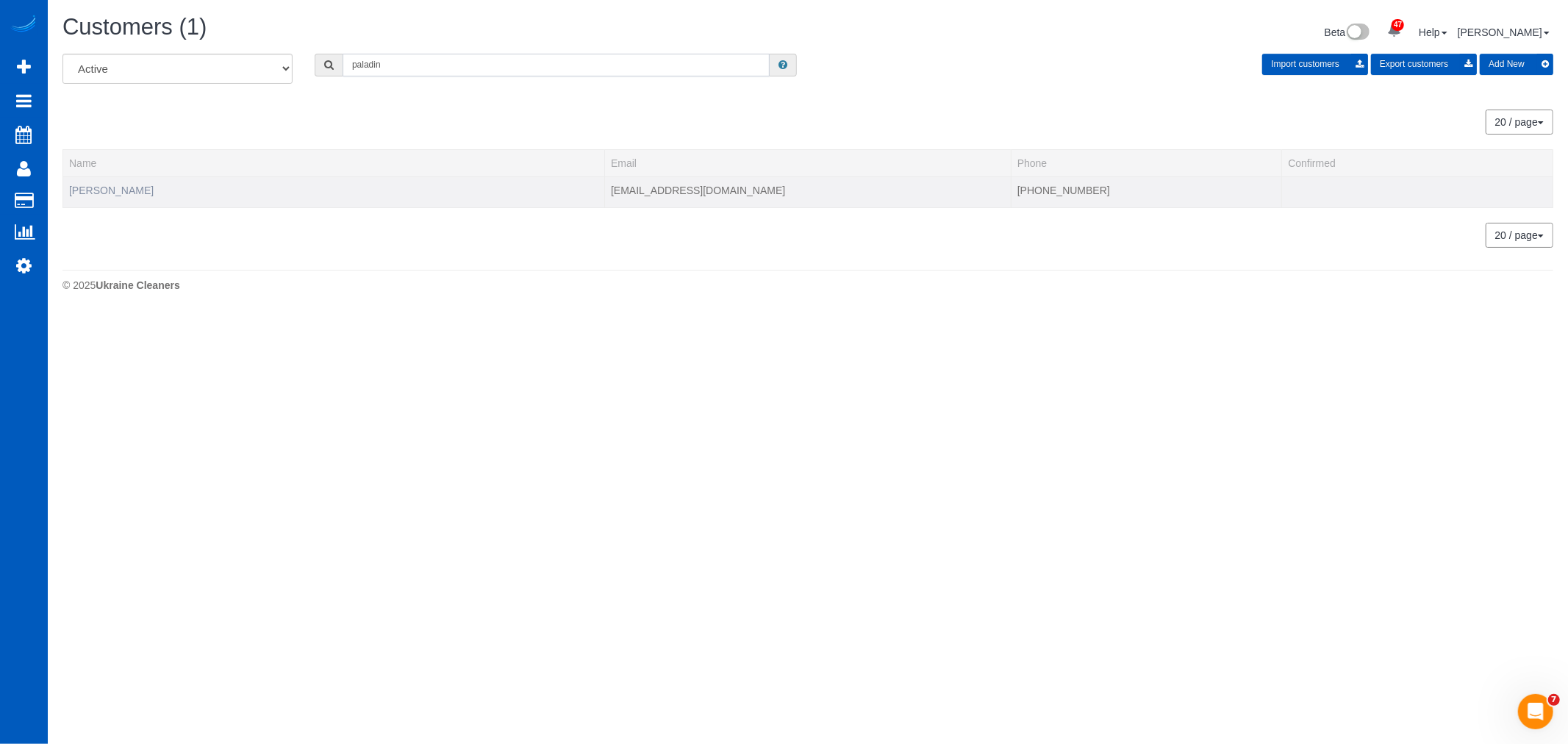
type input "paladin"
click at [121, 184] on link "Maegen Paladin" at bounding box center [112, 190] width 85 height 12
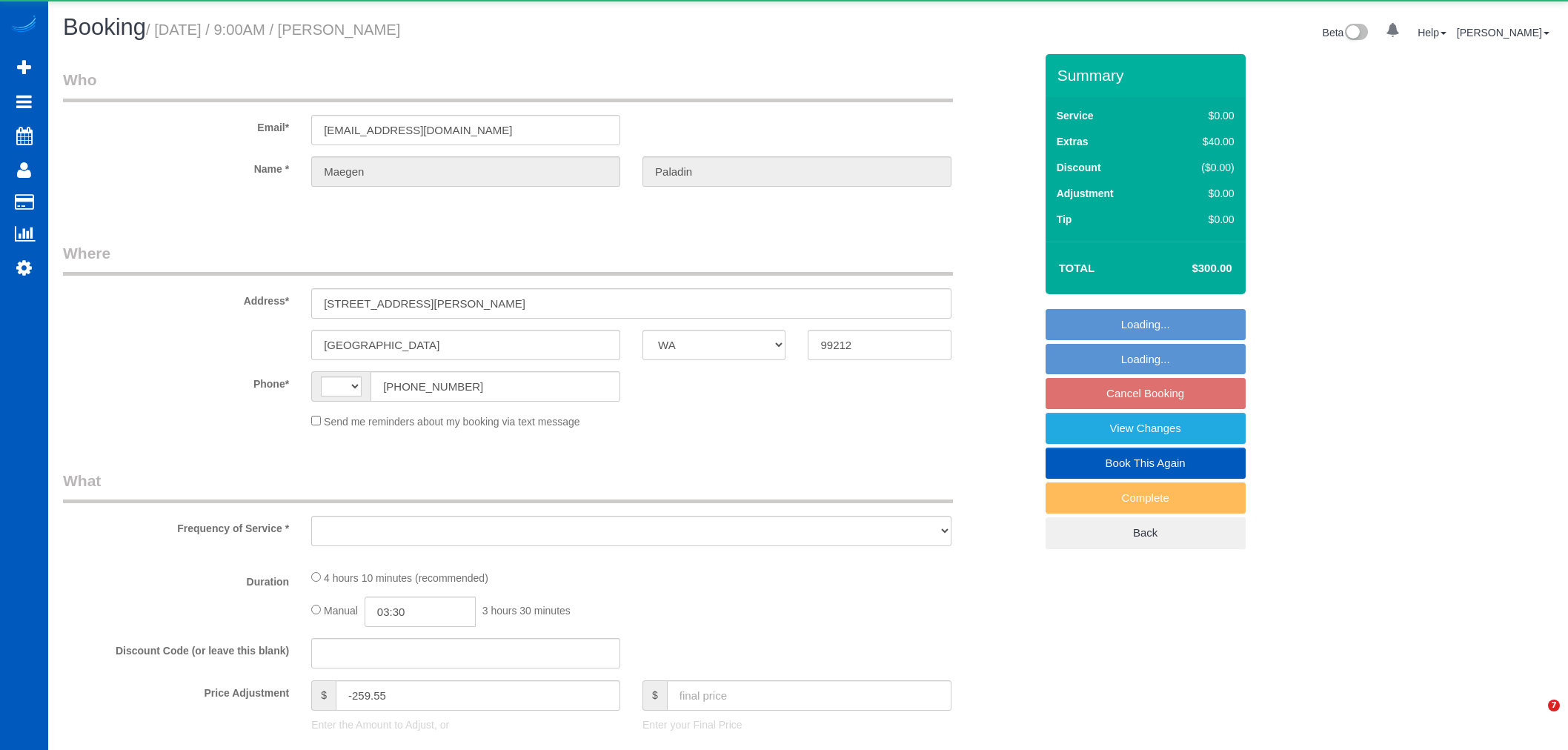
select select "WA"
select select "string:[GEOGRAPHIC_DATA]"
select select "object:928"
select select "string:fspay-c16e3978-caa4-4e93-bdfc-d9cf4d3083b3"
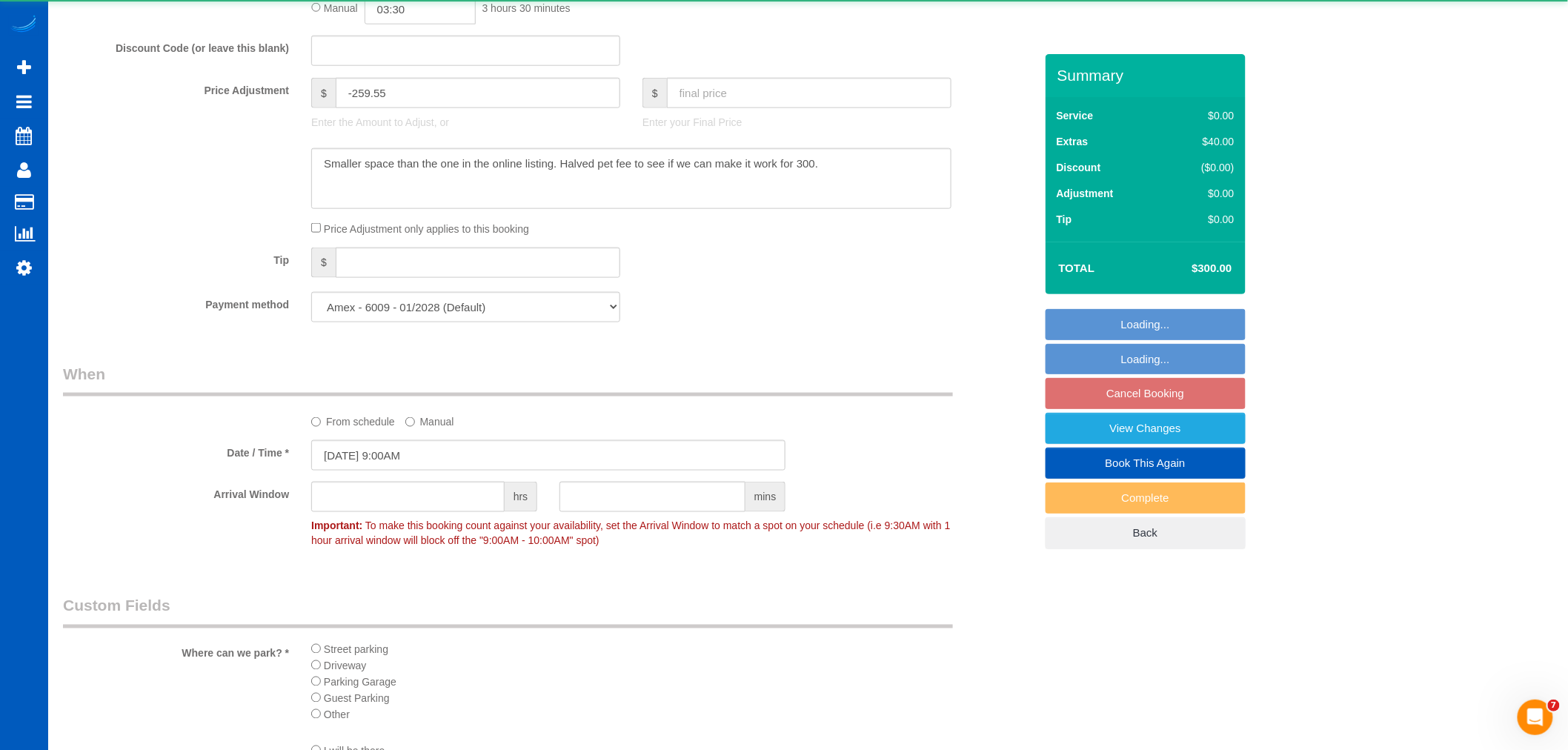
select select "199"
select select "5001"
select select "5"
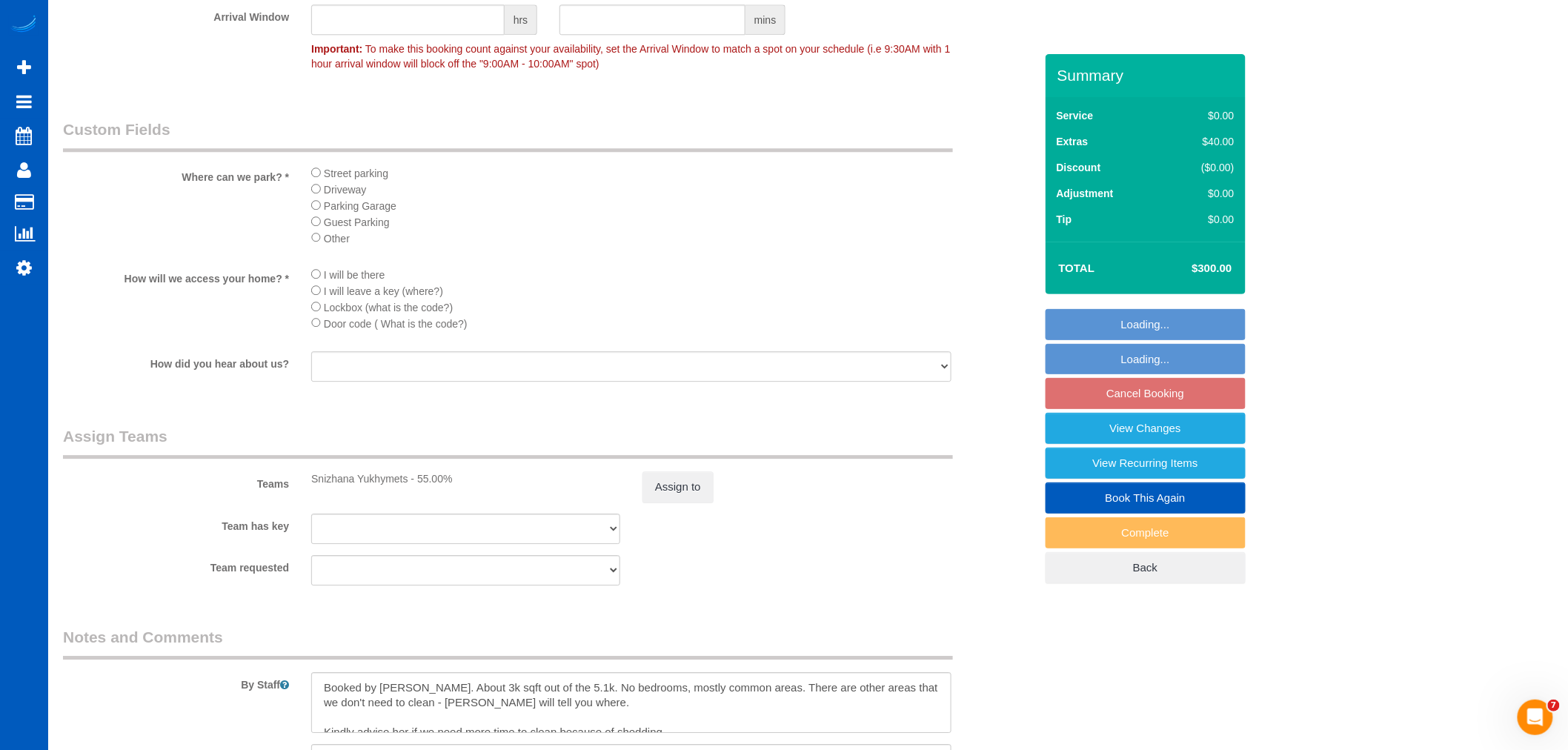
scroll to position [1647, 0]
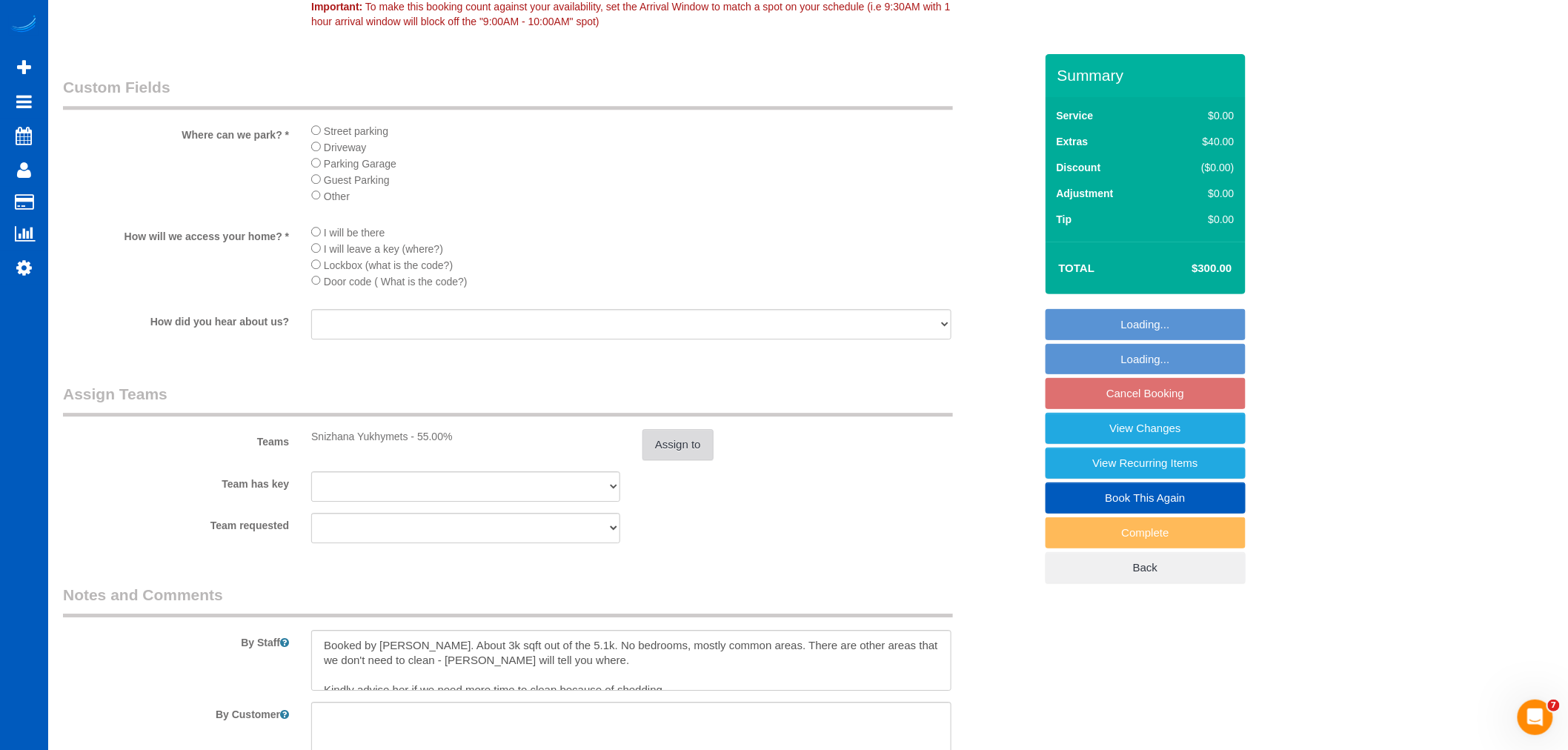
click at [645, 460] on button "Assign to" at bounding box center [678, 445] width 71 height 31
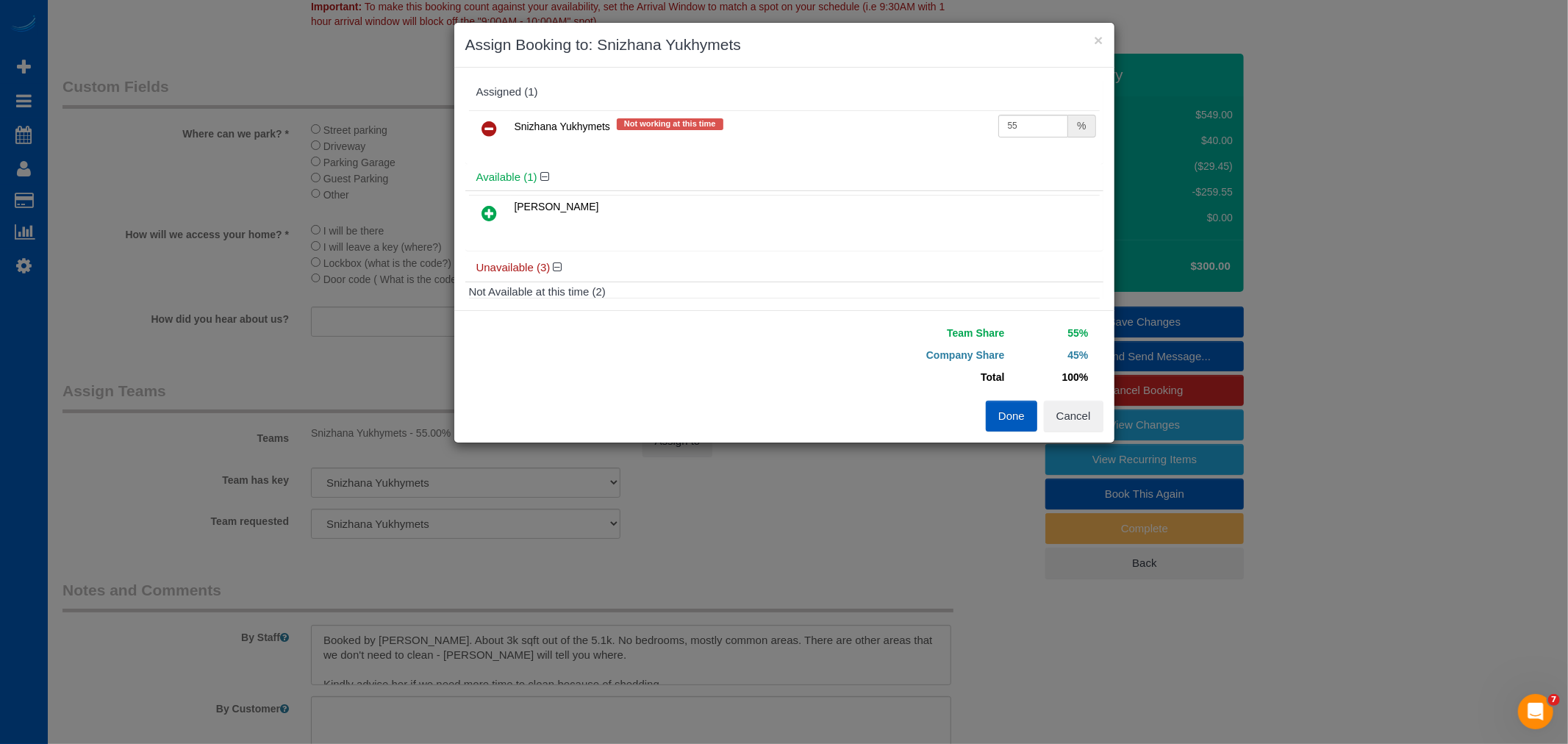
drag, startPoint x: 1026, startPoint y: 109, endPoint x: 1021, endPoint y: 122, distance: 13.9
click at [1027, 111] on table "Snizhana Yukhymets Not working at this time 55 %" at bounding box center [784, 129] width 630 height 37
click at [1024, 138] on td "55 %" at bounding box center [1047, 129] width 106 height 37
drag, startPoint x: 1029, startPoint y: 125, endPoint x: 894, endPoint y: 127, distance: 135.0
click at [894, 127] on tr "Snizhana Yukhymets Not working at this time 55 %" at bounding box center [784, 129] width 630 height 37
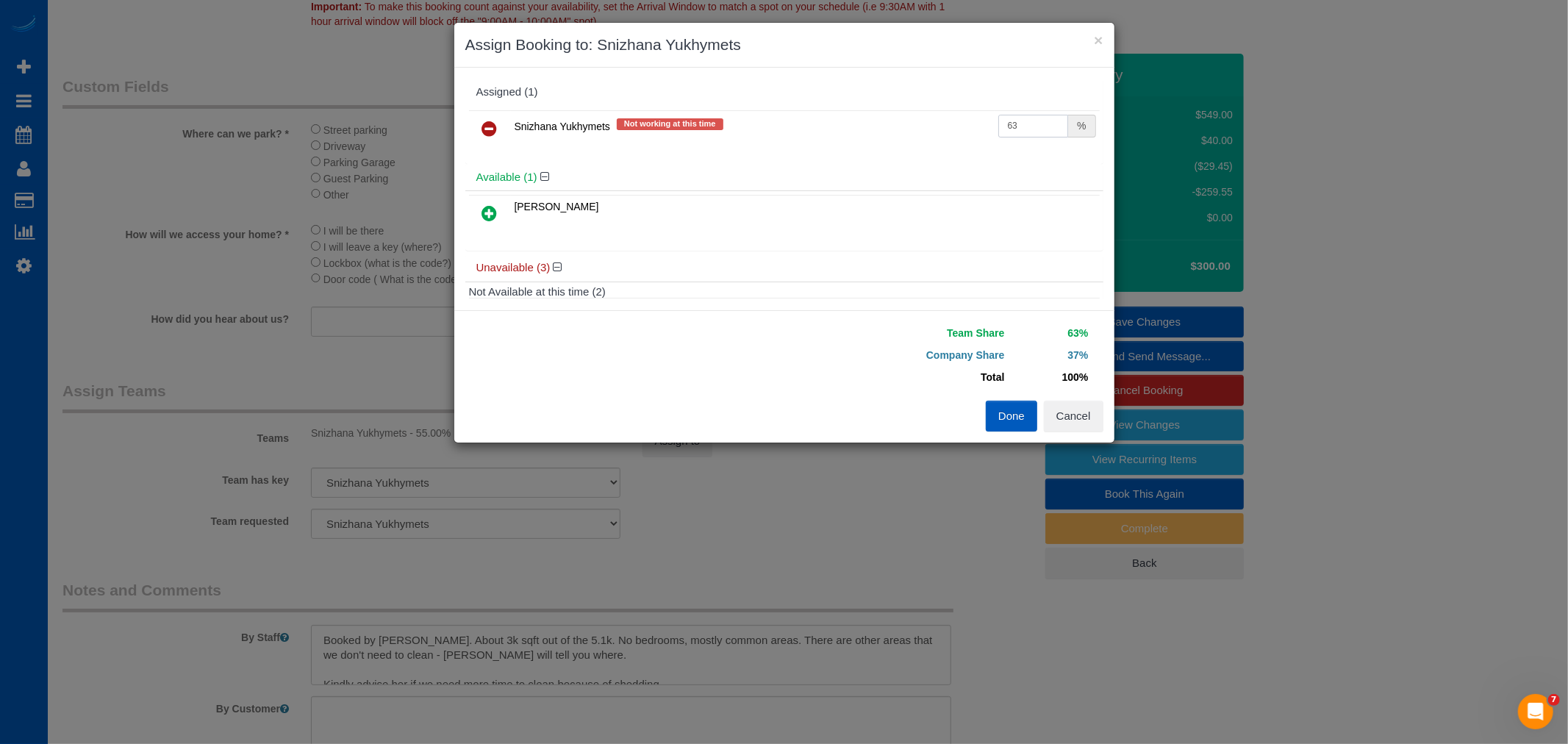
type input "63"
click at [1001, 420] on button "Done" at bounding box center [1012, 416] width 52 height 31
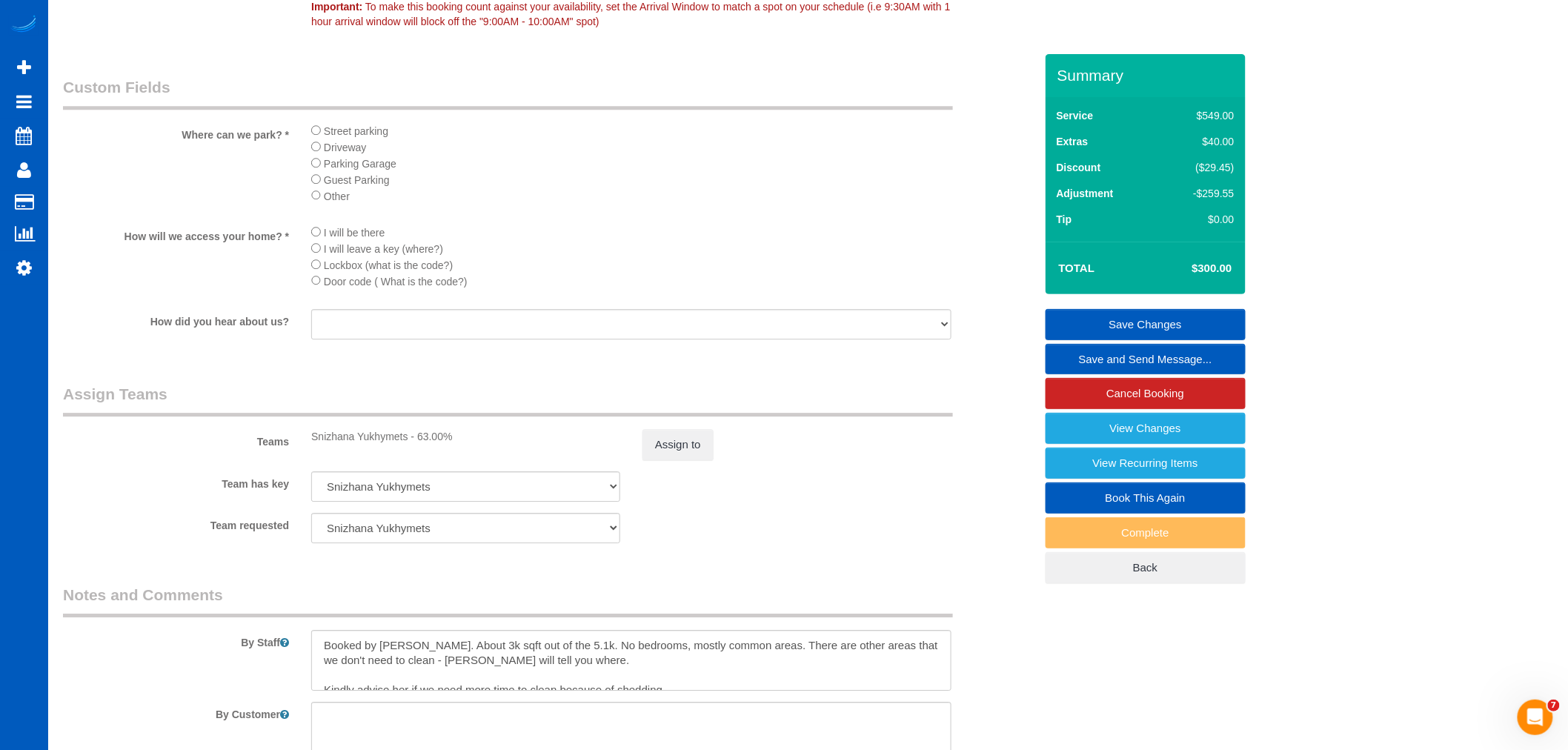
click at [1134, 309] on link "Save Changes" at bounding box center [1145, 324] width 200 height 31
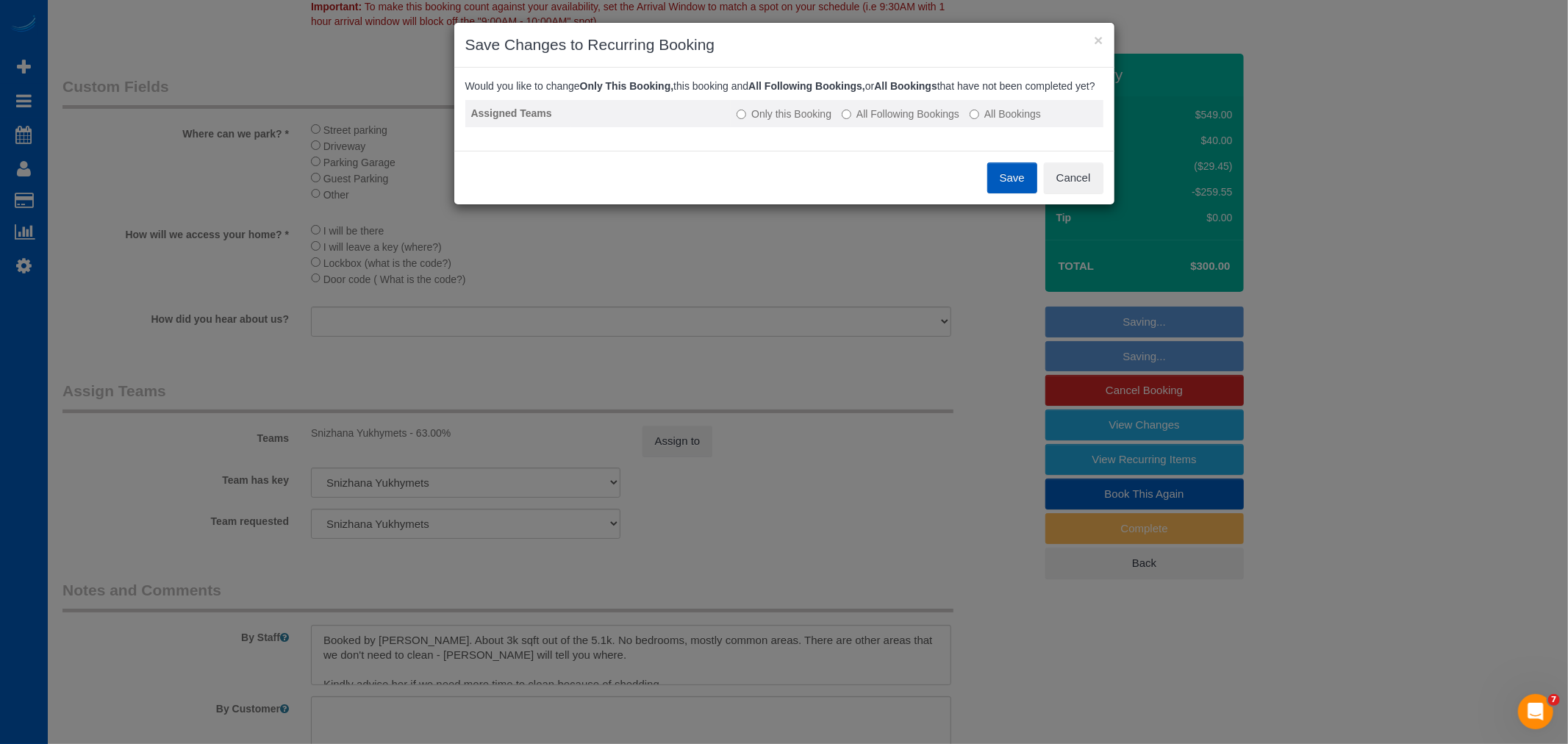
click at [885, 121] on label "All Following Bookings" at bounding box center [900, 113] width 118 height 15
click at [1008, 194] on button "Save" at bounding box center [1013, 178] width 50 height 31
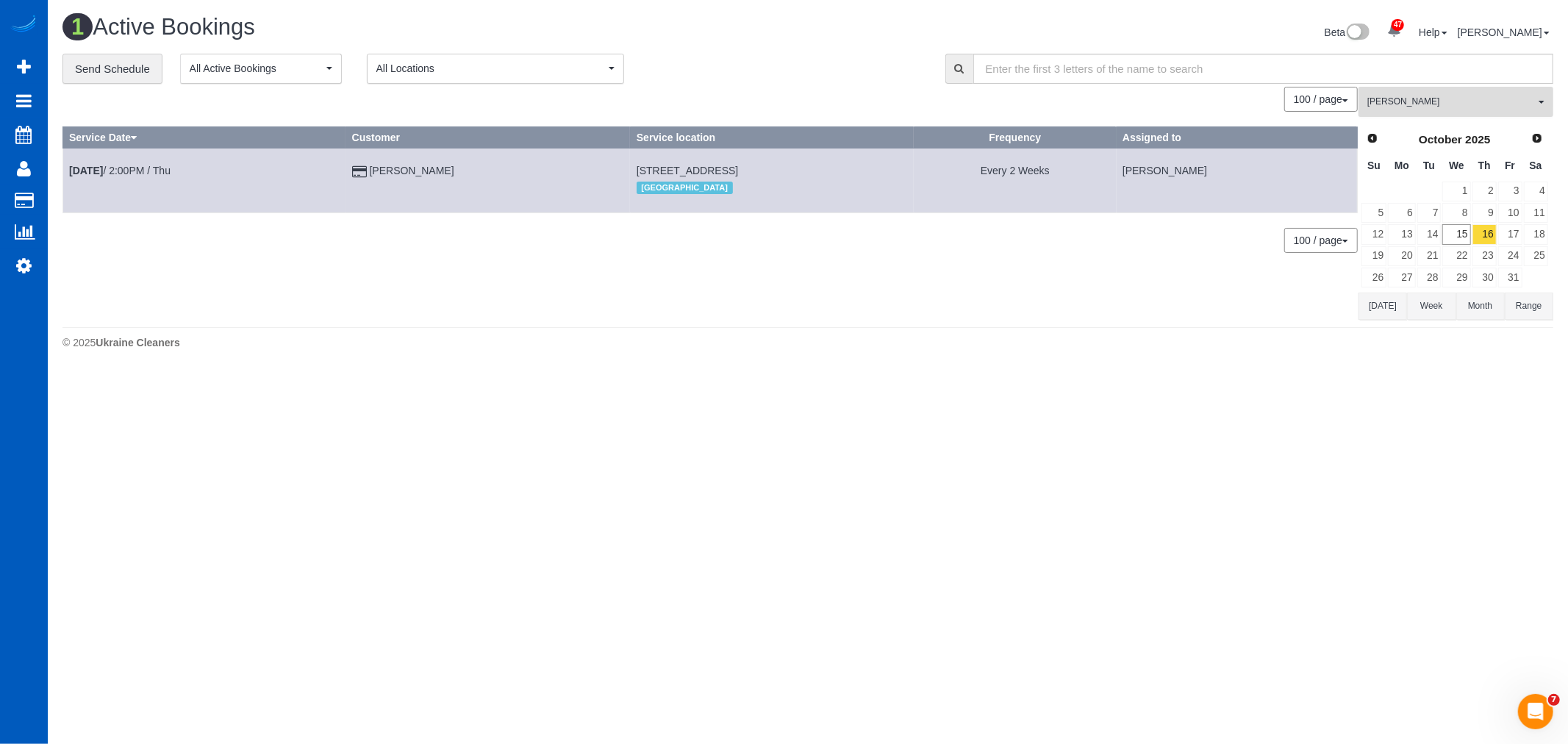
click at [1424, 101] on span "[PERSON_NAME]" at bounding box center [1451, 102] width 168 height 12
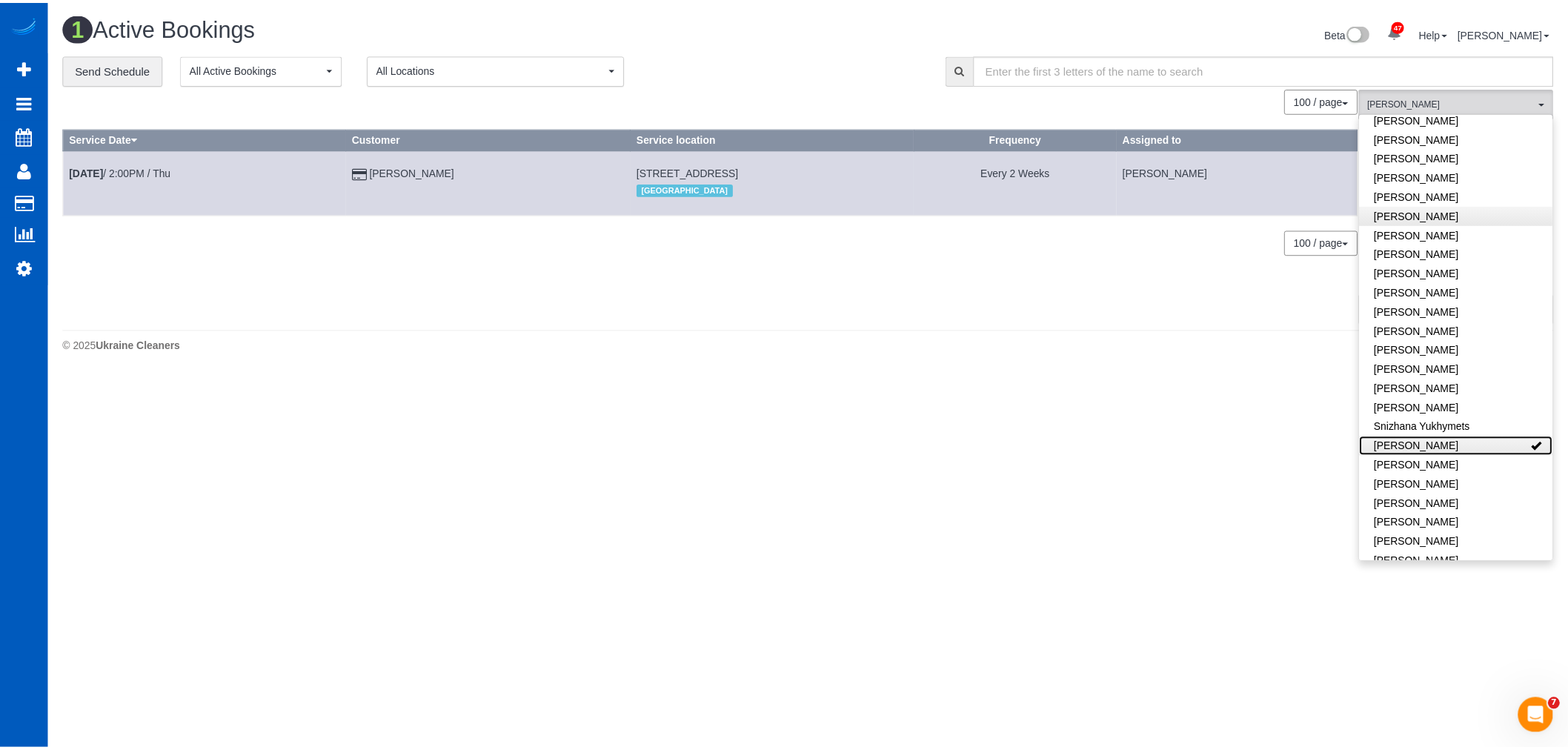
scroll to position [798, 0]
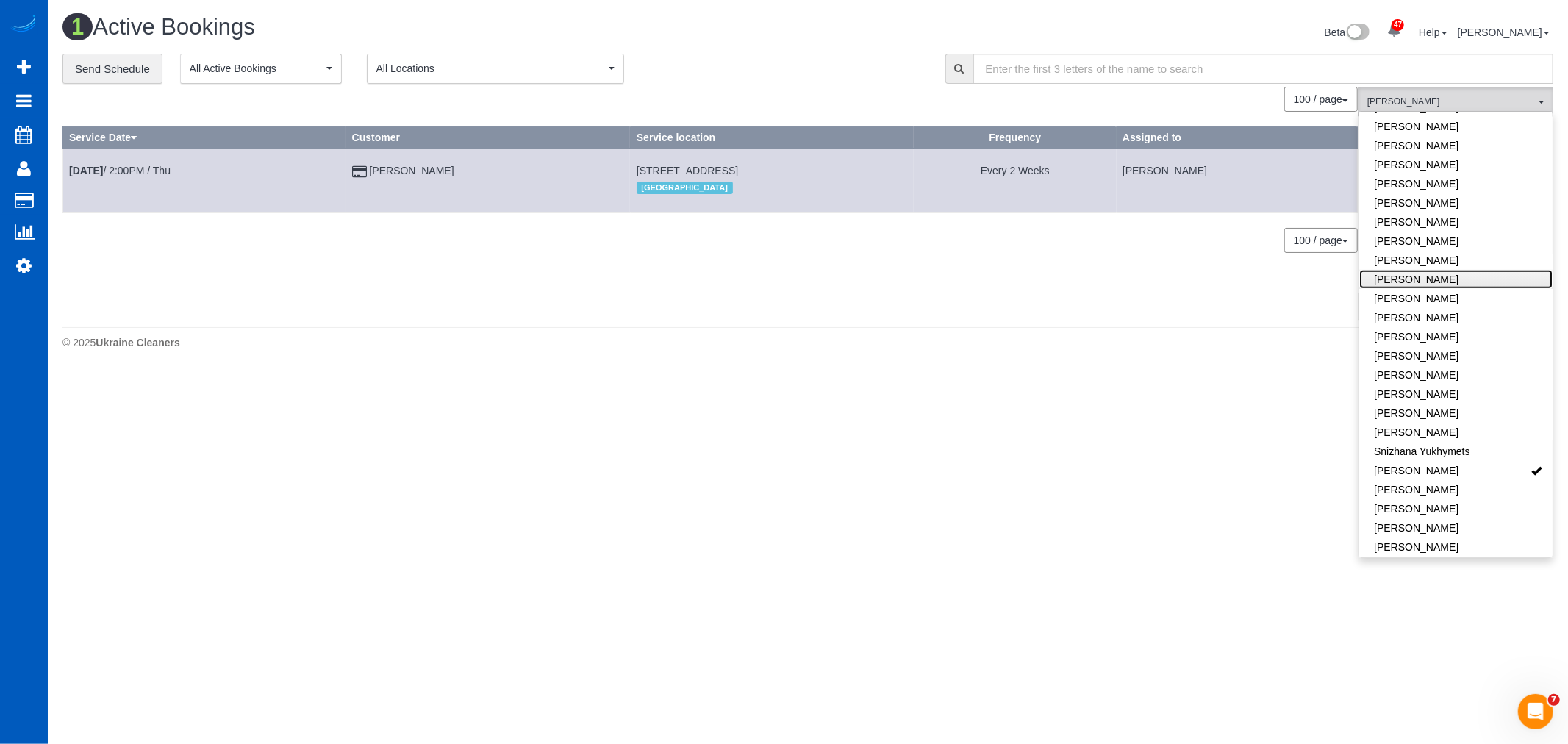
click at [1446, 270] on link "[PERSON_NAME]" at bounding box center [1456, 279] width 194 height 19
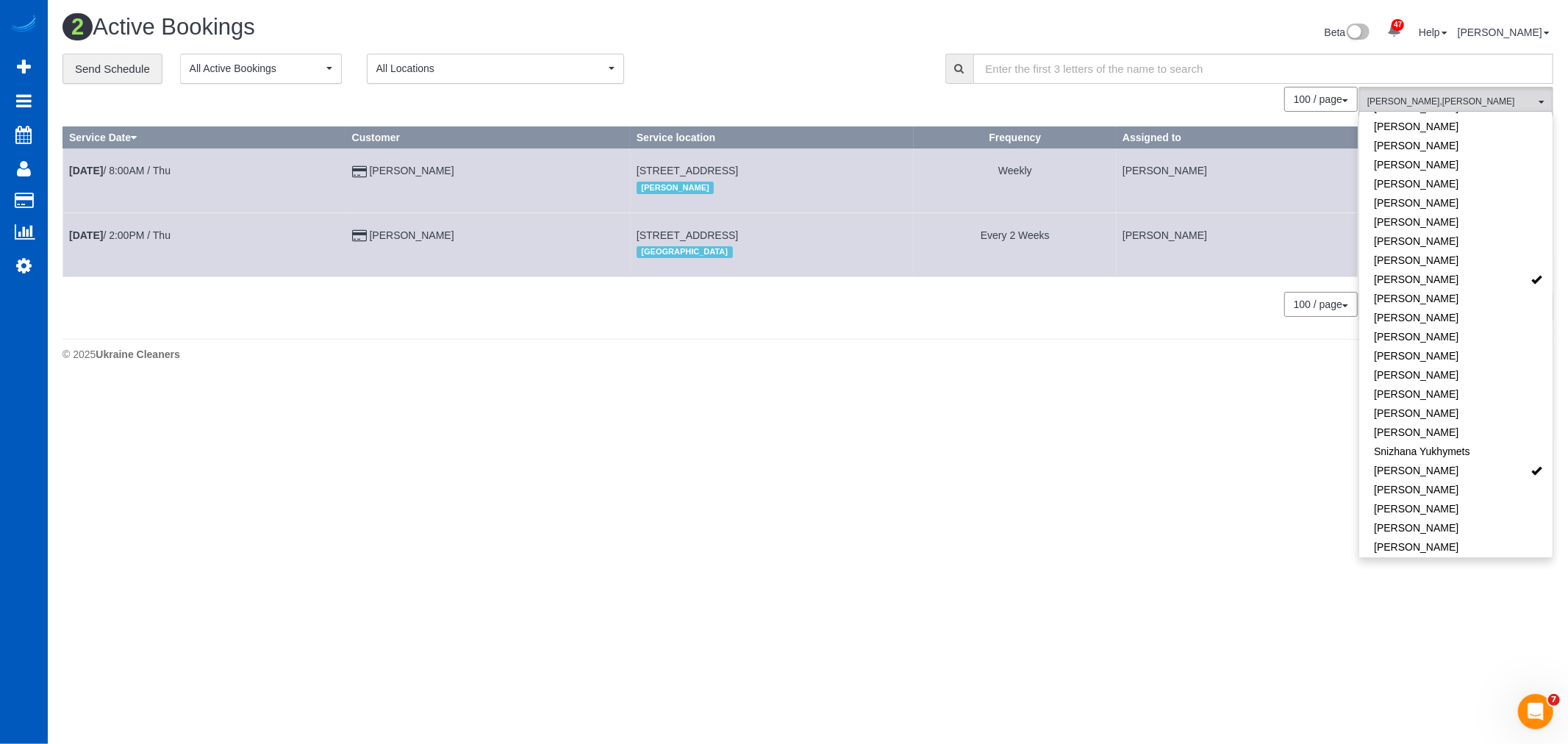
click at [125, 178] on td "[DATE] 8:00AM / Thu" at bounding box center [204, 181] width 283 height 64
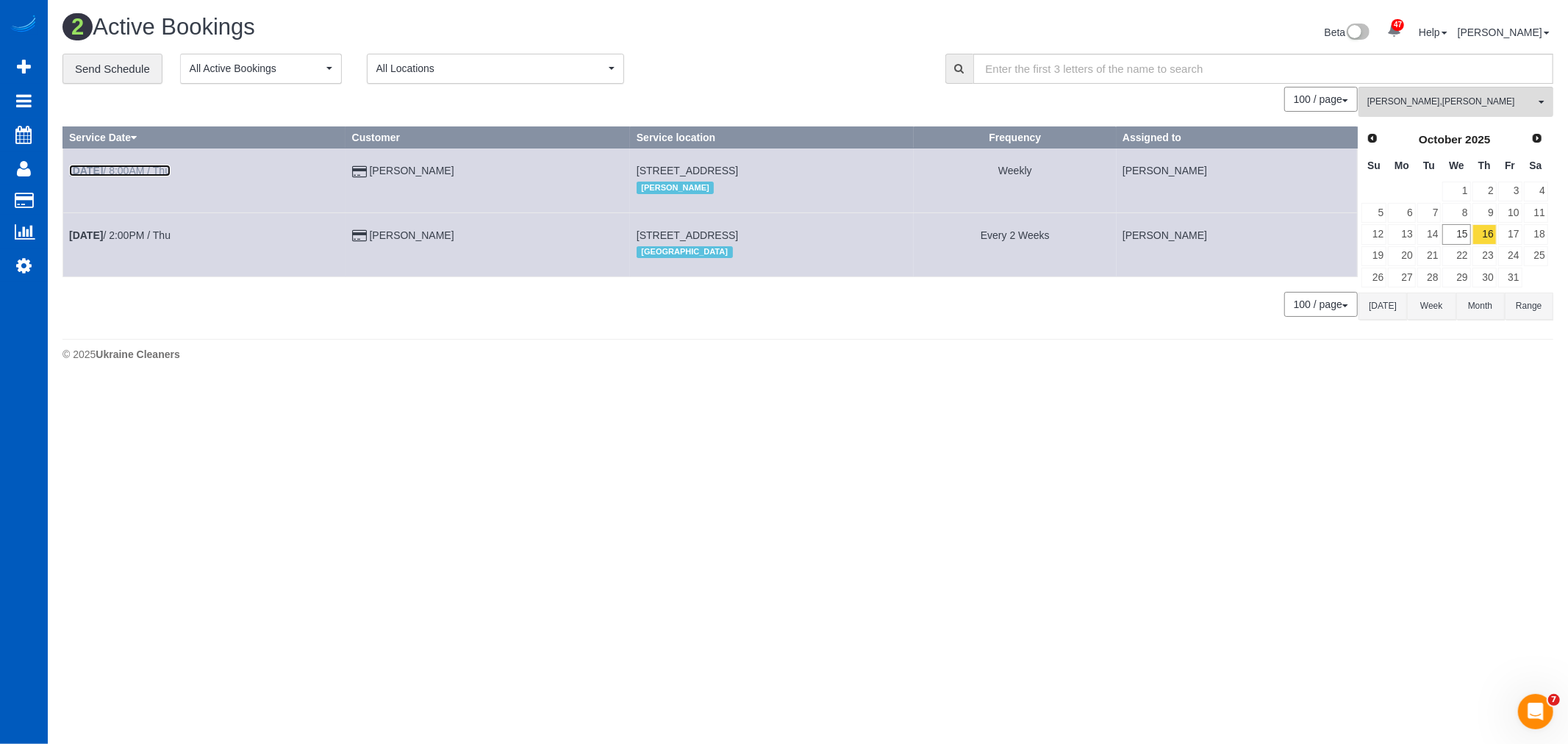
click at [127, 167] on link "[DATE] 8:00AM / Thu" at bounding box center [119, 170] width 101 height 12
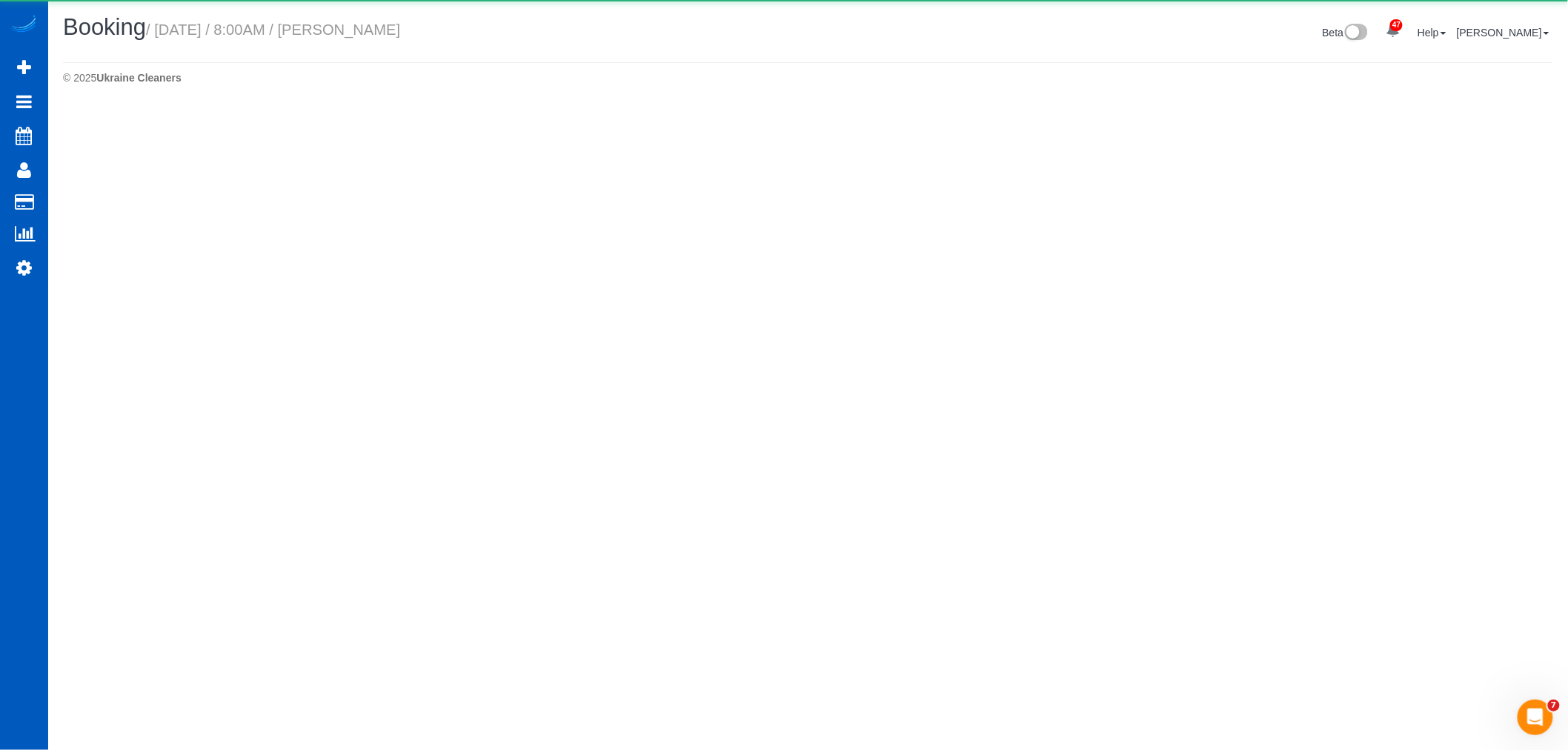
select select "WA"
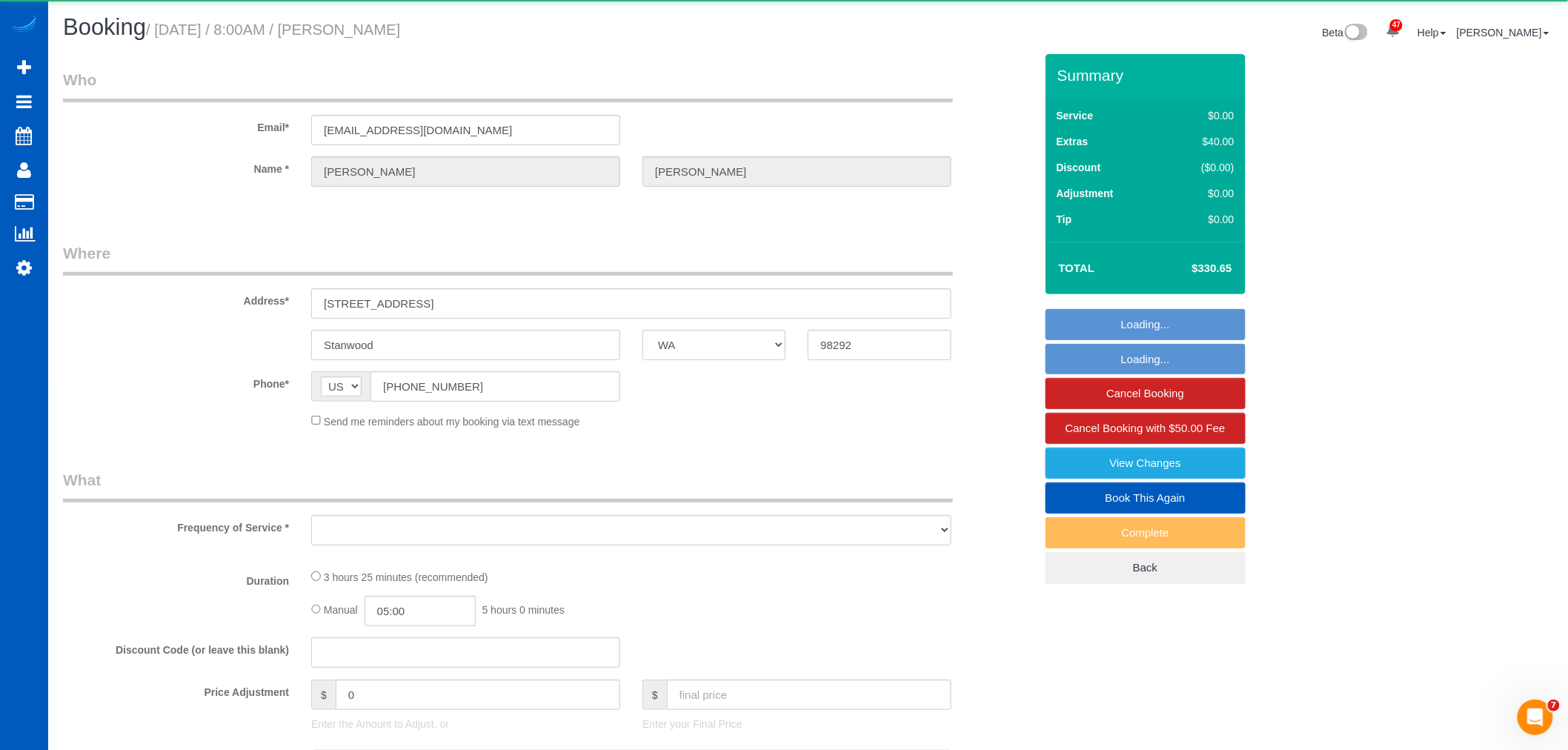
select select "object:2038"
select select "string:fspay-d4812899-1657-4504-80d9-9d49ab2c9f18"
select select "199"
select select "3001"
select select "4"
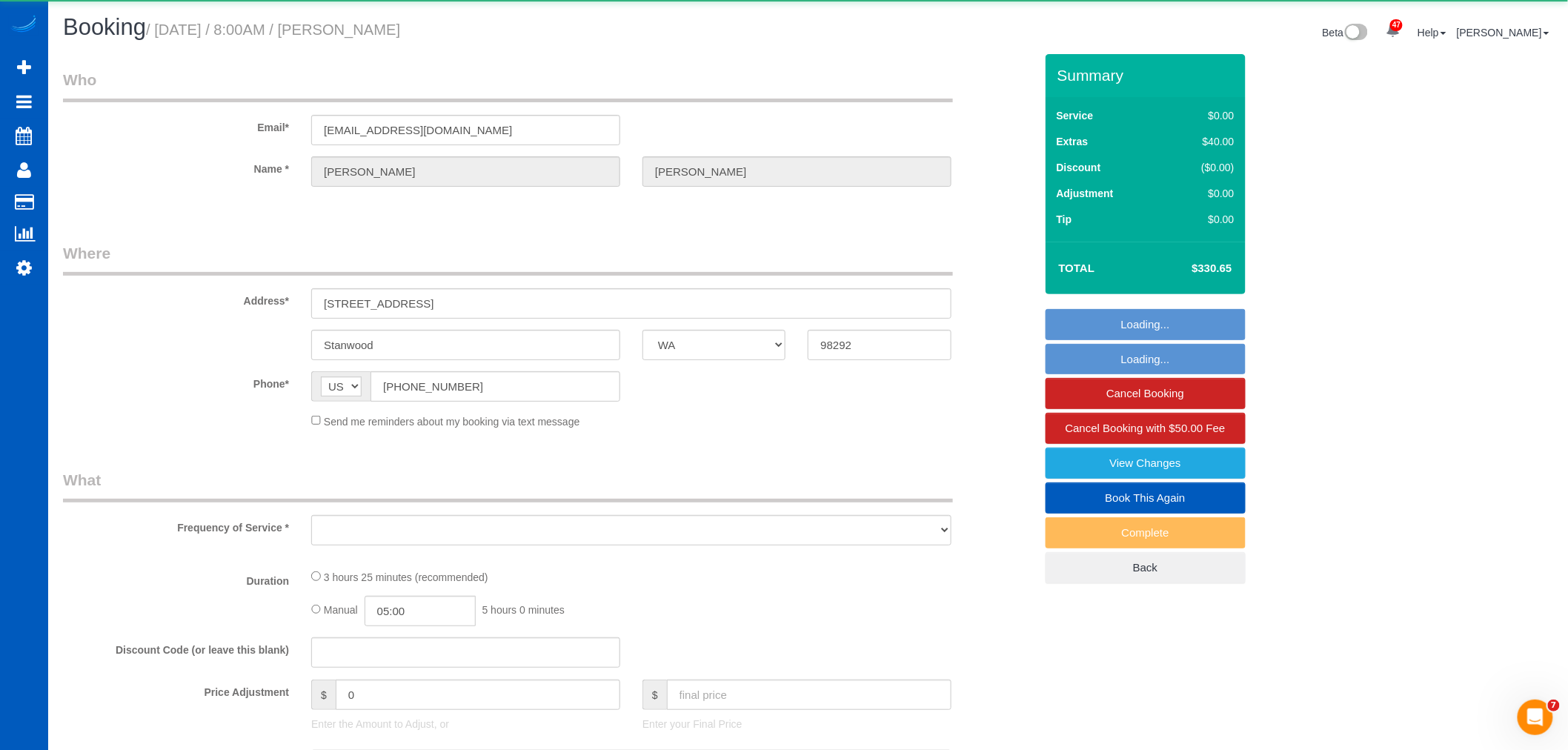
select select "4"
select select "spot17"
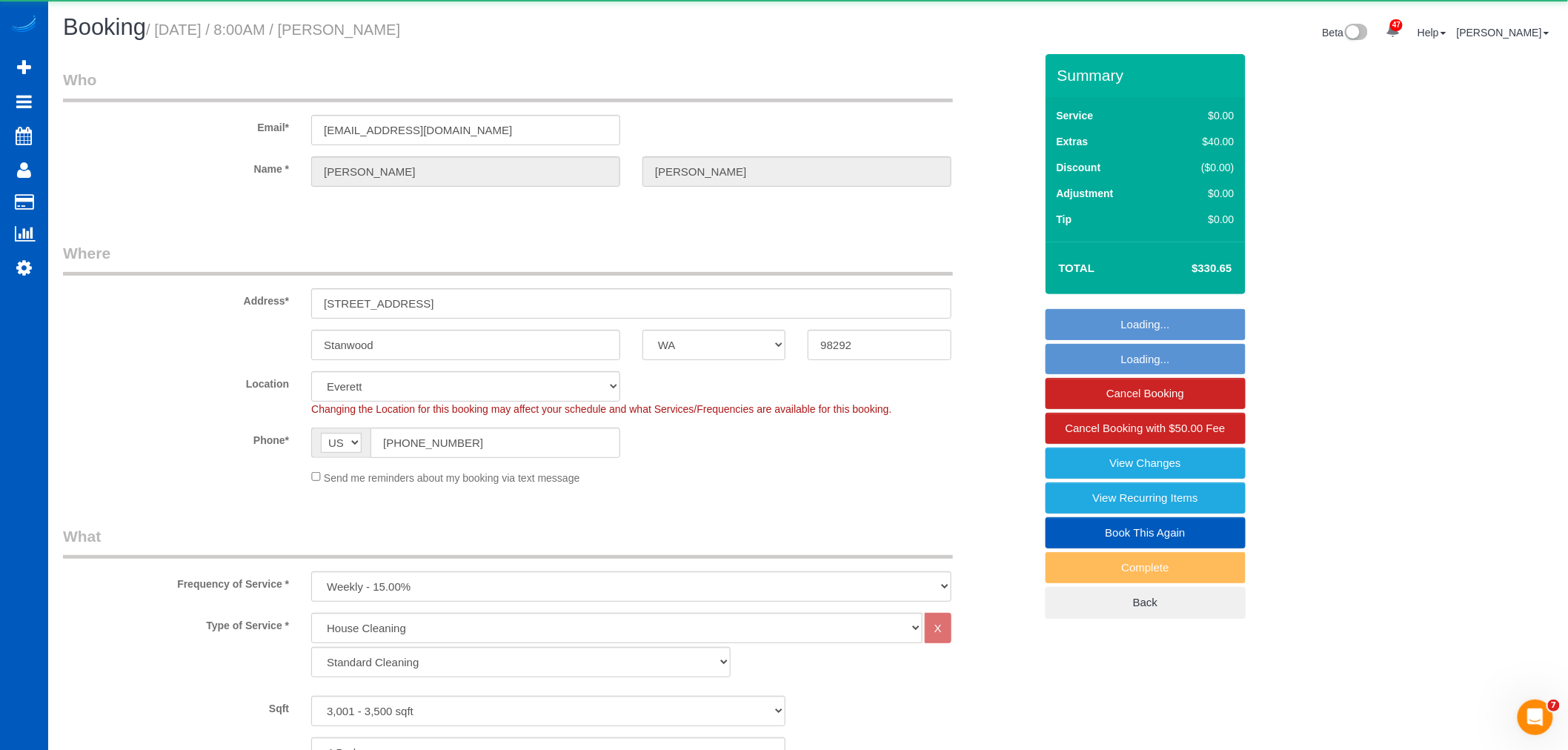
select select "object:2286"
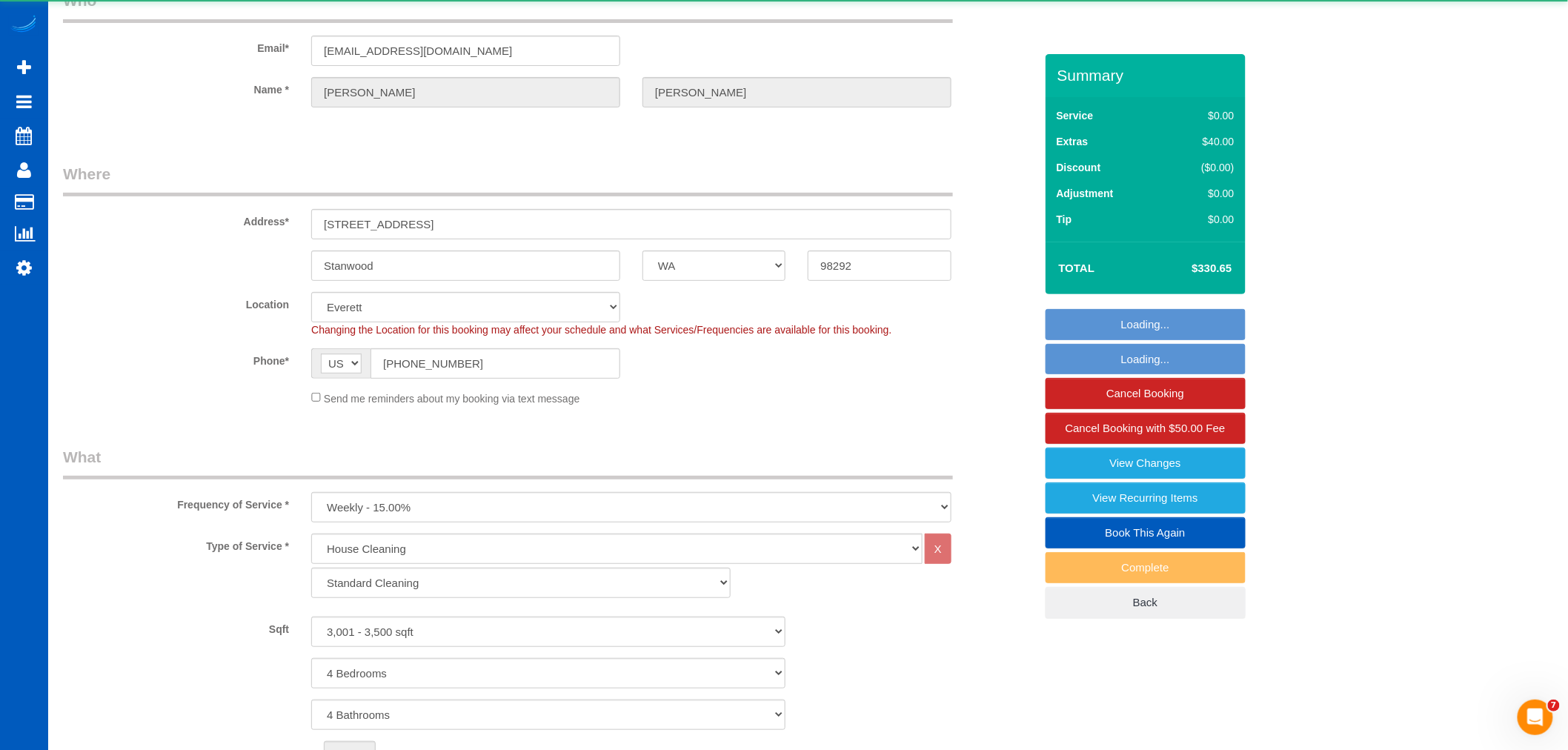
select select "3001"
select select "4"
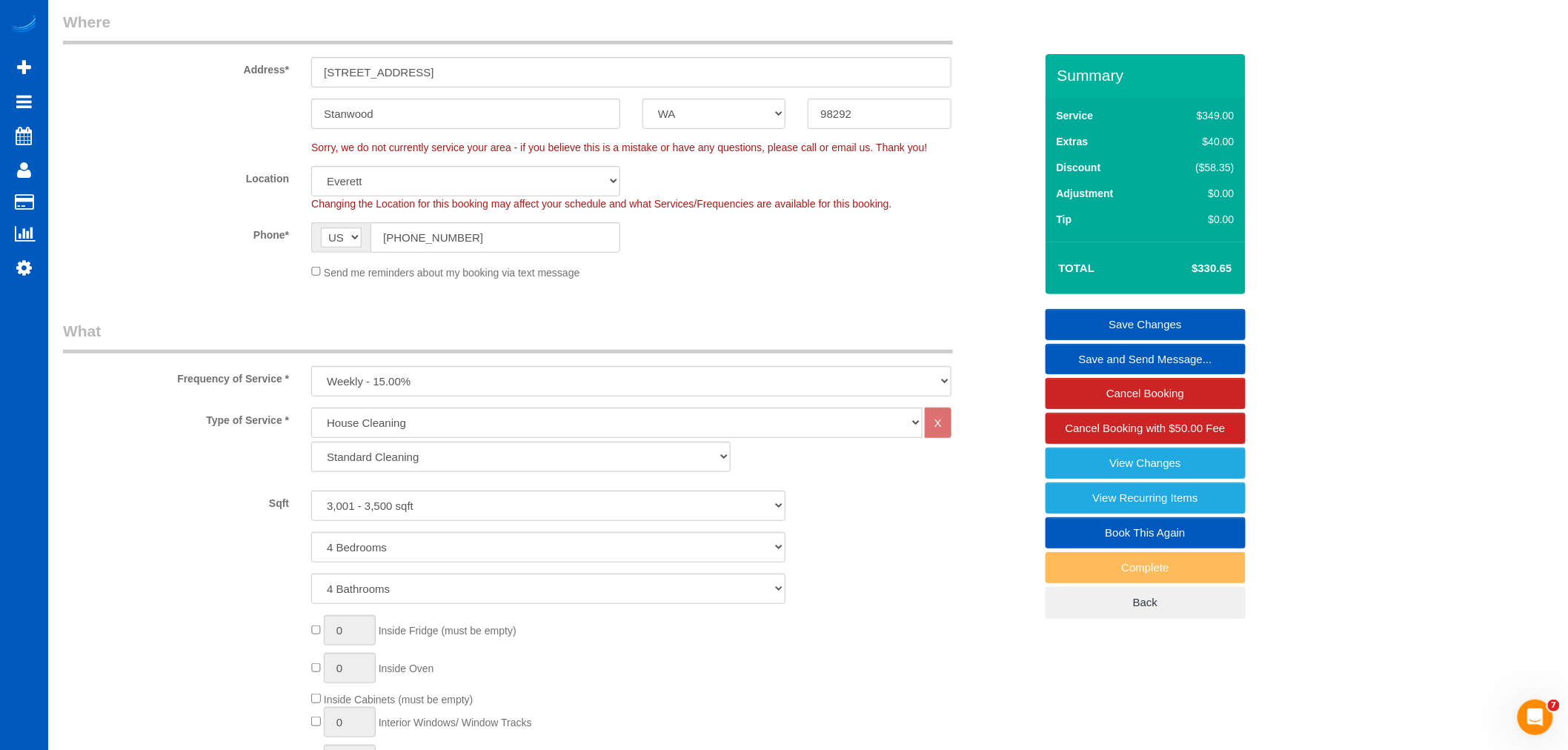
scroll to position [82, 0]
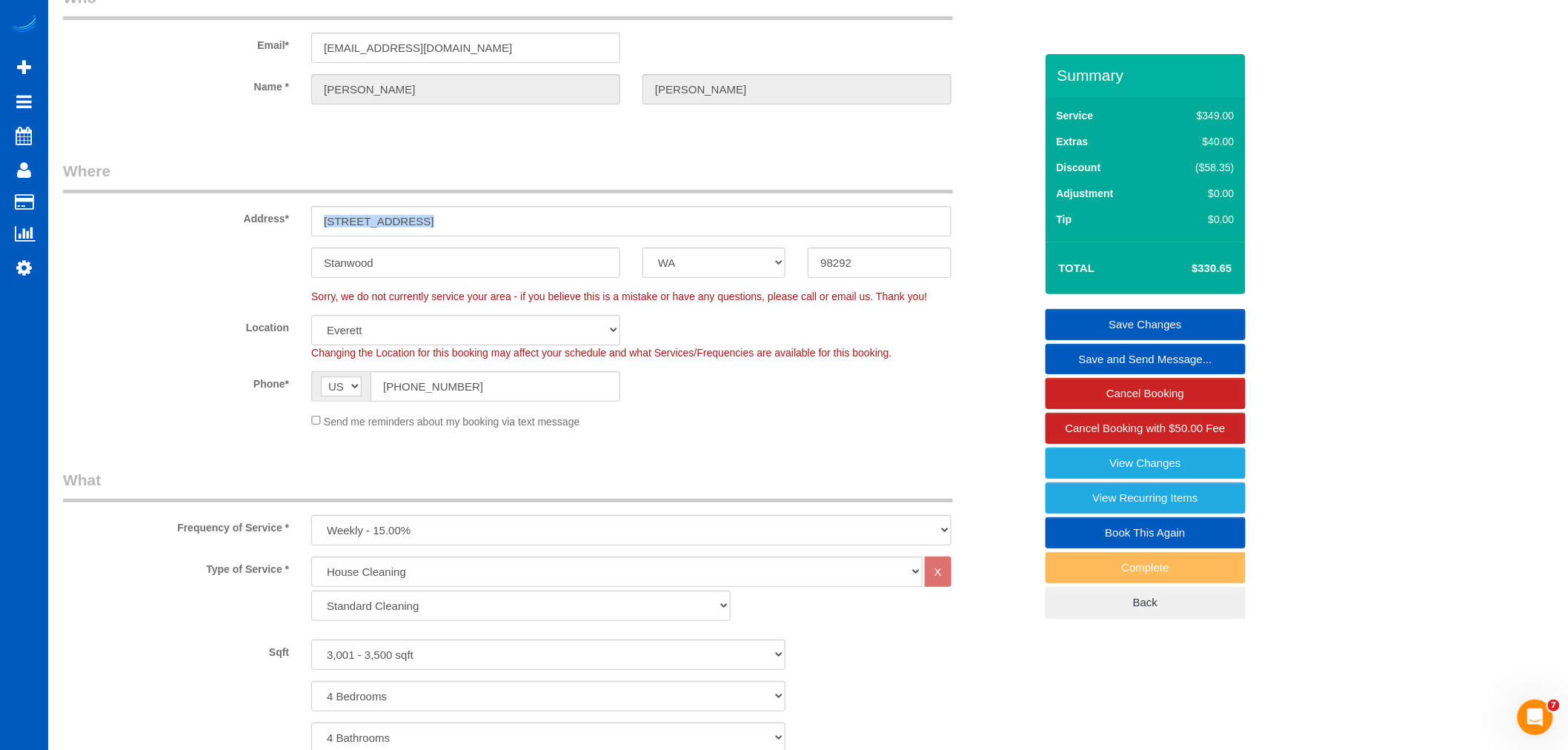
drag, startPoint x: 415, startPoint y: 225, endPoint x: 365, endPoint y: 214, distance: 51.2
click at [356, 211] on sui-booking-address "Address* [STREET_ADDRESS] [GEOGRAPHIC_DATA] AK AL AR AZ CA CO CT DC DE [GEOGRAP…" at bounding box center [548, 219] width 971 height 118
drag, startPoint x: 426, startPoint y: 220, endPoint x: 275, endPoint y: 213, distance: 151.2
click at [275, 213] on div "Address* [STREET_ADDRESS]" at bounding box center [549, 199] width 994 height 77
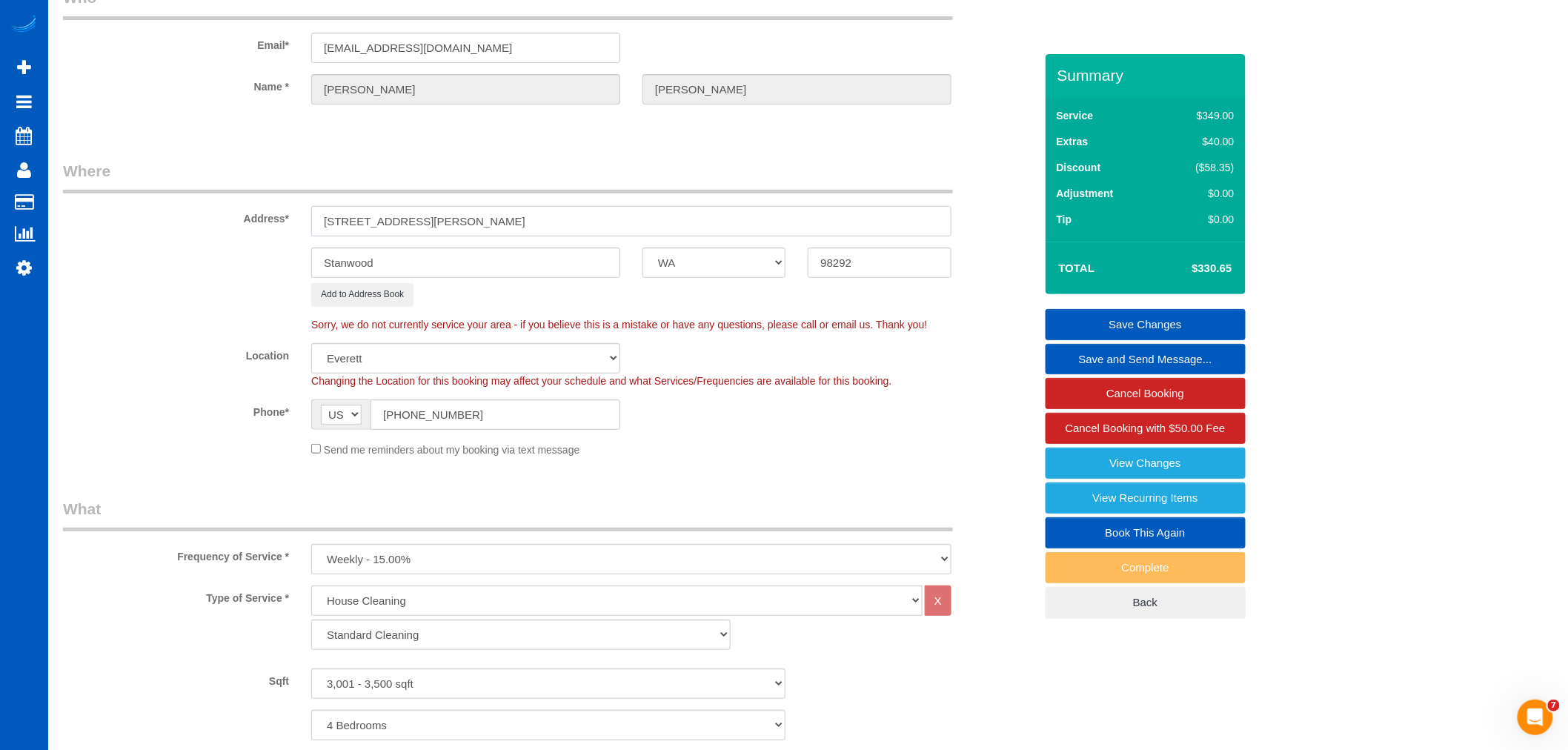
type input "[STREET_ADDRESS][PERSON_NAME]"
select select "?"
select select "object:2479"
select select "3001"
select select "4"
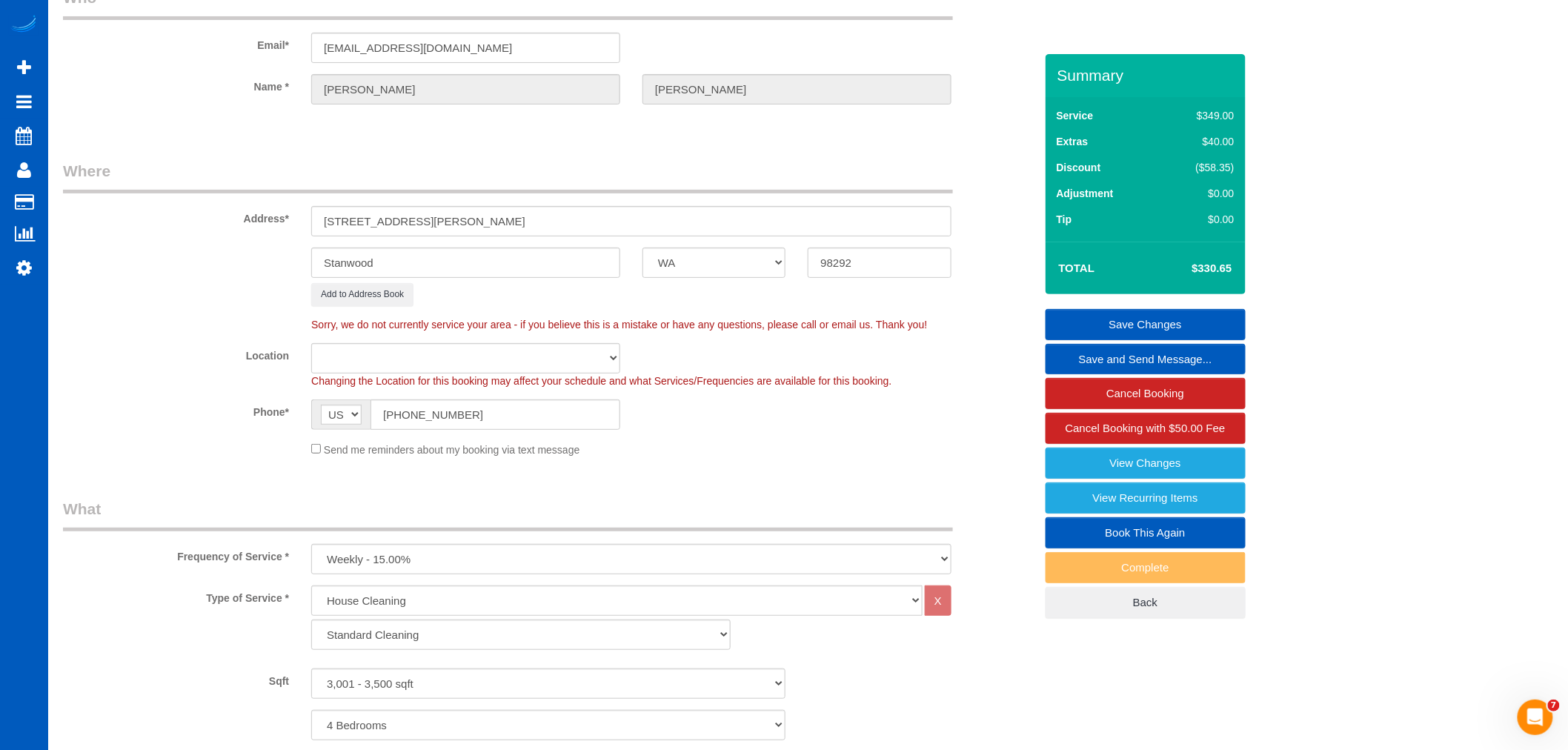
select select "4"
drag, startPoint x: 538, startPoint y: 412, endPoint x: 284, endPoint y: 426, distance: 254.4
click at [284, 426] on div "Phone* AF AL DZ AD AO AI AQ AG AR AM AW AU AT AZ BS BH BD BB BY BE BZ BJ BM BT …" at bounding box center [549, 414] width 994 height 31
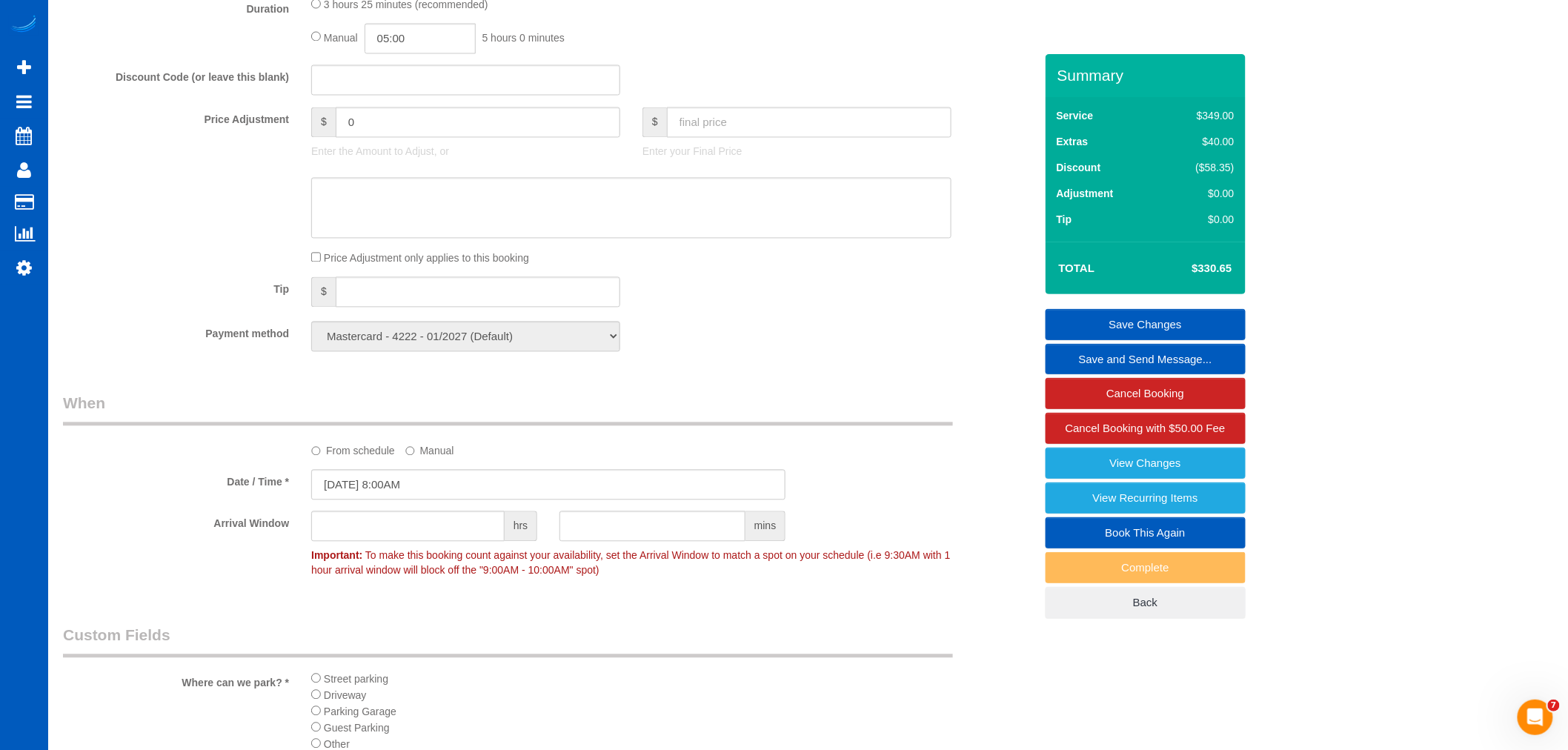
scroll to position [1483, 0]
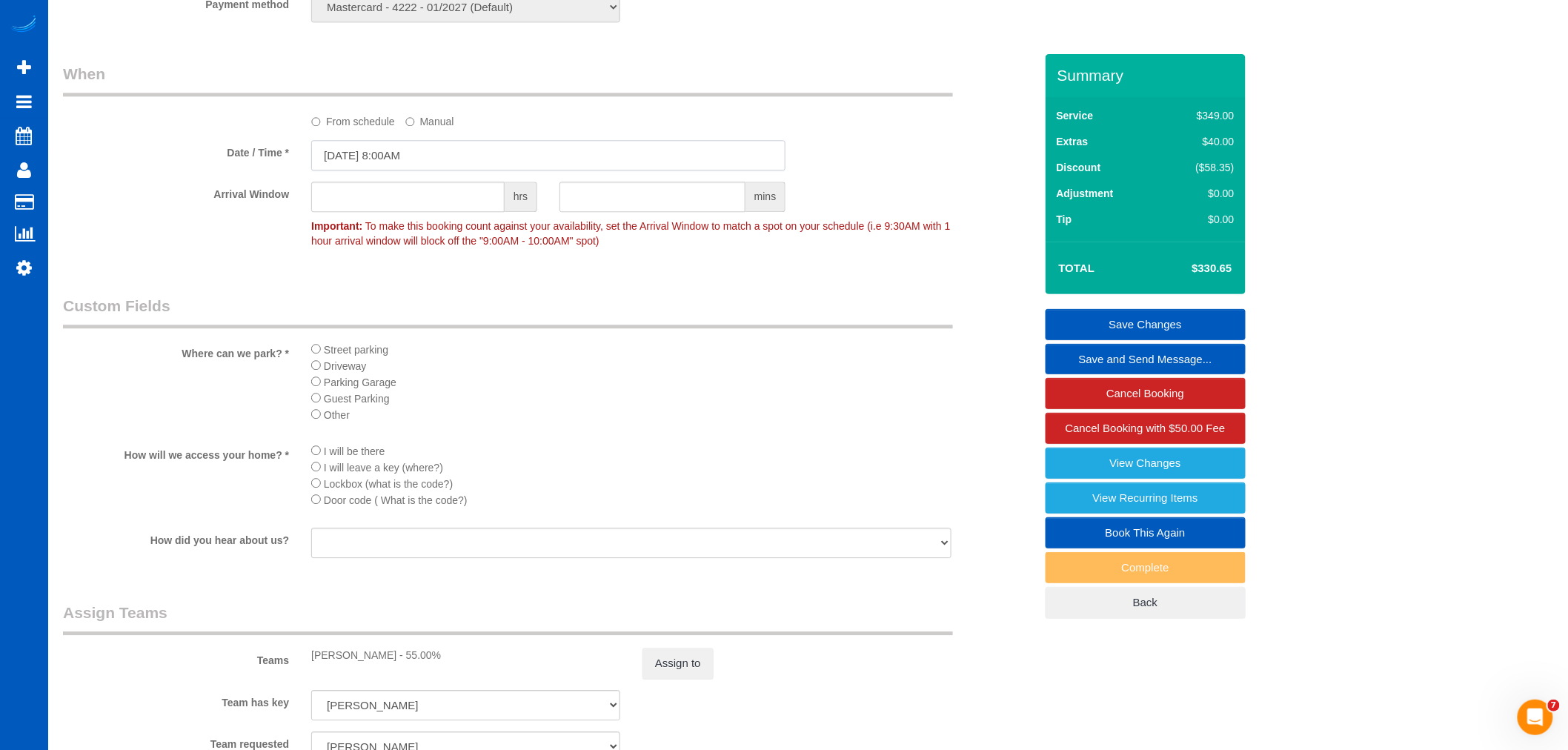
click at [424, 167] on input "[DATE] 8:00AM" at bounding box center [548, 155] width 474 height 31
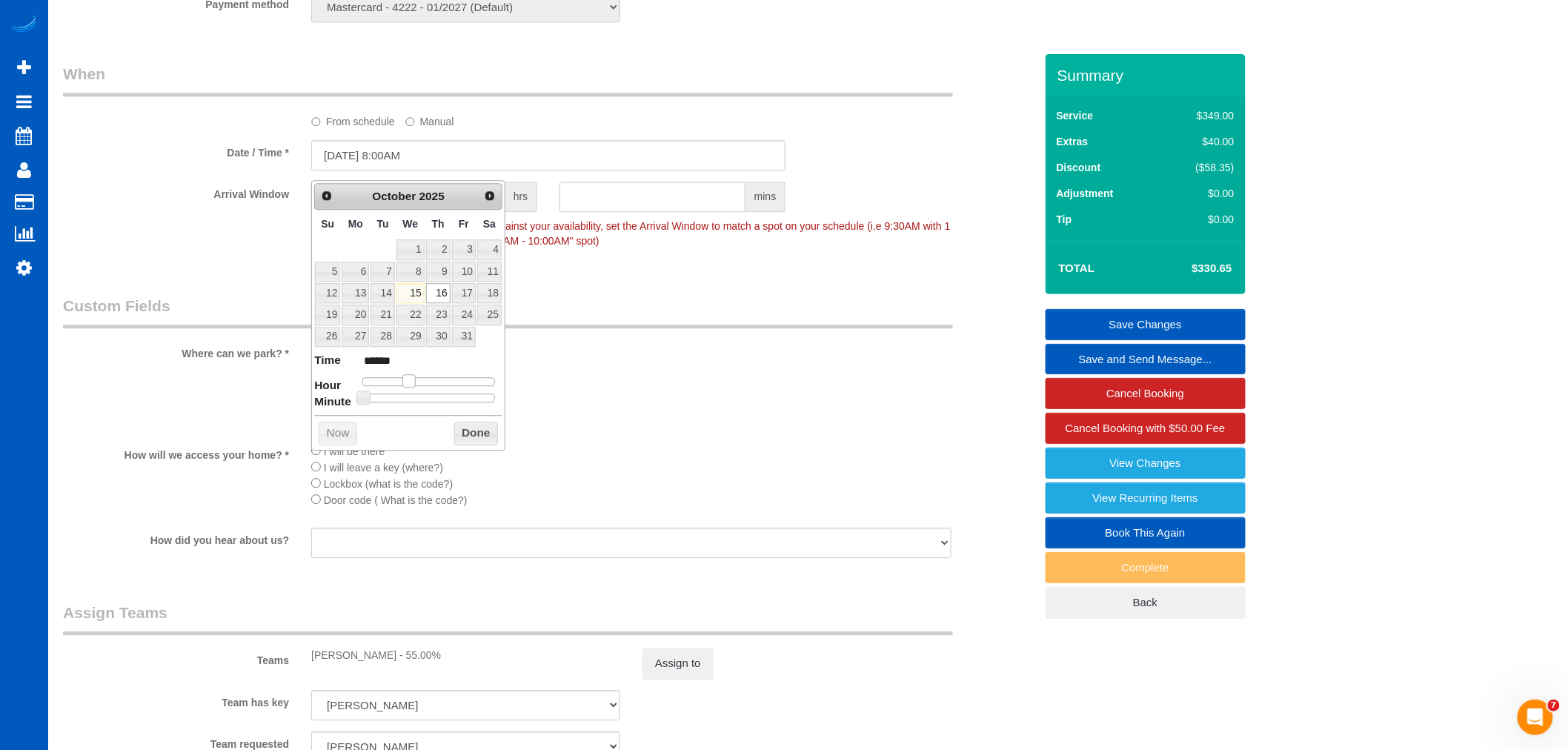
type input "[DATE] 9:00AM"
type input "******"
click at [413, 380] on span at bounding box center [414, 380] width 13 height 13
click at [460, 426] on button "Done" at bounding box center [476, 433] width 44 height 24
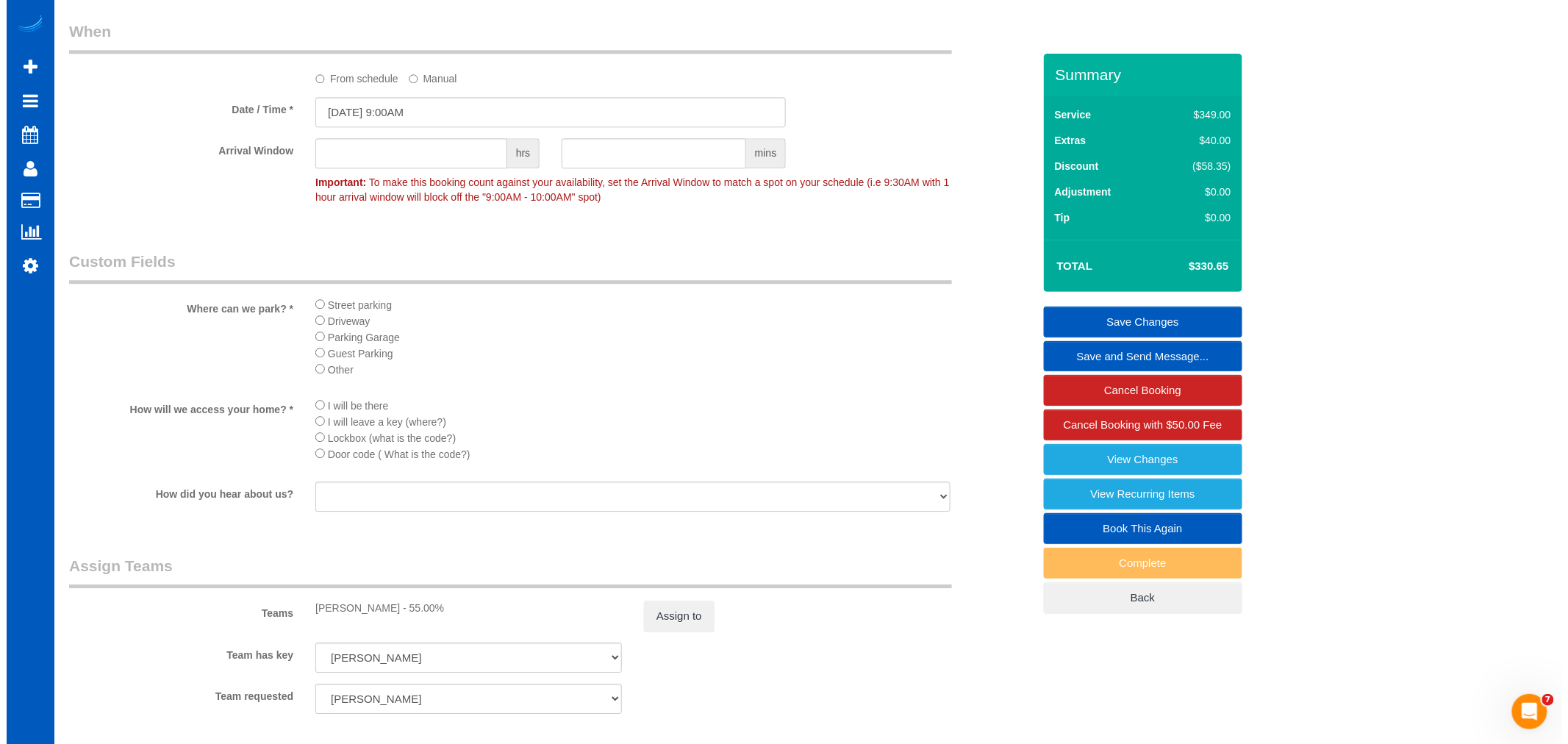
scroll to position [1552, 0]
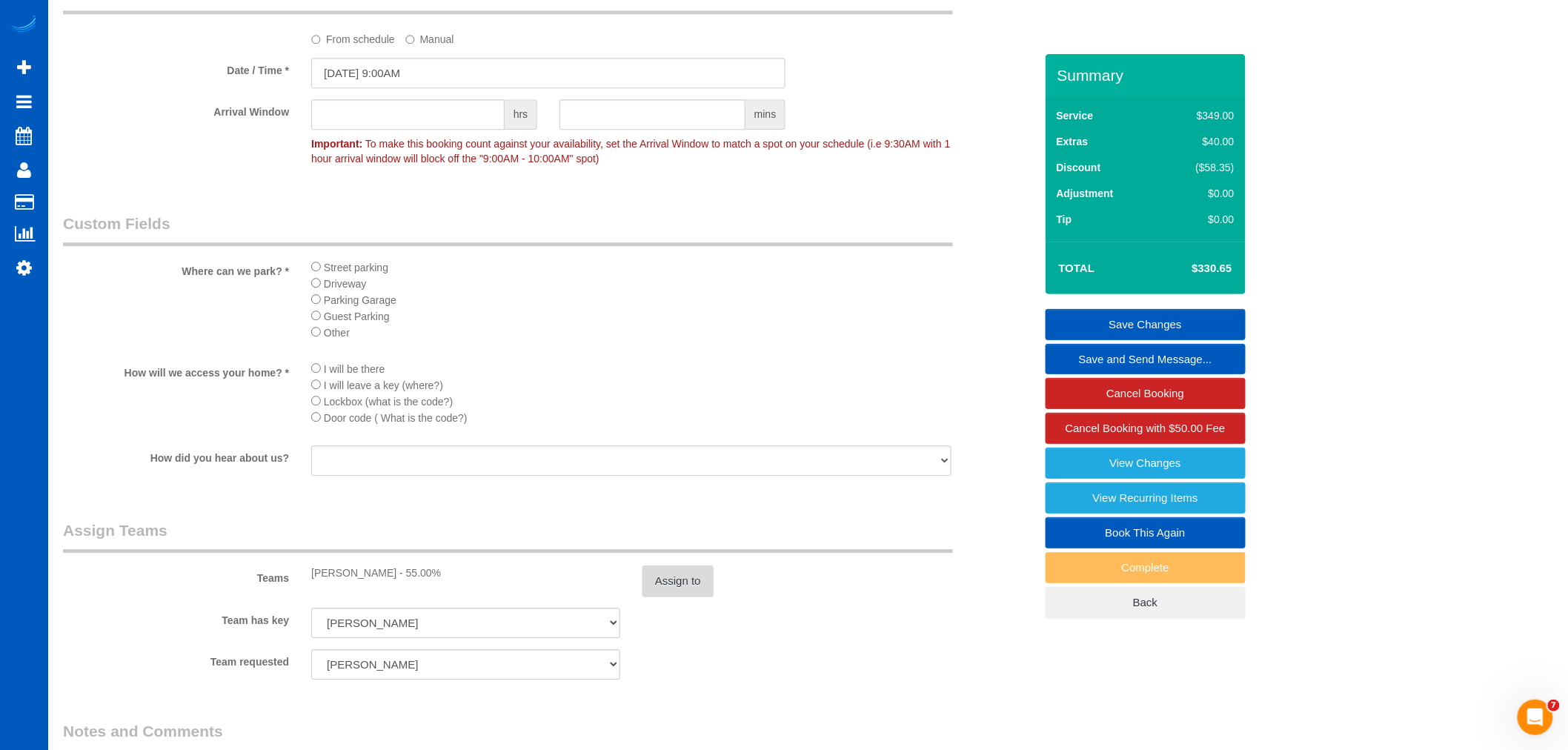
click at [686, 597] on button "Assign to" at bounding box center [678, 582] width 71 height 31
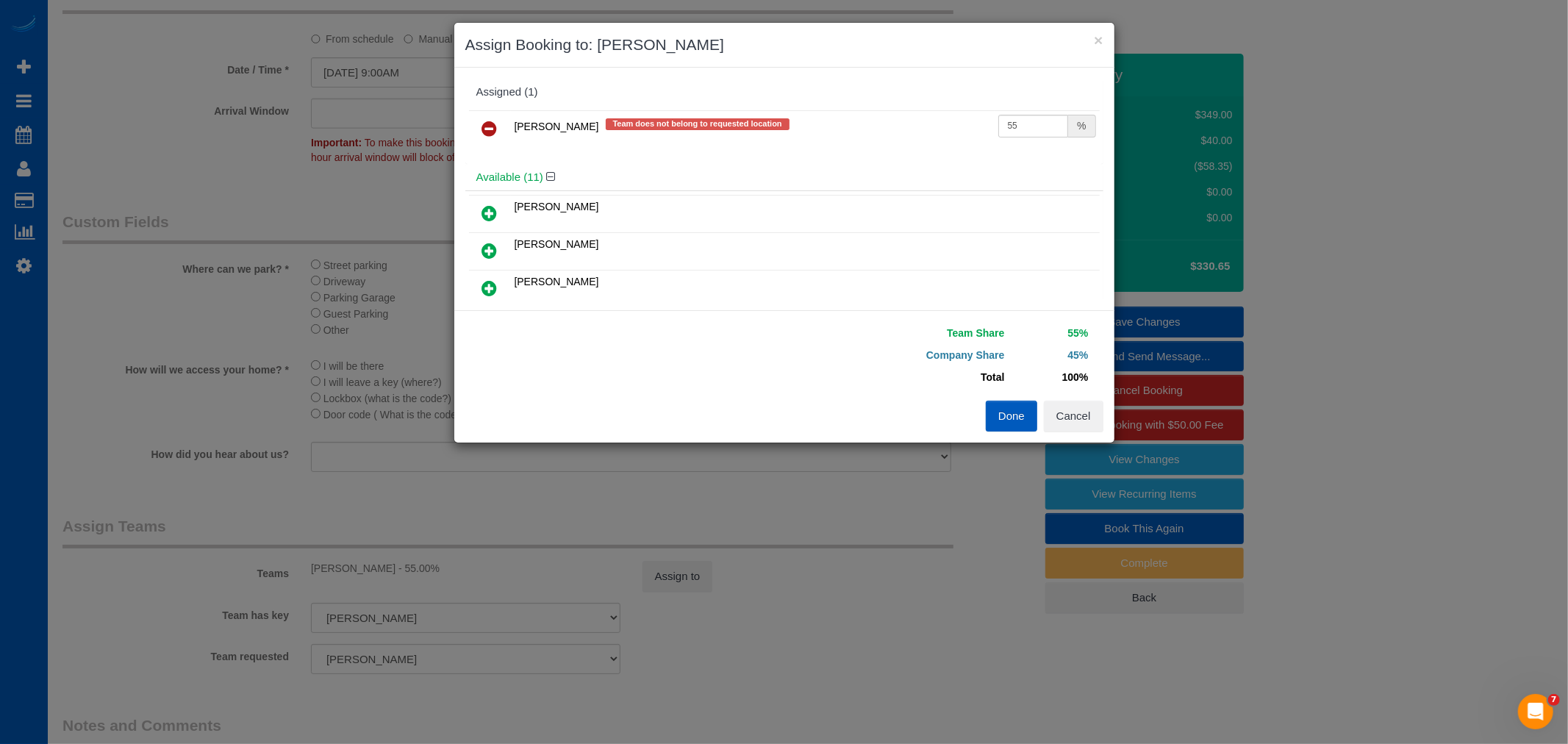
click at [473, 111] on table "[PERSON_NAME] Team does not belong to requested location 55 %" at bounding box center [784, 129] width 630 height 37
click at [480, 119] on link at bounding box center [490, 130] width 35 height 29
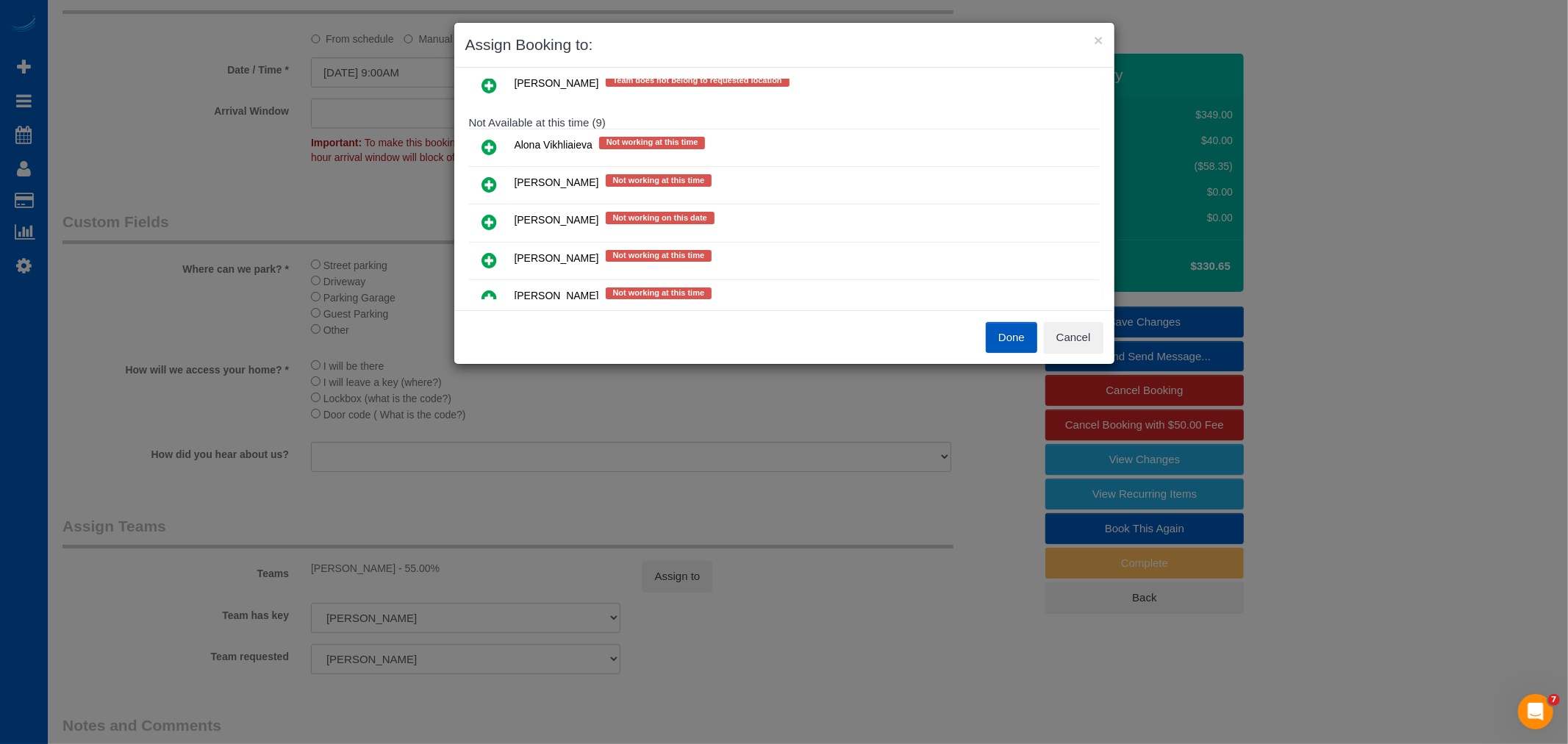
scroll to position [655, 0]
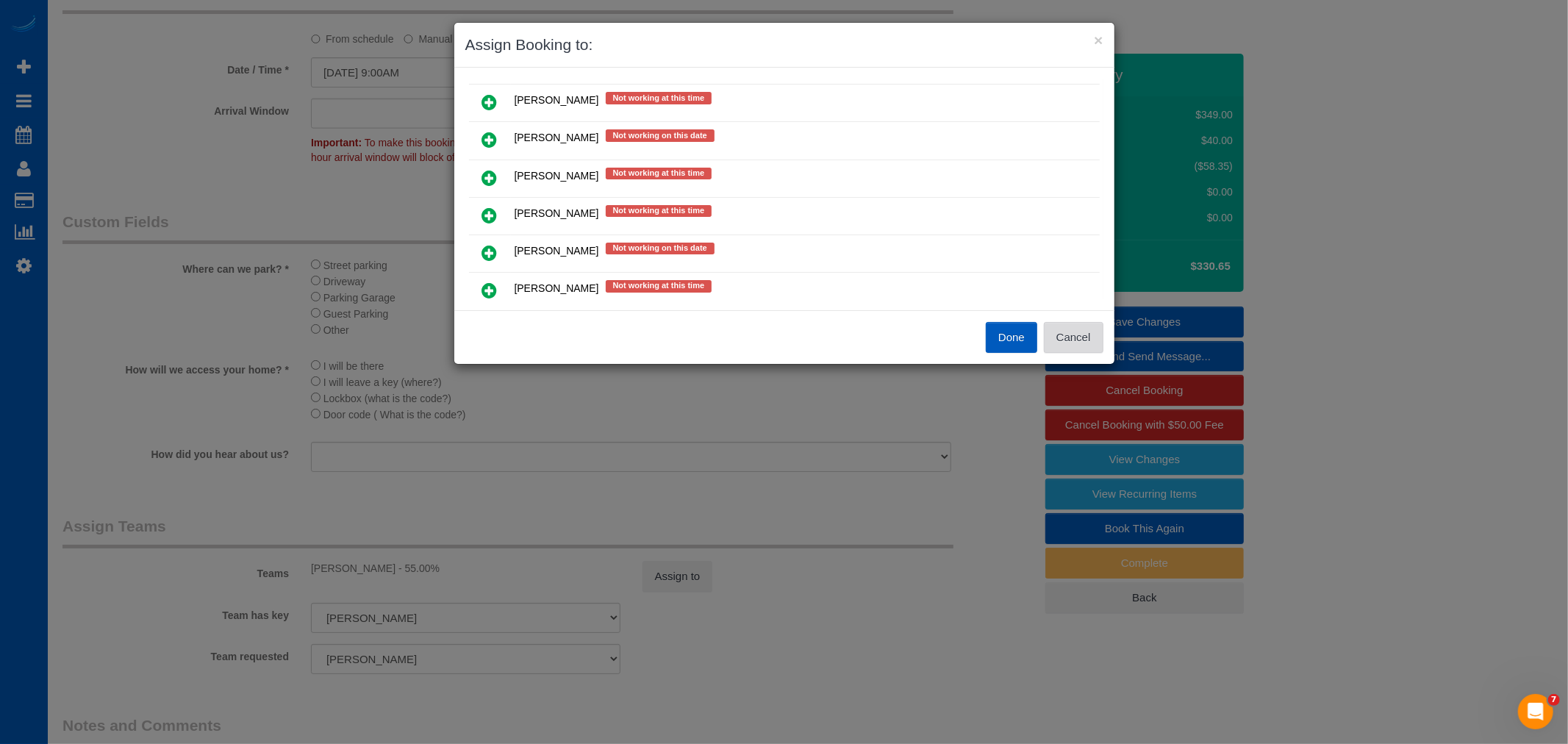
click at [1090, 326] on button "Cancel" at bounding box center [1073, 337] width 60 height 31
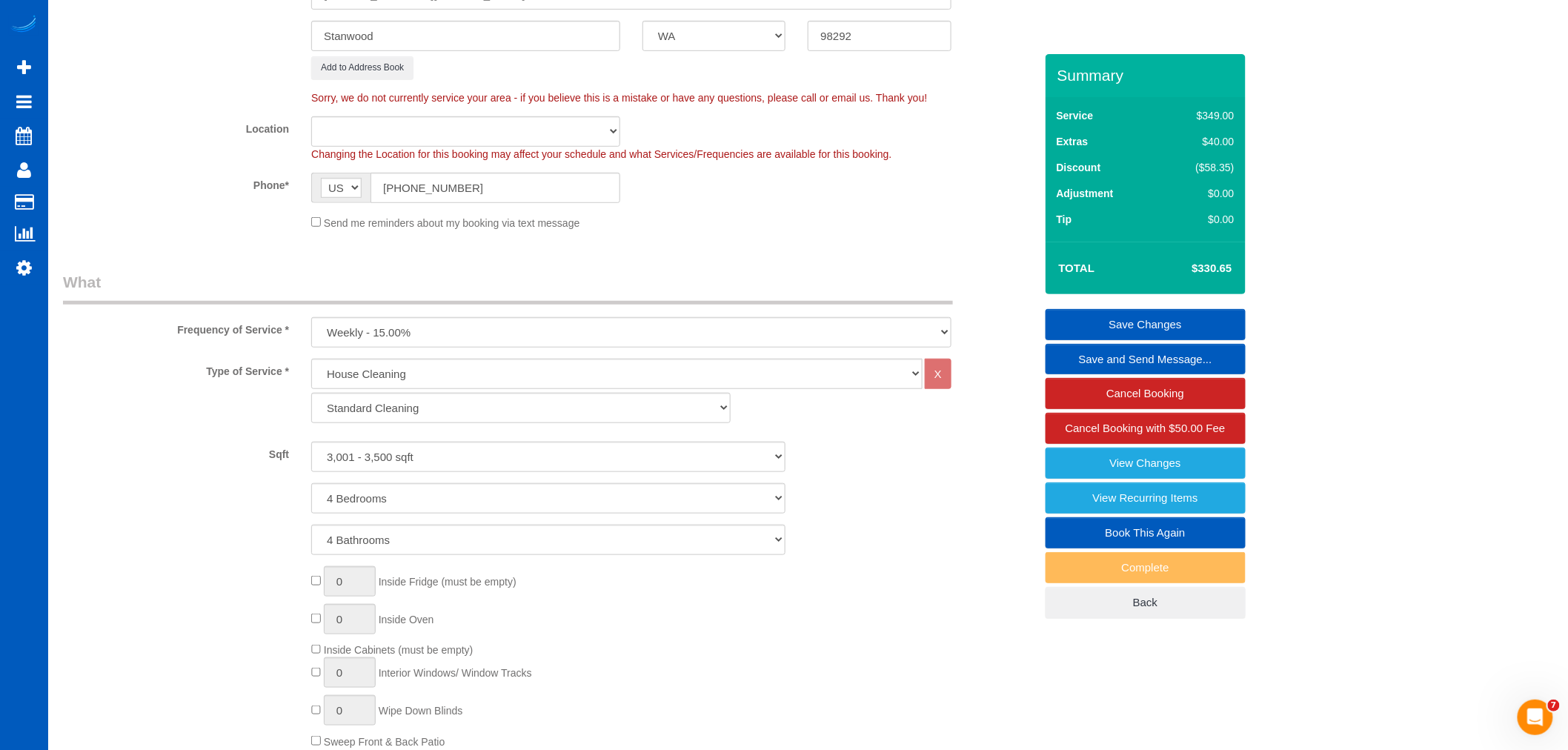
scroll to position [165, 0]
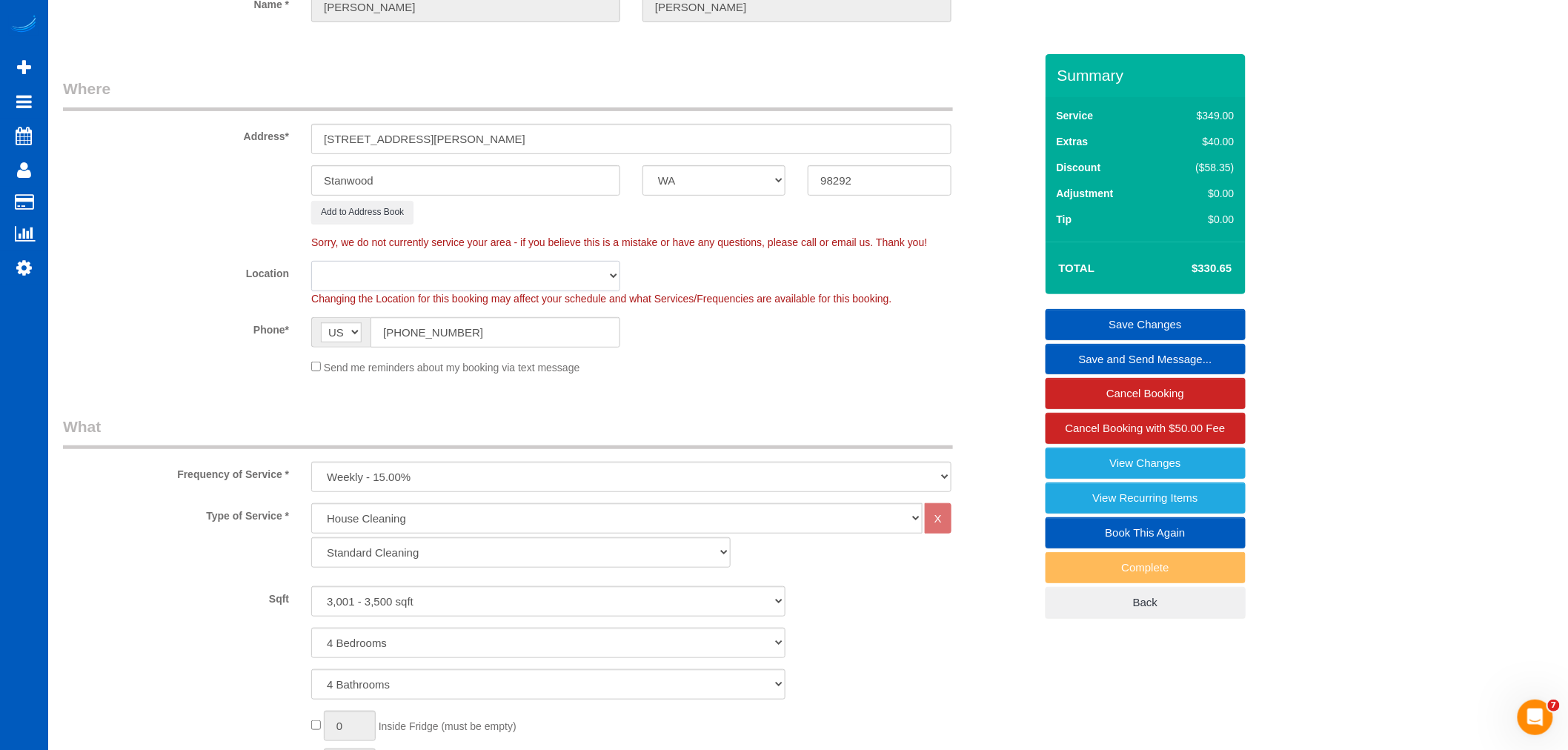
click at [403, 272] on select "North [GEOGRAPHIC_DATA] [GEOGRAPHIC_DATA] [GEOGRAPHIC_DATA] [GEOGRAPHIC_DATA] […" at bounding box center [465, 276] width 309 height 31
select select "7"
click at [311, 261] on select "North [GEOGRAPHIC_DATA] [GEOGRAPHIC_DATA] [GEOGRAPHIC_DATA] [GEOGRAPHIC_DATA] […" at bounding box center [465, 276] width 309 height 31
select select "object:3216"
select select "3001"
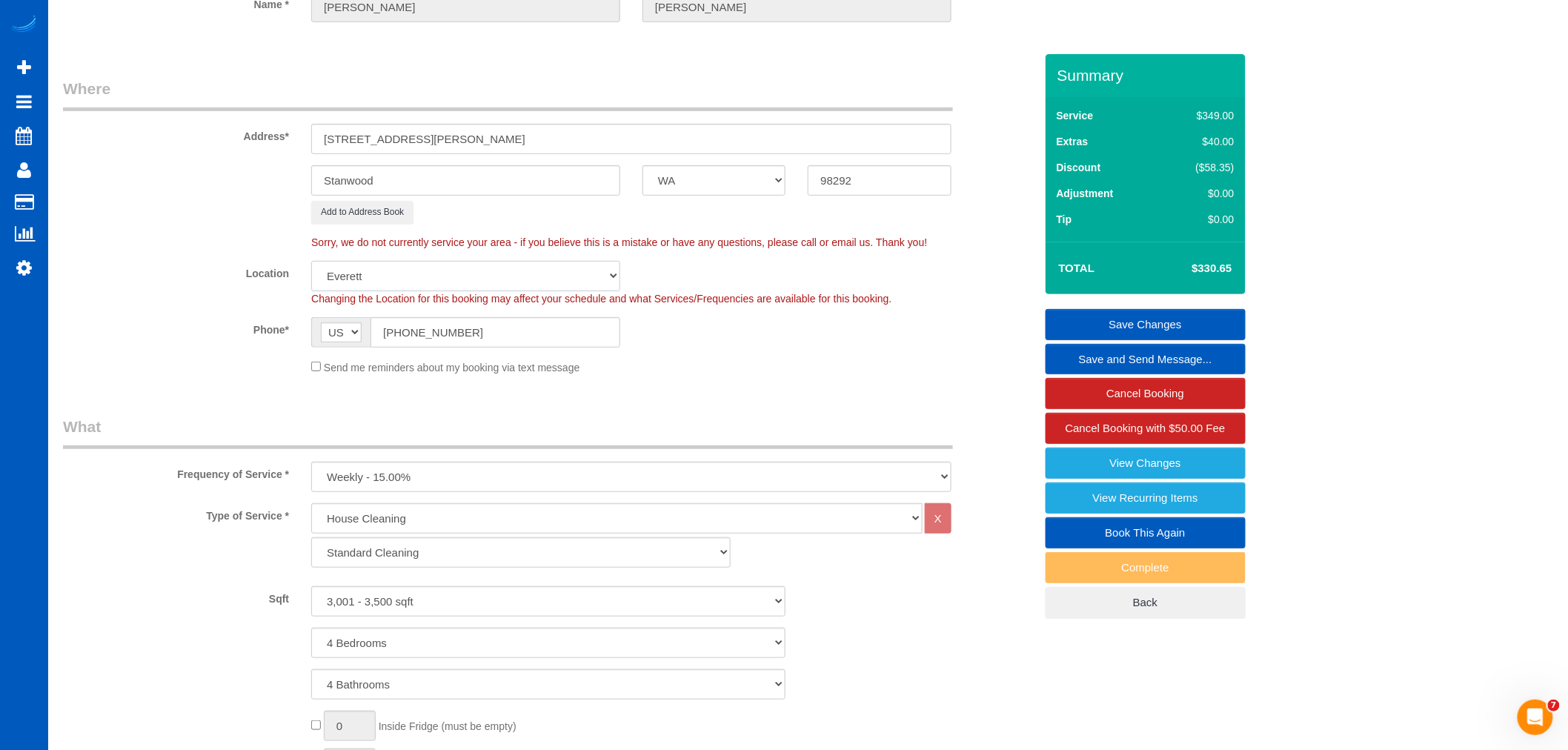
select select "4"
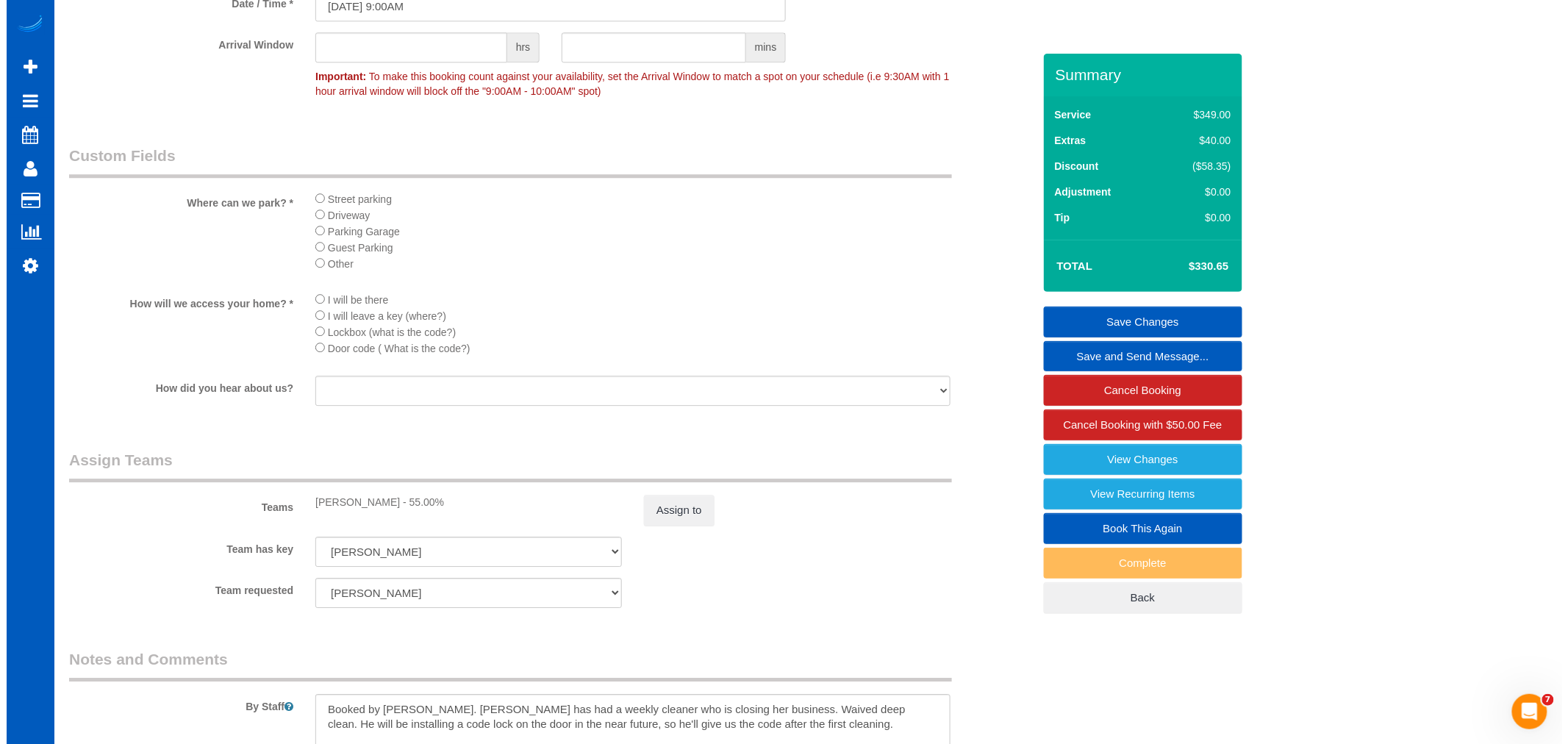
scroll to position [1797, 0]
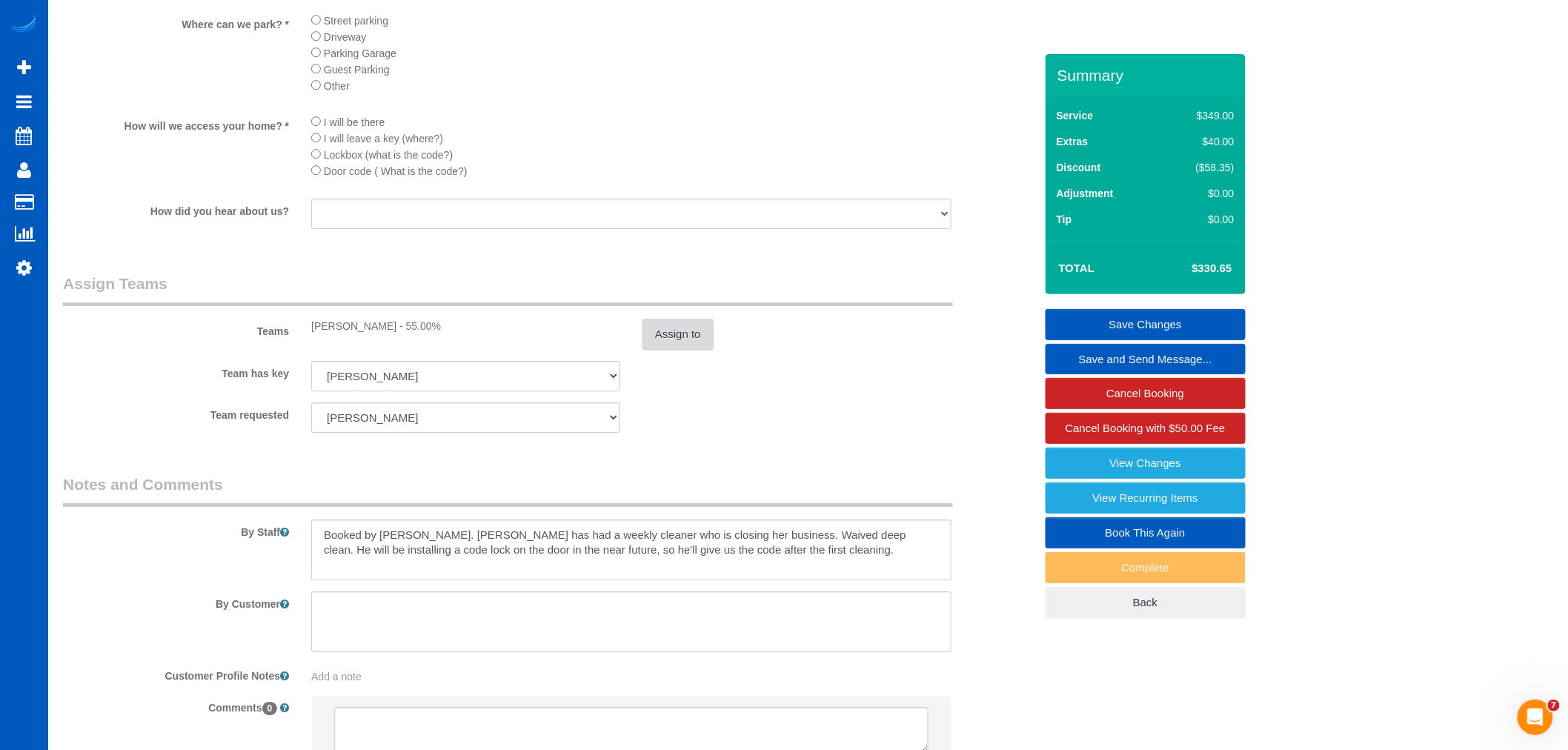
click at [655, 350] on button "Assign to" at bounding box center [678, 335] width 71 height 31
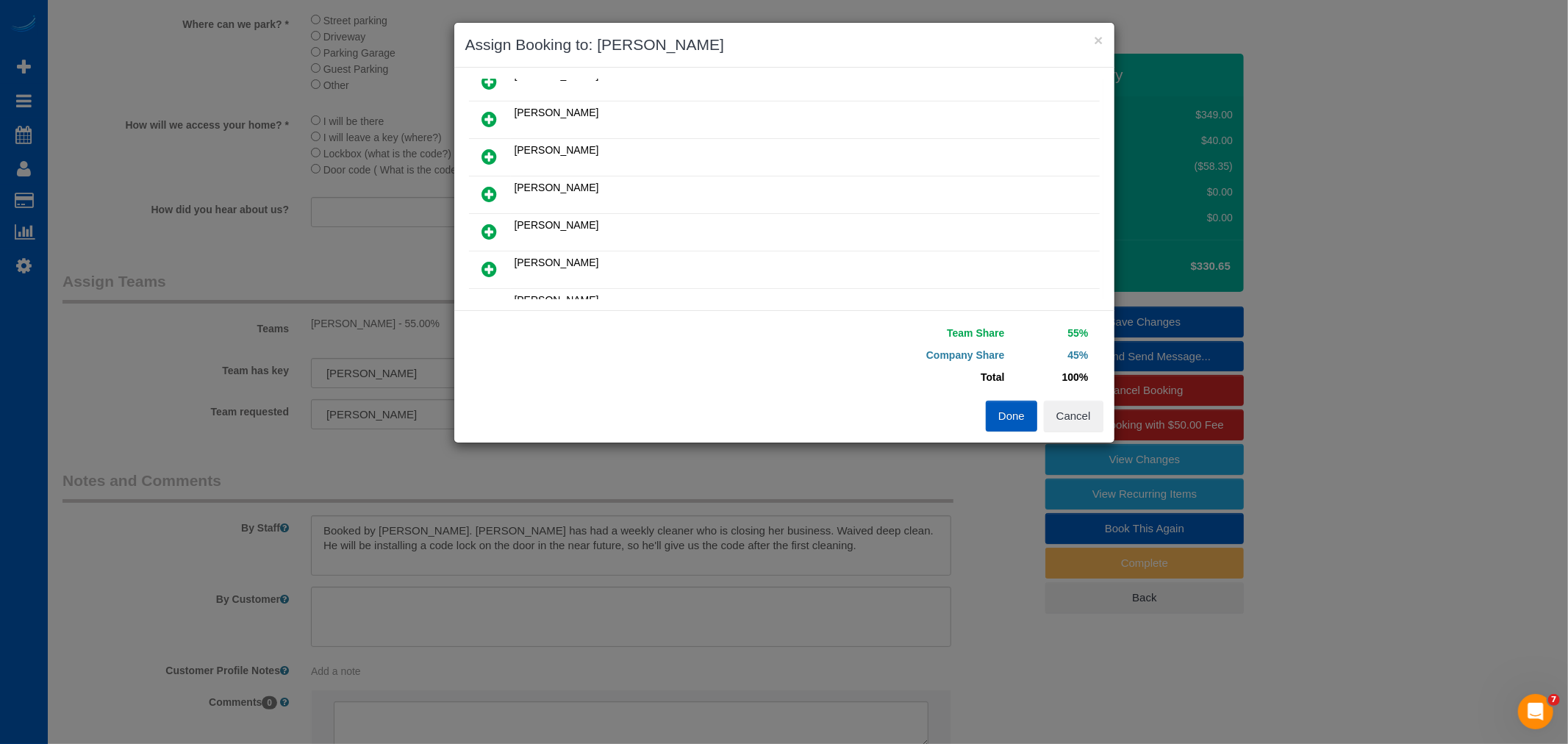
click at [496, 116] on icon at bounding box center [490, 119] width 16 height 17
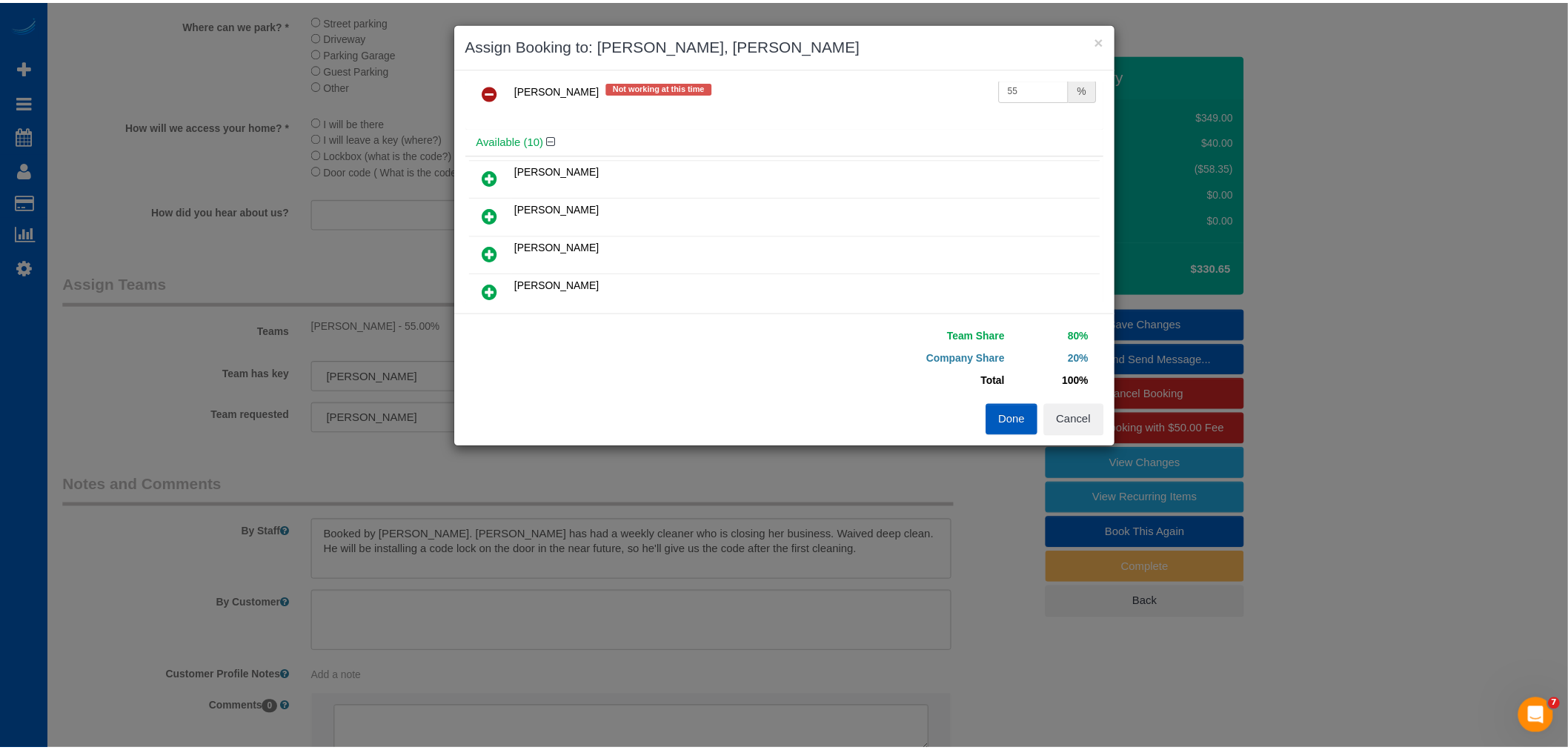
scroll to position [0, 0]
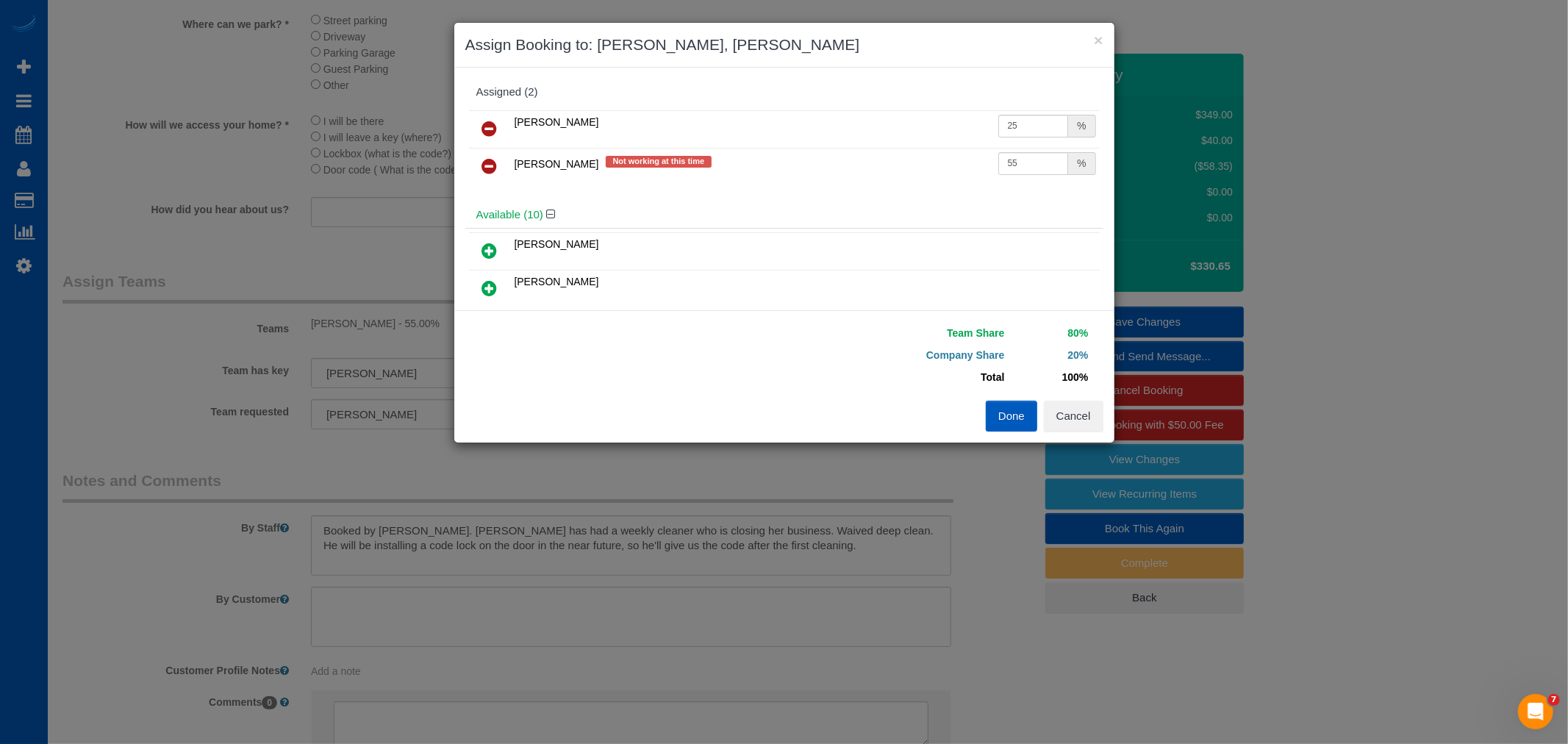
click at [488, 159] on icon at bounding box center [490, 166] width 16 height 17
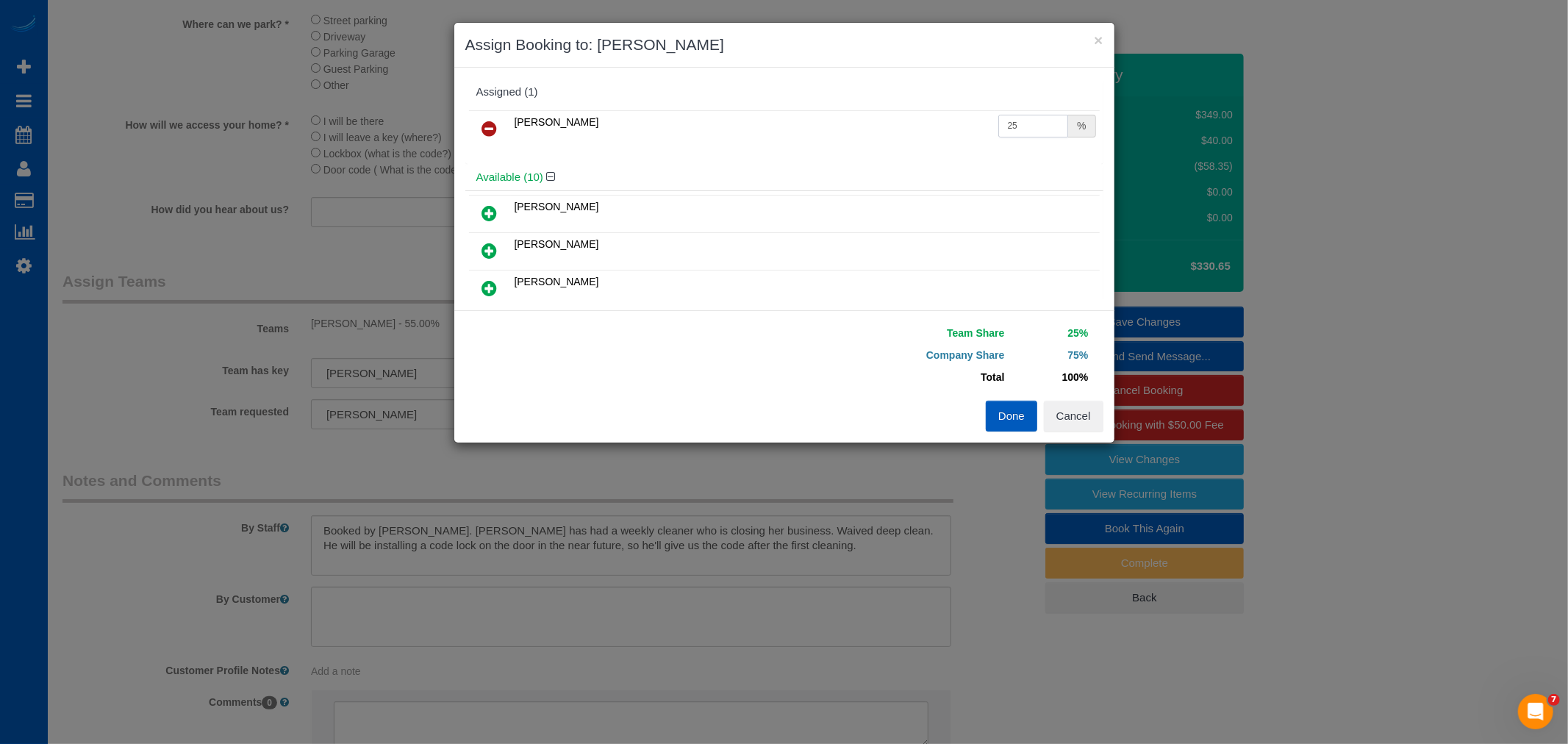
drag, startPoint x: 1005, startPoint y: 119, endPoint x: 1010, endPoint y: 125, distance: 7.8
click at [1008, 124] on input "25" at bounding box center [1034, 126] width 71 height 22
drag, startPoint x: 1010, startPoint y: 125, endPoint x: 924, endPoint y: 140, distance: 87.3
click at [924, 140] on tr "[PERSON_NAME] 25 %" at bounding box center [784, 129] width 630 height 37
type input "60"
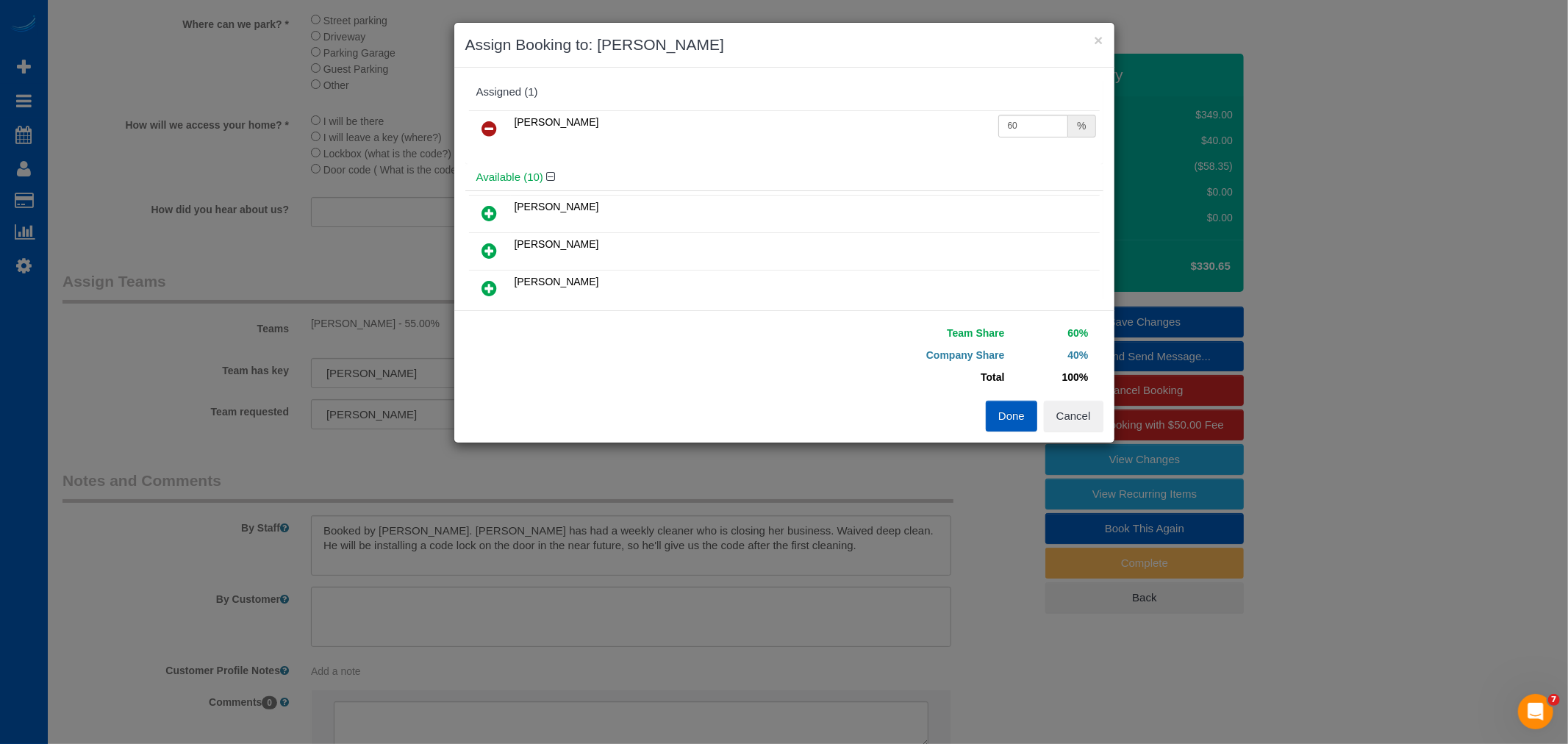
click at [1009, 409] on button "Done" at bounding box center [1012, 416] width 52 height 31
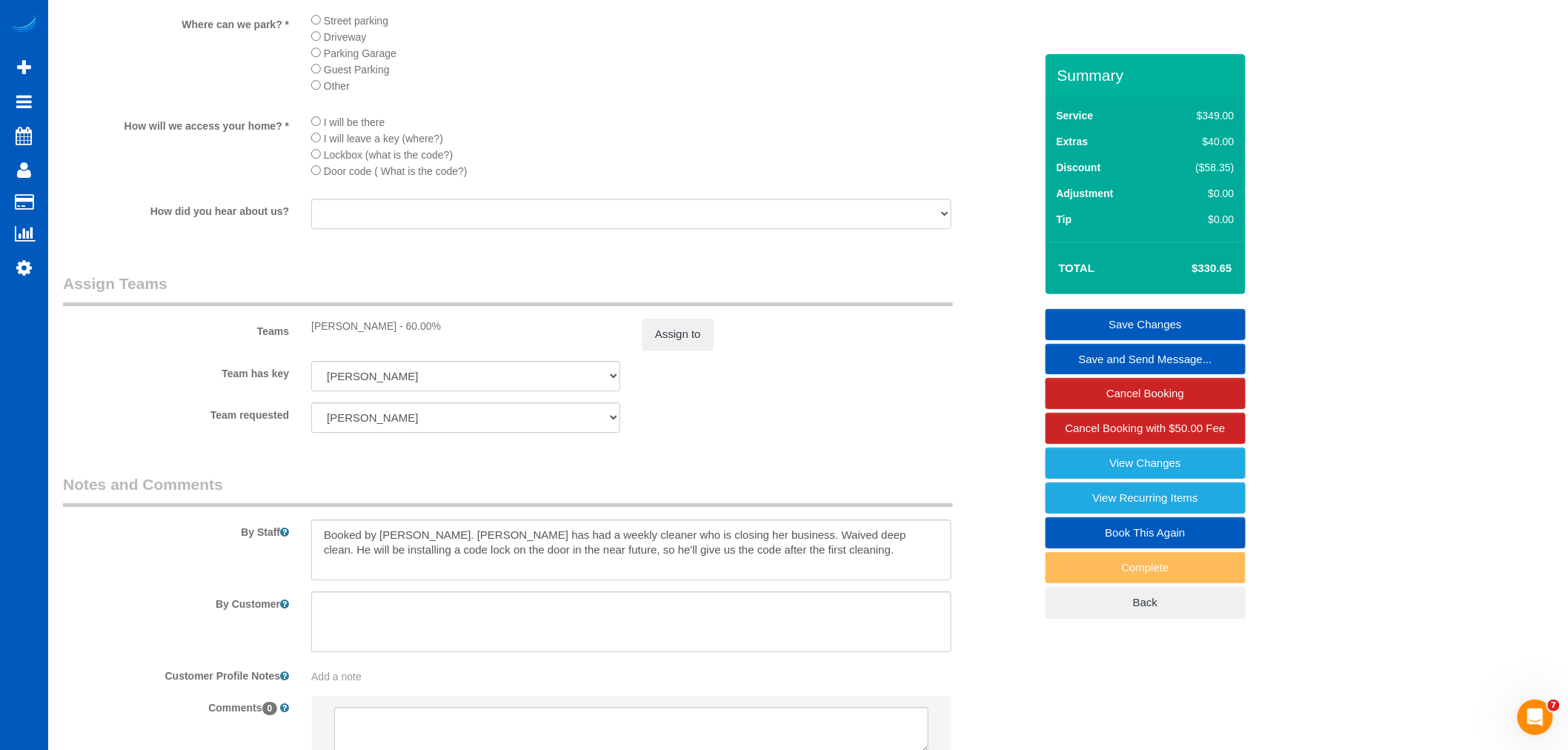
click at [1177, 308] on div "Summary Service $349.00 Extras $40.00 Discount ($58.35) Adjustment $0.00 Tip $0…" at bounding box center [1145, 351] width 200 height 595
click at [1166, 322] on link "Save Changes" at bounding box center [1145, 324] width 200 height 31
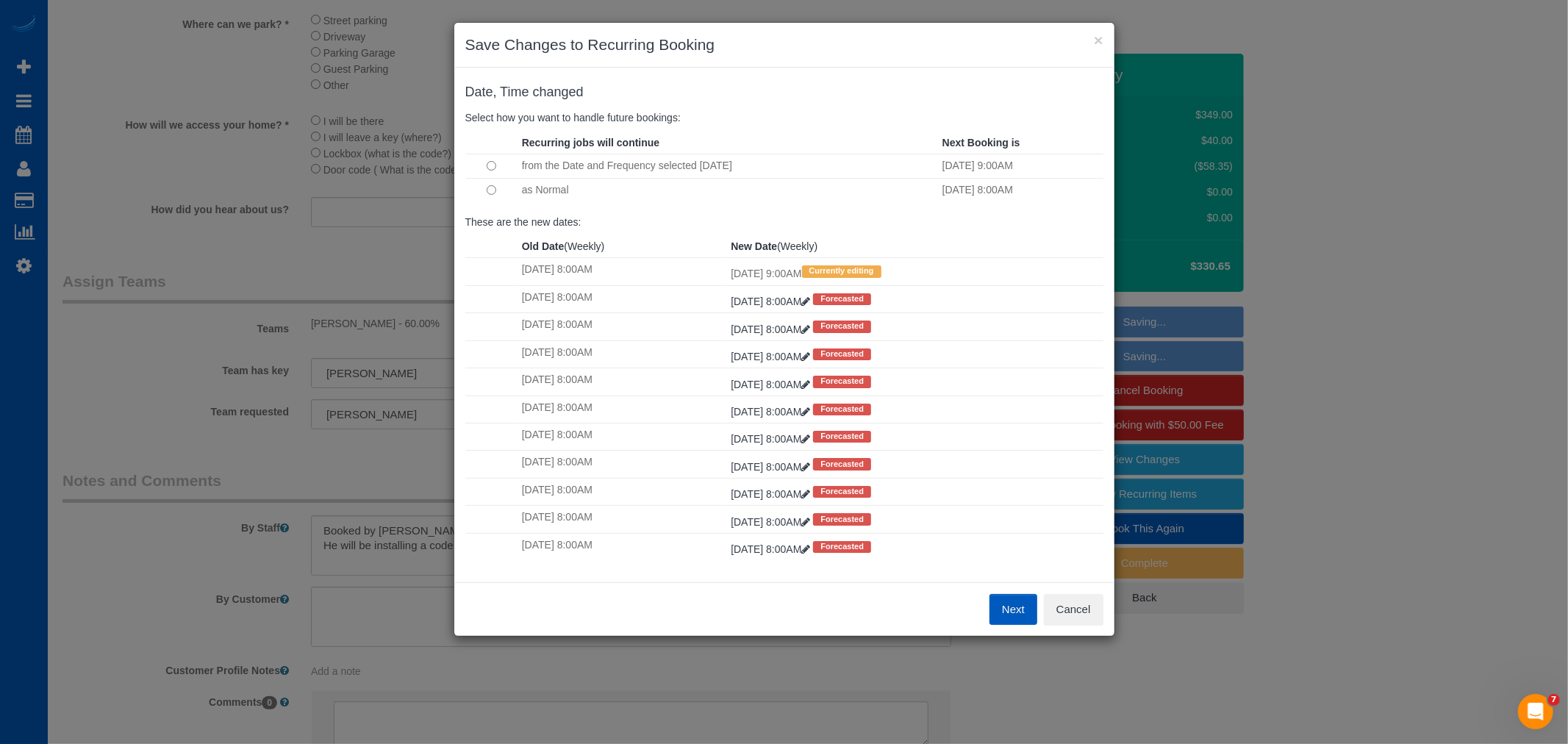
click at [1034, 615] on button "Next" at bounding box center [1013, 610] width 48 height 31
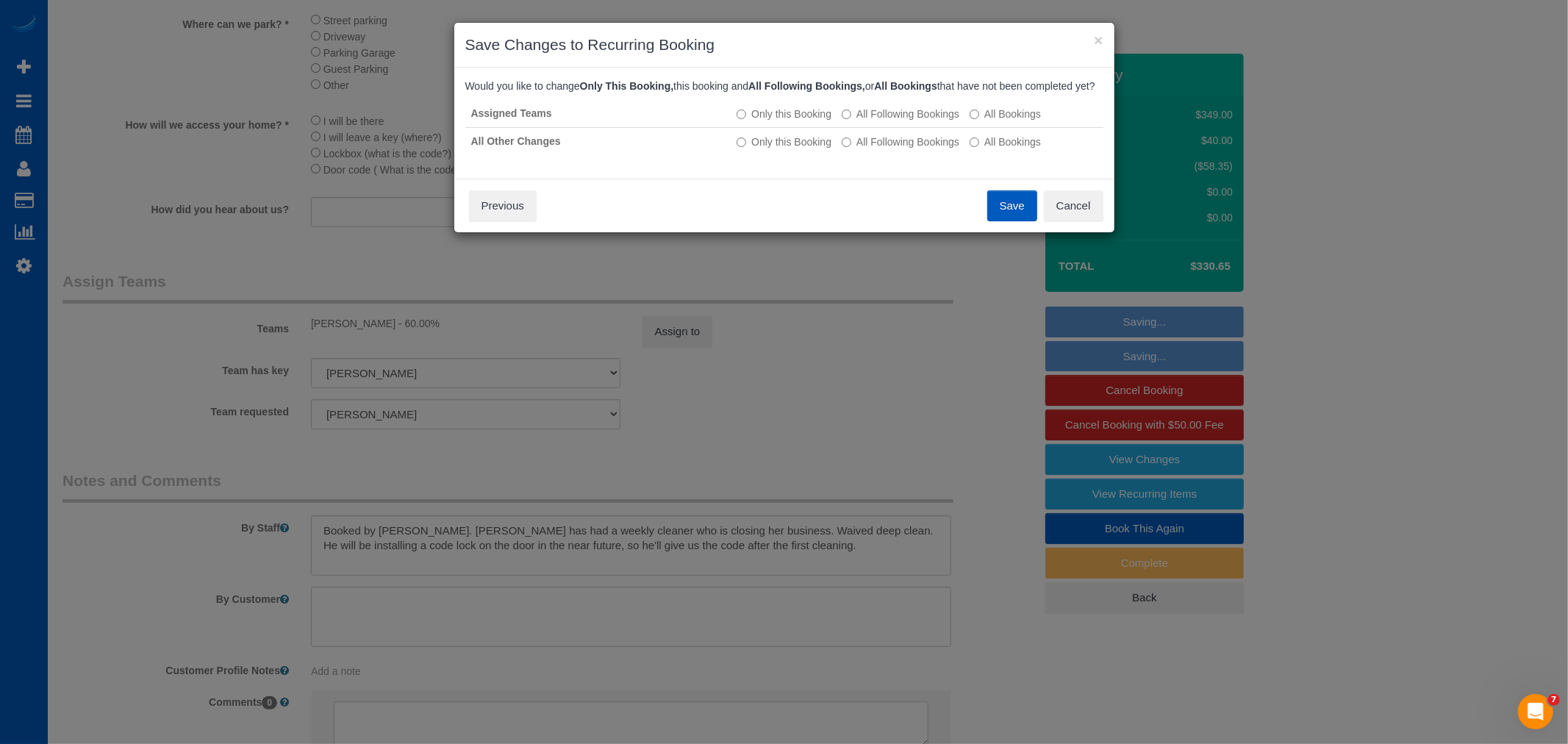
click at [1000, 218] on button "Save" at bounding box center [1013, 206] width 50 height 31
